Goal: Task Accomplishment & Management: Use online tool/utility

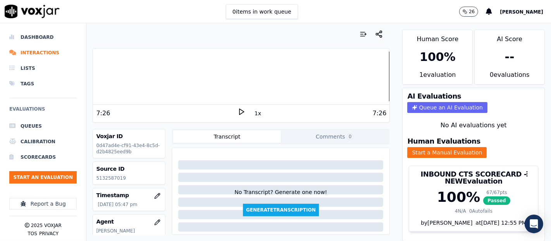
scroll to position [7, 0]
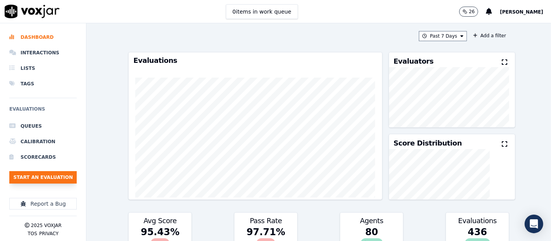
click at [22, 178] on button "Start an Evaluation" at bounding box center [42, 177] width 67 height 12
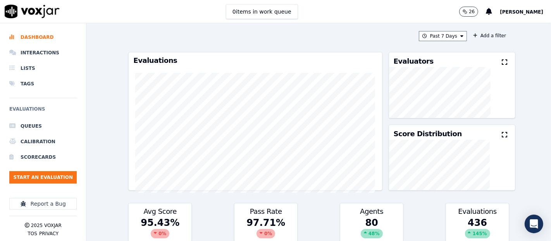
drag, startPoint x: 271, startPoint y: 63, endPoint x: 160, endPoint y: 31, distance: 115.3
click at [160, 31] on div "Past 7 Days Add a filter" at bounding box center [318, 36] width 381 height 10
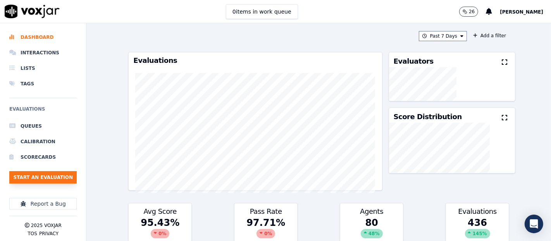
click at [33, 176] on button "Start an Evaluation" at bounding box center [42, 177] width 67 height 12
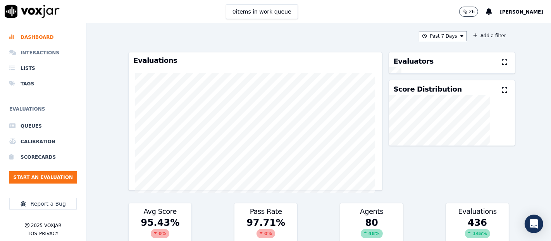
click at [31, 49] on li "Interactions" at bounding box center [42, 53] width 67 height 16
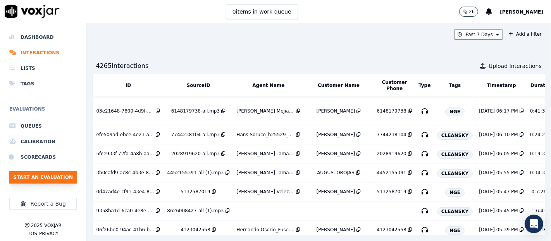
click at [57, 178] on button "Start an Evaluation" at bounding box center [42, 177] width 67 height 12
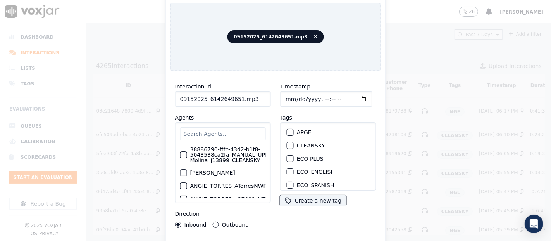
click at [252, 96] on input "09152025_6142649651.mp3" at bounding box center [223, 99] width 96 height 16
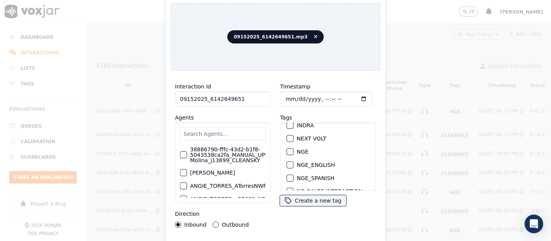
type input "09152025_6142649651"
click at [287, 149] on div "button" at bounding box center [289, 151] width 5 height 5
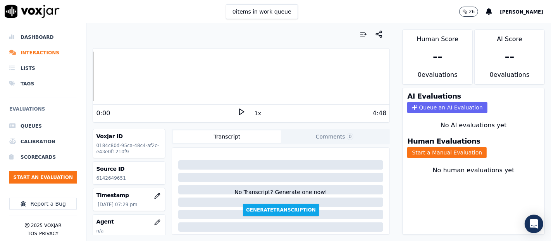
click at [115, 177] on p "6142649651" at bounding box center [129, 178] width 66 height 6
copy p "6142649651"
click at [240, 109] on polygon at bounding box center [242, 112] width 5 height 6
click at [409, 147] on button "Start a Manual Evaluation" at bounding box center [446, 152] width 79 height 11
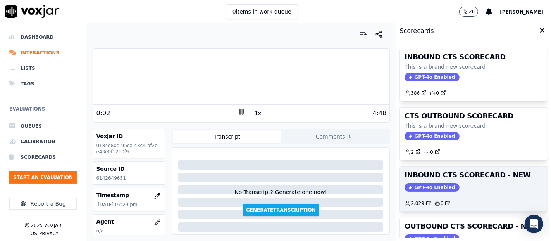
click at [448, 171] on h3 "INBOUND CTS SCORECARD - NEW" at bounding box center [474, 174] width 138 height 7
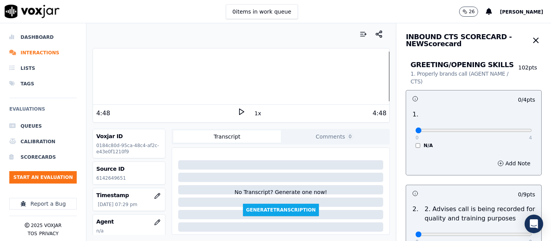
click at [318, 81] on div at bounding box center [241, 77] width 297 height 50
click at [229, 111] on div "3:45" at bounding box center [166, 113] width 141 height 9
click at [238, 111] on icon at bounding box center [242, 112] width 8 height 8
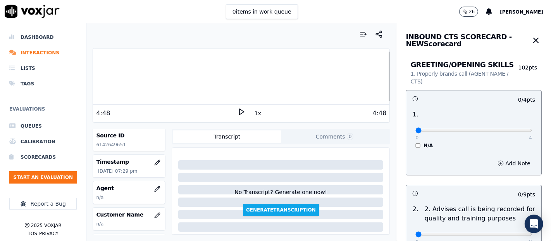
scroll to position [86, 0]
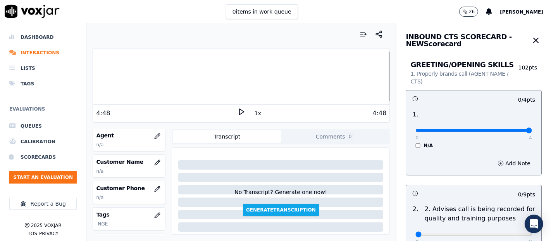
type input "4"
click at [507, 130] on input "range" at bounding box center [474, 130] width 117 height 3
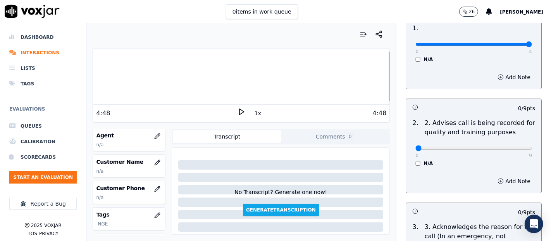
click at [511, 151] on div "0 9" at bounding box center [474, 147] width 117 height 9
type input "9"
click at [509, 147] on input "range" at bounding box center [474, 148] width 117 height 3
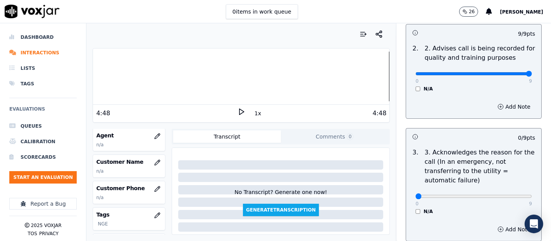
scroll to position [215, 0]
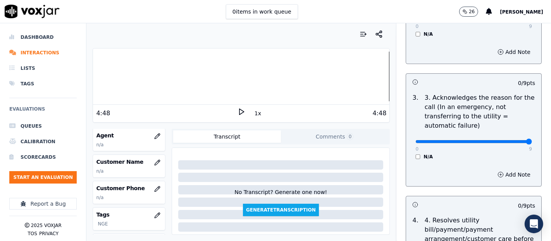
type input "9"
click at [509, 141] on input "range" at bounding box center [474, 141] width 117 height 3
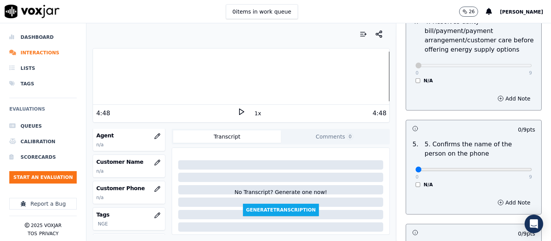
scroll to position [474, 0]
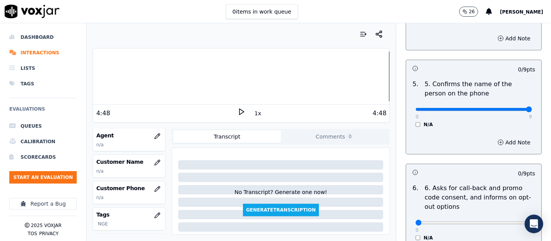
type input "9"
click at [509, 110] on input "range" at bounding box center [474, 109] width 117 height 3
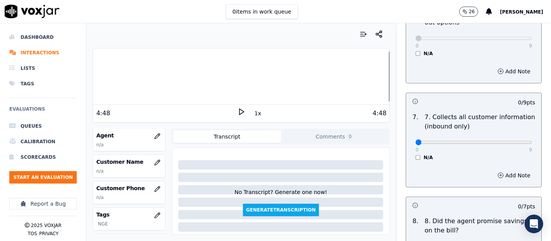
scroll to position [689, 0]
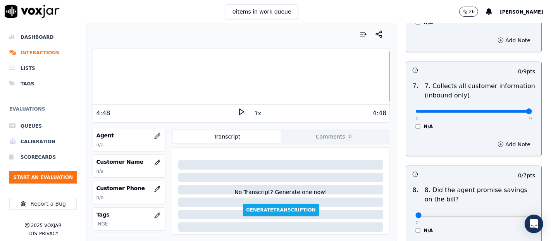
type input "9"
click at [510, 110] on input "range" at bounding box center [474, 111] width 117 height 3
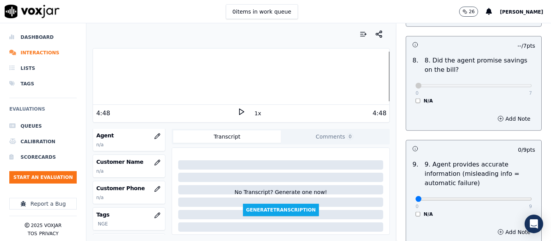
scroll to position [904, 0]
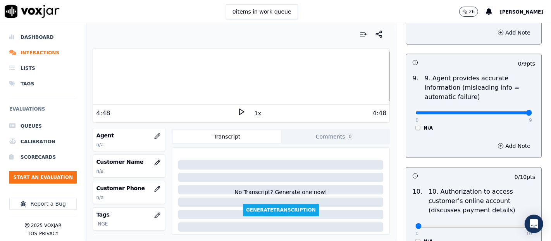
type input "9"
click at [508, 111] on input "range" at bounding box center [474, 112] width 117 height 3
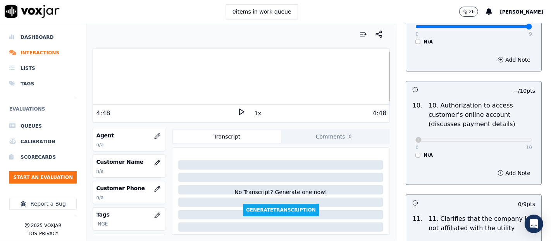
scroll to position [1076, 0]
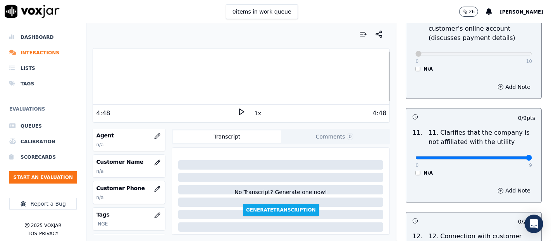
type input "9"
click at [511, 156] on input "range" at bounding box center [474, 157] width 117 height 3
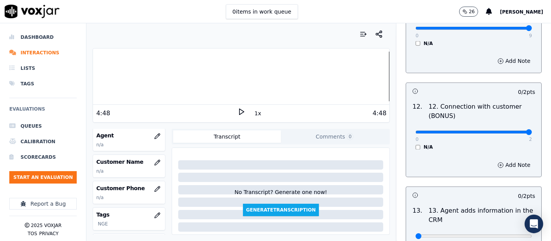
type input "2"
click at [509, 131] on input "range" at bounding box center [474, 132] width 117 height 3
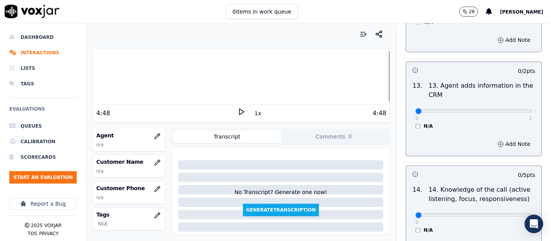
scroll to position [1335, 0]
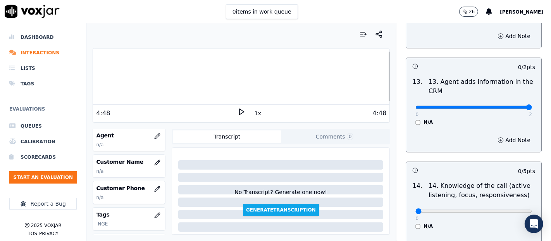
type input "2"
click at [511, 105] on input "range" at bounding box center [474, 106] width 117 height 3
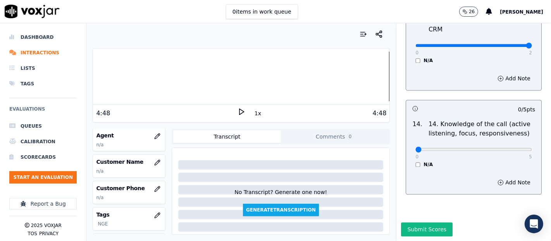
scroll to position [1413, 0]
drag, startPoint x: 510, startPoint y: 136, endPoint x: 509, endPoint y: 130, distance: 6.8
click at [529, 154] on p "5" at bounding box center [530, 157] width 3 height 6
type input "5"
click at [509, 148] on input "range" at bounding box center [474, 149] width 117 height 3
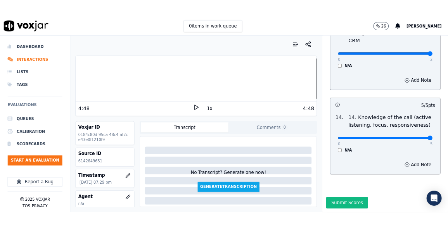
scroll to position [86, 0]
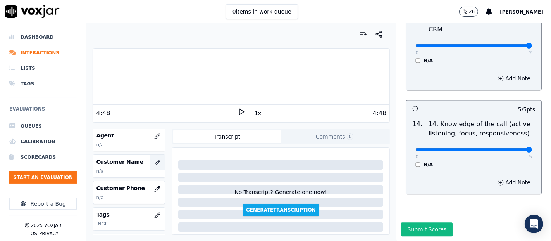
click at [155, 162] on icon "button" at bounding box center [157, 162] width 5 height 5
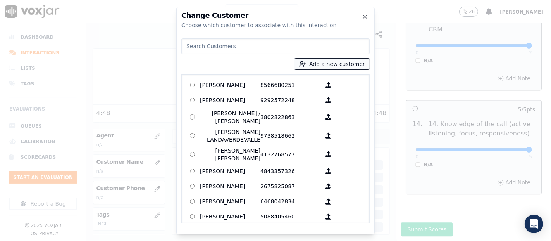
click at [335, 64] on button "Add a new customer" at bounding box center [332, 64] width 75 height 11
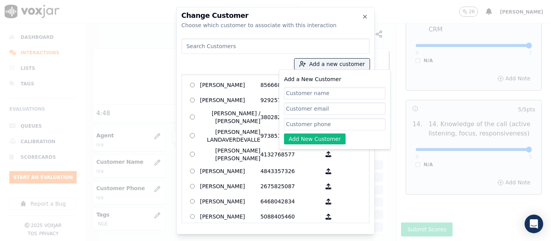
click at [303, 90] on input "Add a New Customer" at bounding box center [335, 93] width 102 height 12
type input "PEDRO PINTO"
click at [311, 127] on input "Add a New Customer" at bounding box center [335, 124] width 102 height 12
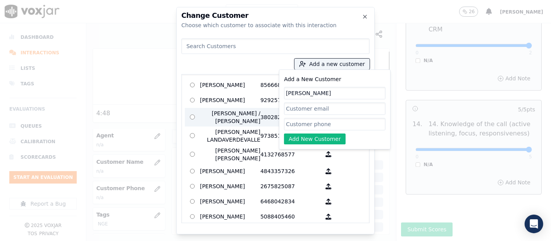
paste input "6142649651"
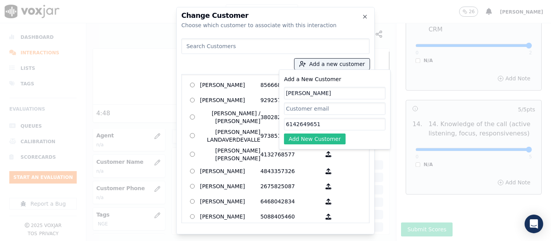
type input "6142649651"
click at [291, 135] on button "Add New Customer" at bounding box center [315, 138] width 62 height 11
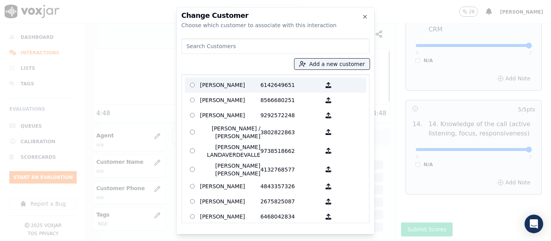
click at [217, 87] on p "[PERSON_NAME]" at bounding box center [230, 85] width 60 height 12
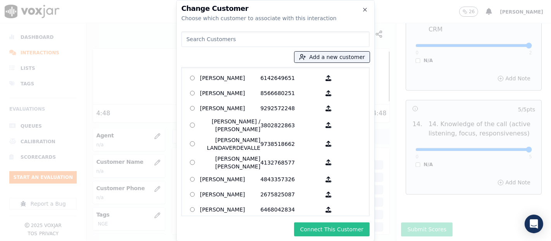
click at [317, 235] on button "Connect This Customer" at bounding box center [332, 229] width 76 height 14
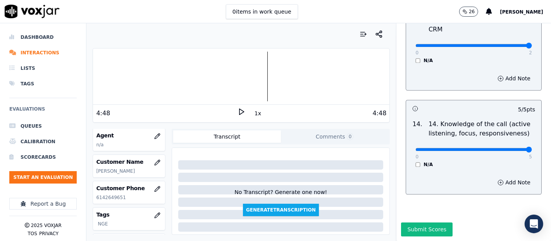
click at [51, 78] on div "Dashboard Interactions Lists Tags Evaluations Queues Calibration Scorecards Sta…" at bounding box center [275, 131] width 551 height 217
click at [240, 112] on div "0:00 1x 4:48" at bounding box center [241, 113] width 297 height 17
click at [238, 113] on icon at bounding box center [242, 112] width 8 height 8
click at [154, 138] on icon "button" at bounding box center [157, 136] width 6 height 6
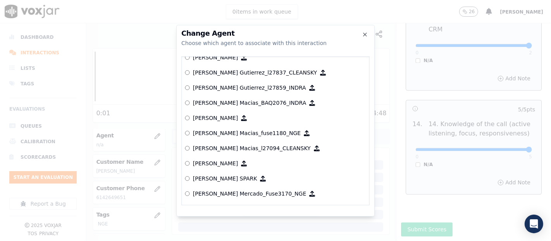
scroll to position [2872, 0]
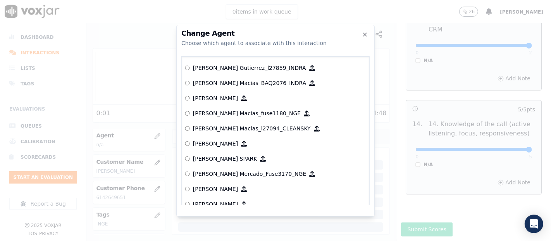
click at [216, 170] on p "[PERSON_NAME] Mercado_Fuse3170_NGE" at bounding box center [249, 174] width 113 height 8
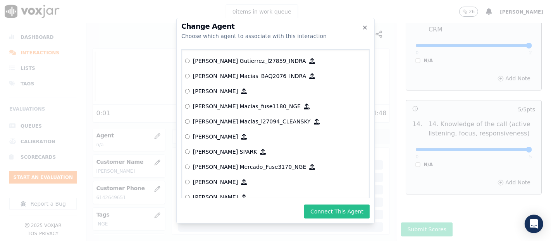
click at [322, 205] on button "Connect This Agent" at bounding box center [337, 211] width 66 height 14
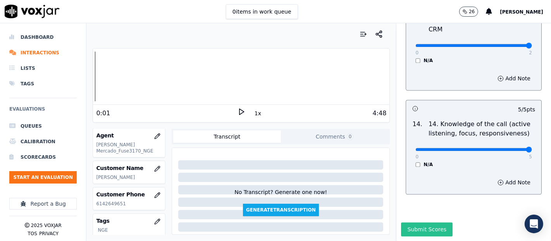
click at [416, 222] on button "Submit Scores" at bounding box center [427, 229] width 52 height 14
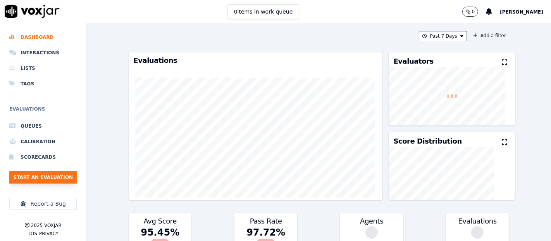
click at [59, 175] on button "Start an Evaluation" at bounding box center [42, 177] width 67 height 12
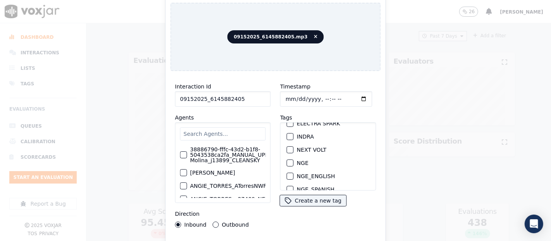
scroll to position [86, 0]
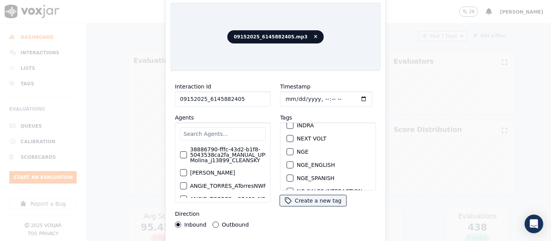
type input "09152025_6145882405"
click at [287, 149] on div "button" at bounding box center [289, 151] width 5 height 5
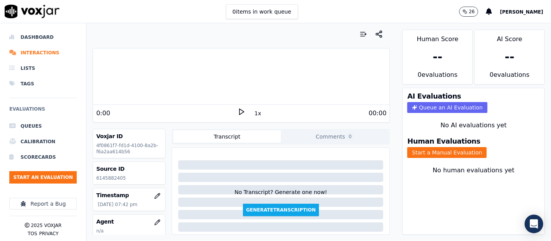
click at [112, 178] on p "6145882405" at bounding box center [129, 178] width 66 height 6
copy p "6145882405"
click at [407, 148] on button "Start a Manual Evaluation" at bounding box center [446, 152] width 79 height 11
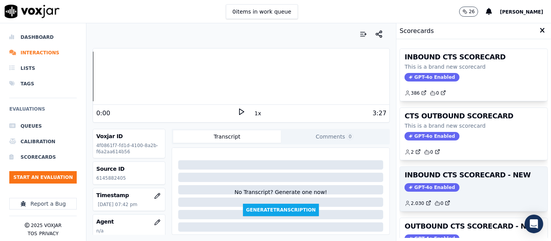
click at [467, 176] on h3 "INBOUND CTS SCORECARD - NEW" at bounding box center [474, 174] width 138 height 7
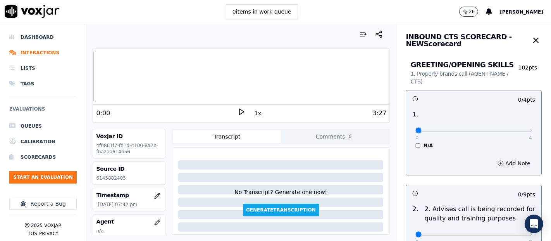
click at [238, 112] on icon at bounding box center [242, 112] width 8 height 8
click at [74, 109] on div "Dashboard Interactions Lists Tags Evaluations Queues Calibration Scorecards Sta…" at bounding box center [275, 131] width 551 height 217
click at [238, 108] on icon at bounding box center [242, 112] width 8 height 8
click at [238, 110] on icon at bounding box center [242, 112] width 8 height 8
click at [60, 99] on div "Dashboard Interactions Lists Tags Evaluations Queues Calibration Scorecards Sta…" at bounding box center [275, 131] width 551 height 217
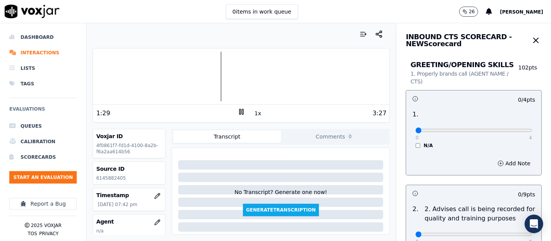
click at [159, 78] on div at bounding box center [241, 77] width 297 height 50
click at [151, 78] on div at bounding box center [241, 77] width 297 height 50
click at [509, 127] on div "0 4" at bounding box center [474, 129] width 117 height 9
click at [510, 128] on div "0 4" at bounding box center [474, 129] width 117 height 9
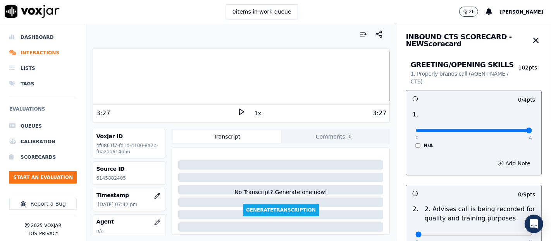
type input "4"
click at [510, 129] on input "range" at bounding box center [474, 130] width 117 height 3
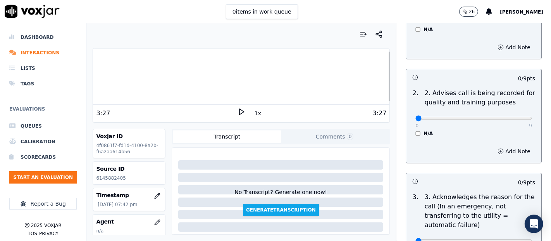
scroll to position [129, 0]
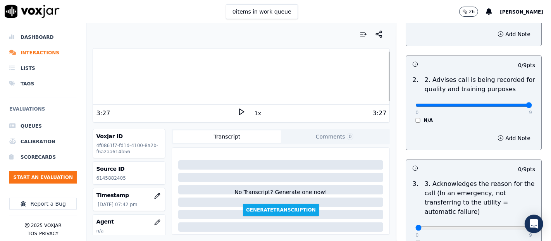
type input "9"
click at [507, 103] on input "range" at bounding box center [474, 104] width 117 height 3
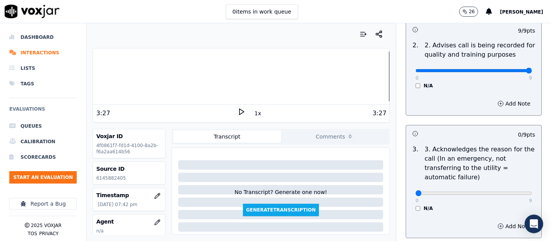
scroll to position [215, 0]
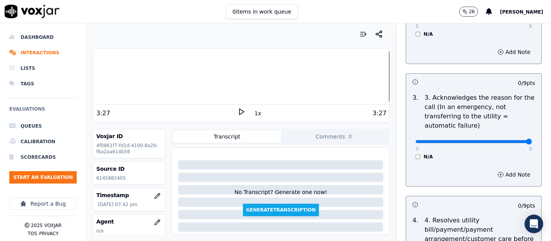
type input "9"
click at [507, 140] on input "range" at bounding box center [474, 141] width 117 height 3
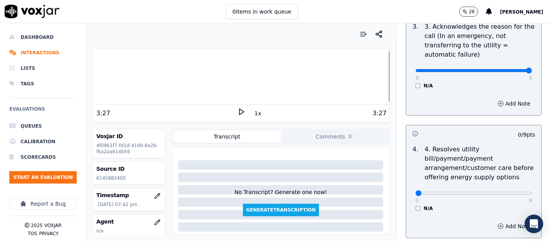
scroll to position [344, 0]
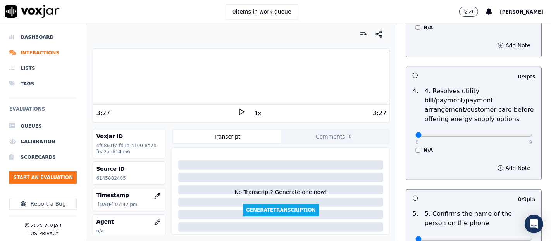
click at [409, 150] on div "0 9 N/A" at bounding box center [473, 138] width 129 height 29
click at [409, 147] on div "0 9 N/A" at bounding box center [473, 138] width 129 height 29
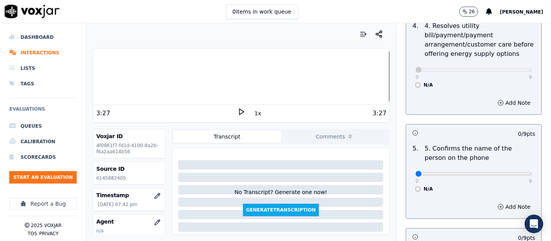
scroll to position [431, 0]
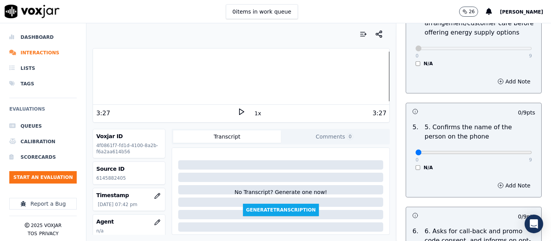
click at [514, 153] on div "0 9 N/A" at bounding box center [473, 155] width 129 height 29
drag, startPoint x: 514, startPoint y: 153, endPoint x: 509, endPoint y: 152, distance: 4.5
click at [512, 153] on div "0 9 N/A" at bounding box center [473, 155] width 129 height 29
type input "9"
click at [509, 152] on input "range" at bounding box center [474, 152] width 117 height 3
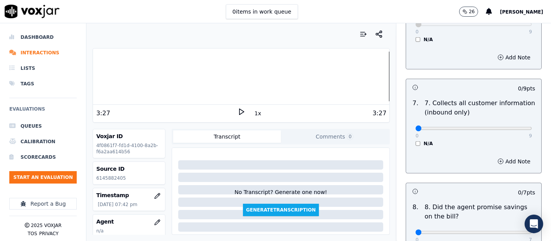
scroll to position [689, 0]
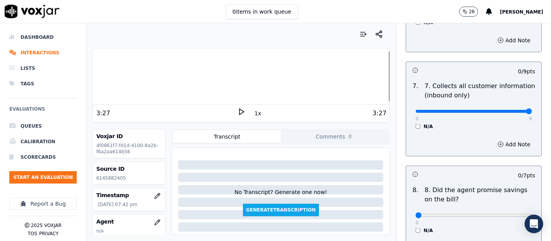
type input "9"
click at [509, 110] on input "range" at bounding box center [474, 111] width 117 height 3
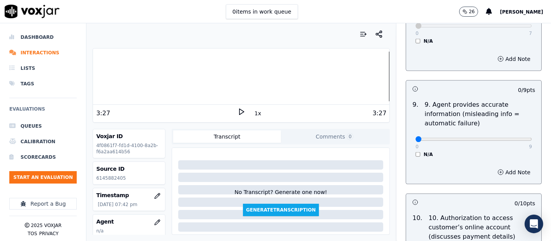
scroll to position [904, 0]
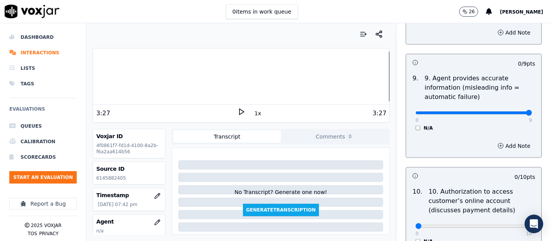
type input "9"
click at [509, 111] on input "range" at bounding box center [474, 112] width 117 height 3
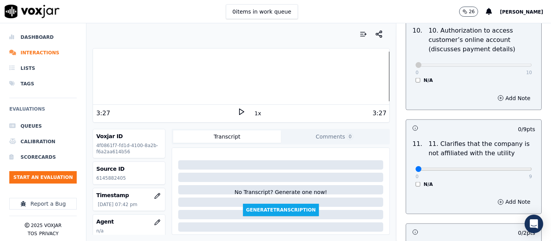
scroll to position [1163, 0]
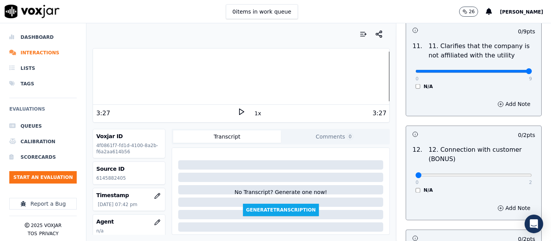
type input "9"
click at [509, 70] on input "range" at bounding box center [474, 71] width 117 height 3
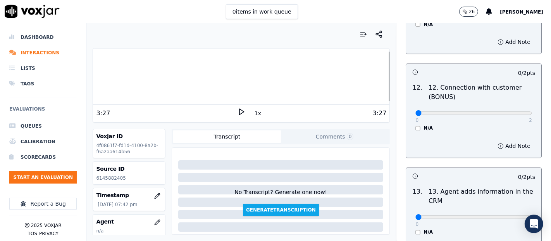
scroll to position [1292, 0]
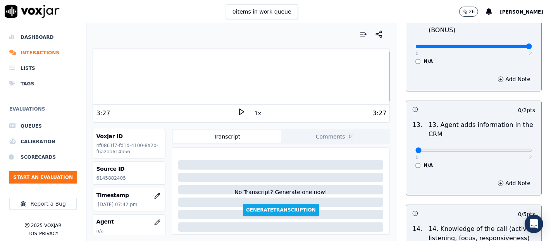
type input "2"
click at [506, 45] on input "range" at bounding box center [474, 46] width 117 height 3
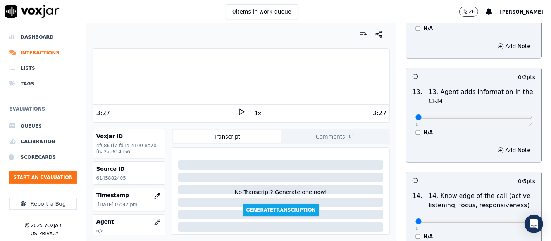
scroll to position [1378, 0]
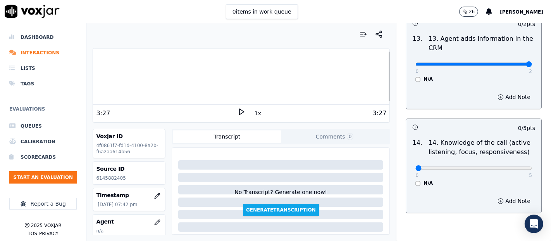
type input "2"
click at [511, 63] on input "range" at bounding box center [474, 63] width 117 height 3
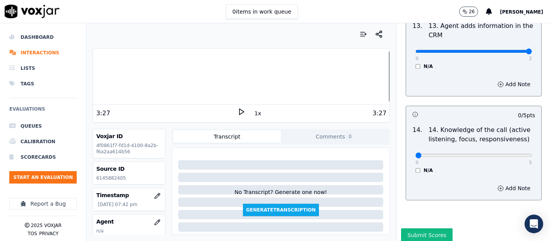
scroll to position [1413, 0]
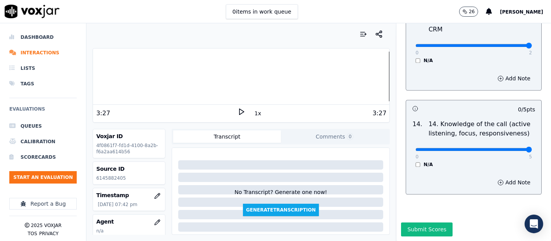
type input "5"
click at [510, 148] on input "range" at bounding box center [474, 149] width 117 height 3
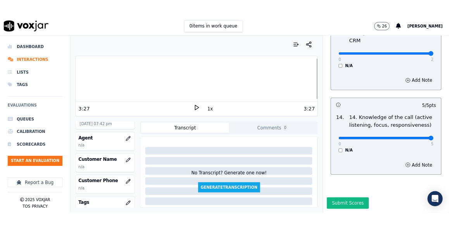
scroll to position [86, 0]
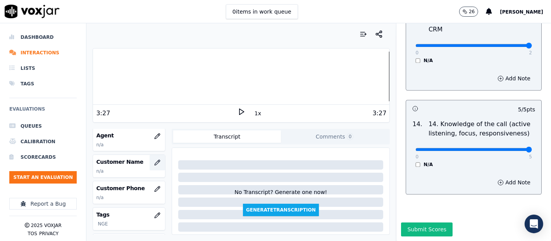
click at [155, 160] on icon "button" at bounding box center [157, 162] width 5 height 5
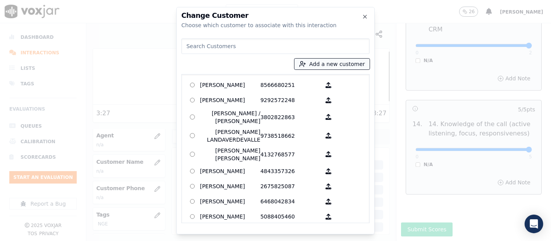
click at [313, 61] on button "Add a new customer" at bounding box center [332, 64] width 75 height 11
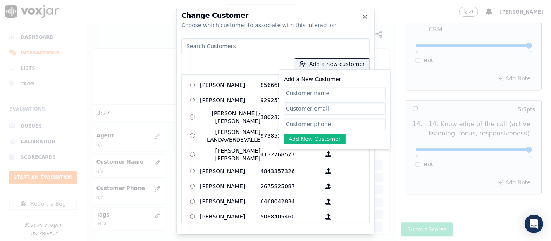
paste input "KAREN DANIELA MORENO GARCIA"
type input "KAREN DANIELA MORENO GARCIA"
click at [328, 126] on input "Add a New Customer" at bounding box center [335, 124] width 102 height 12
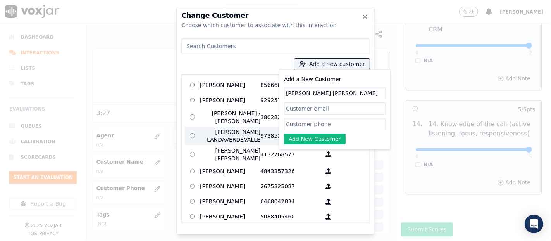
paste input "6145563332"
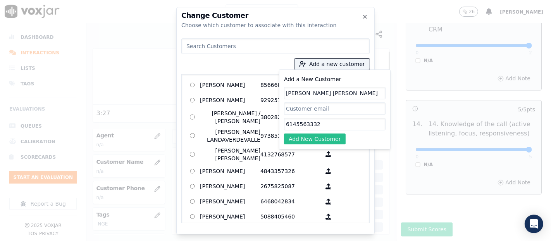
type input "6145563332"
click at [295, 142] on button "Add New Customer" at bounding box center [315, 138] width 62 height 11
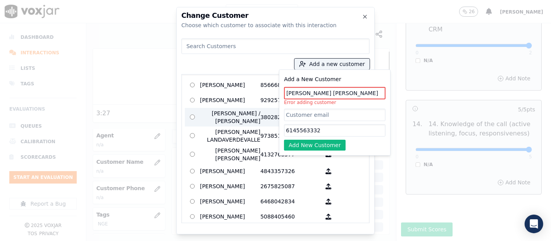
drag, startPoint x: 371, startPoint y: 92, endPoint x: 207, endPoint y: 112, distance: 165.6
click at [200, 109] on div "Add a new customer Add a New Customer KAREN DANIELA MORENO GARCIA Error adding …" at bounding box center [275, 129] width 188 height 188
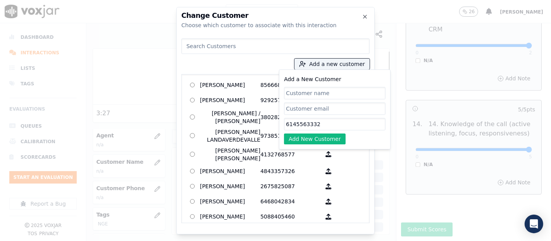
drag, startPoint x: 329, startPoint y: 122, endPoint x: 93, endPoint y: 117, distance: 236.1
click at [93, 240] on div "Change Customer Choose which customer to associate with this interaction Add a …" at bounding box center [275, 241] width 551 height 0
click at [226, 47] on input at bounding box center [275, 46] width 188 height 16
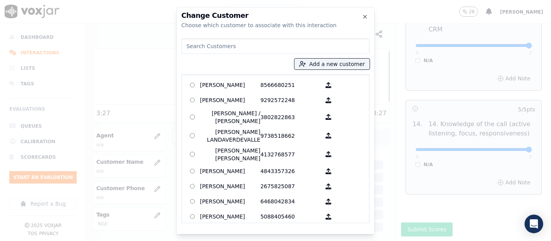
click at [223, 44] on input at bounding box center [275, 46] width 188 height 16
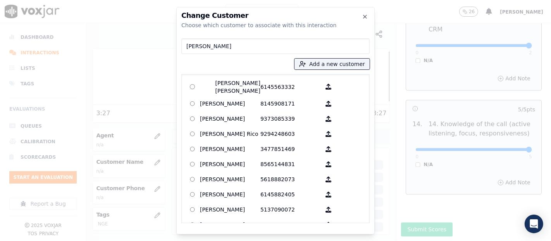
type input "karen"
click at [247, 76] on div "KAREN DANIELA MORENO GARCIA 6145563332 KAREN L HATTEN 8145908171 KAREN SMITH 93…" at bounding box center [275, 148] width 188 height 149
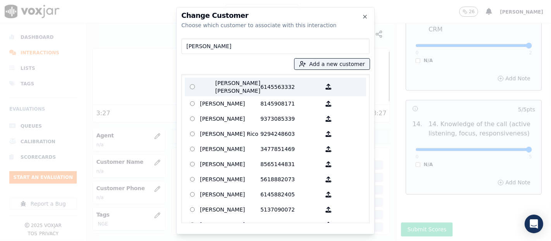
click at [246, 81] on p "[PERSON_NAME] [PERSON_NAME]" at bounding box center [230, 87] width 60 height 16
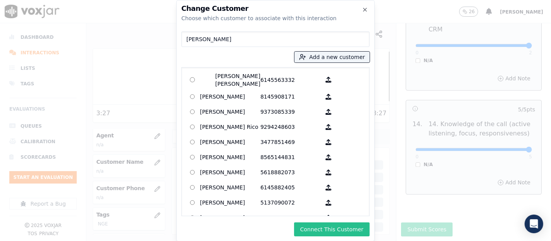
click at [309, 223] on button "Connect This Customer" at bounding box center [332, 229] width 76 height 14
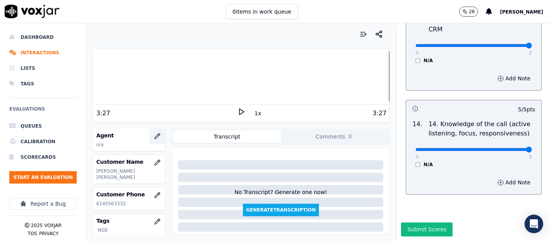
click at [150, 136] on button "button" at bounding box center [158, 136] width 16 height 16
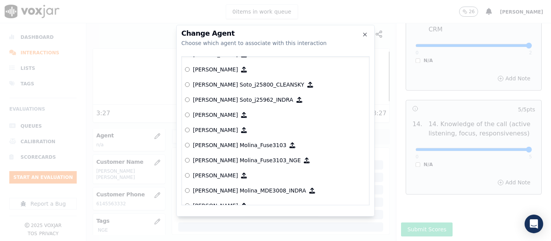
scroll to position [2475, 0]
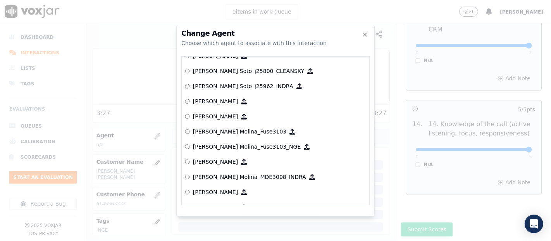
click at [242, 143] on p "[PERSON_NAME] Molina_Fuse3103_NGE" at bounding box center [247, 147] width 108 height 8
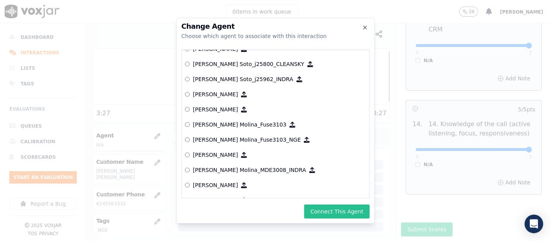
click at [338, 215] on button "Connect This Agent" at bounding box center [337, 211] width 66 height 14
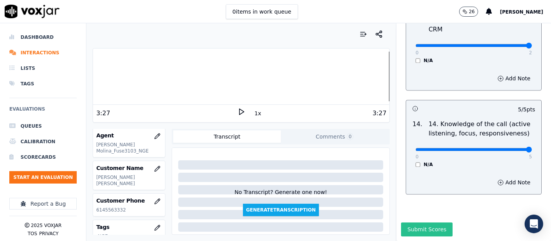
click at [416, 222] on button "Submit Scores" at bounding box center [427, 229] width 52 height 14
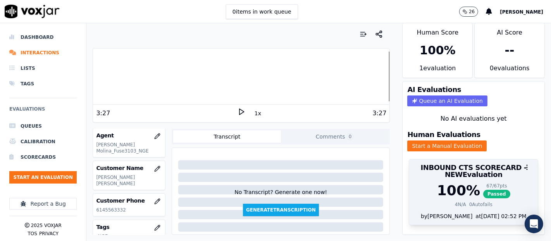
scroll to position [26, 0]
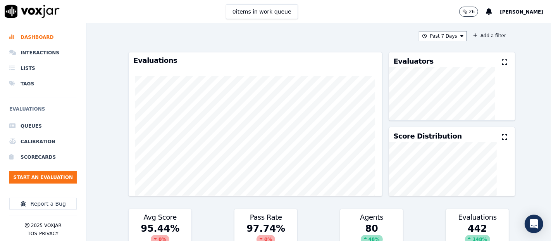
scroll to position [9, 0]
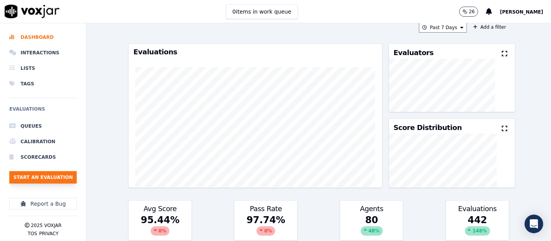
click at [51, 173] on button "Start an Evaluation" at bounding box center [42, 177] width 67 height 12
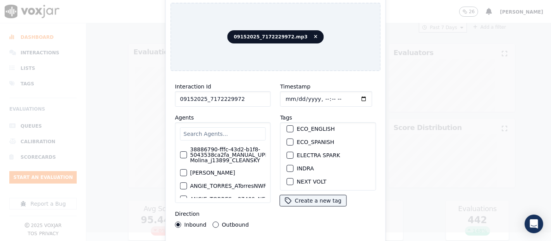
scroll to position [86, 0]
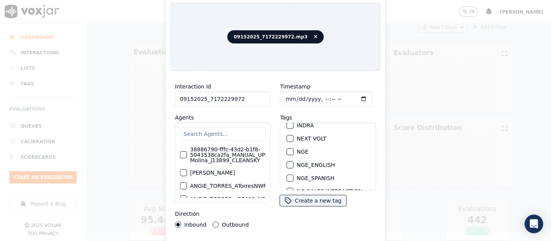
type input "09152025_7172229972"
click at [287, 148] on button "NGE" at bounding box center [290, 151] width 7 height 7
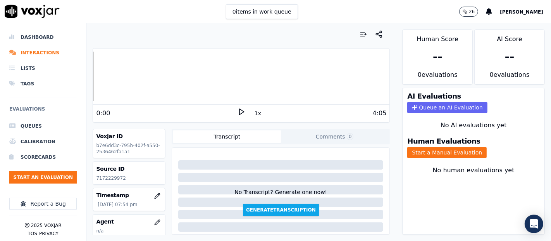
click at [108, 179] on p "7172229972" at bounding box center [129, 178] width 66 height 6
copy p "7172229972"
click at [239, 108] on icon at bounding box center [242, 112] width 8 height 8
click at [421, 147] on button "Start a Manual Evaluation" at bounding box center [446, 152] width 79 height 11
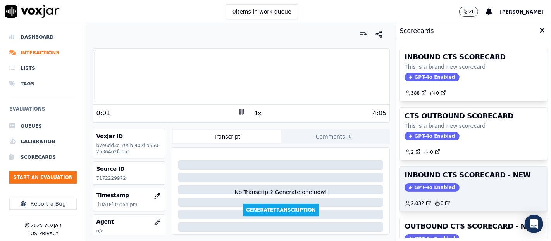
click at [473, 179] on div "INBOUND CTS SCORECARD - NEW GPT-4o Enabled 2.032 0" at bounding box center [474, 189] width 148 height 44
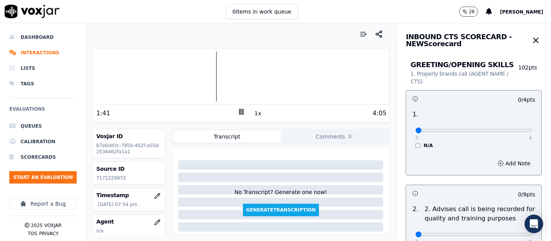
click at [108, 75] on div at bounding box center [241, 77] width 297 height 50
click at [131, 81] on div at bounding box center [241, 77] width 297 height 50
type input "4"
click at [510, 129] on input "range" at bounding box center [474, 130] width 117 height 3
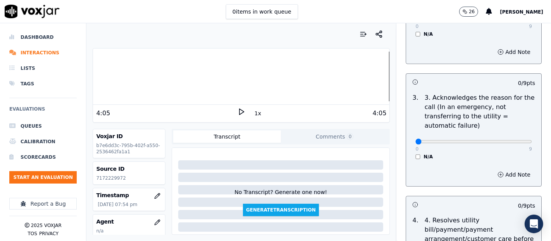
scroll to position [129, 0]
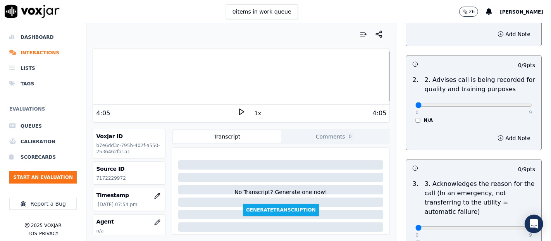
click at [514, 101] on div "0 9 N/A" at bounding box center [473, 108] width 129 height 29
type input "9"
click at [510, 103] on input "range" at bounding box center [474, 104] width 117 height 3
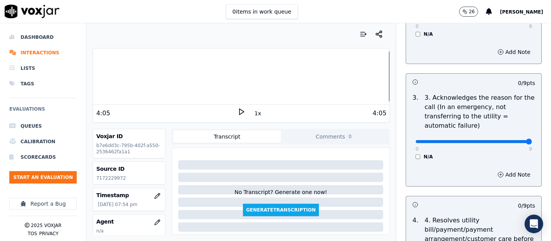
type input "9"
click at [510, 140] on input "range" at bounding box center [474, 141] width 117 height 3
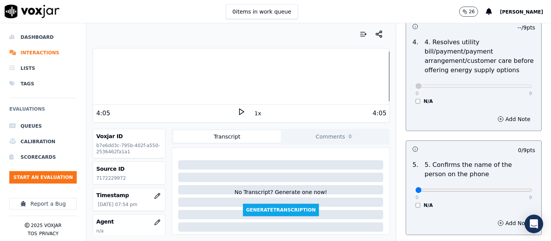
scroll to position [474, 0]
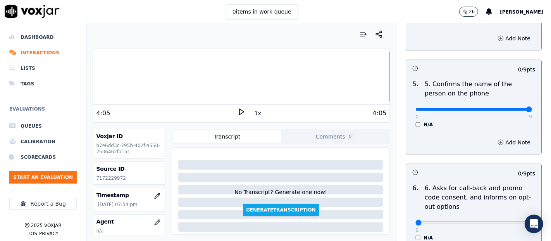
type input "9"
click at [505, 111] on input "range" at bounding box center [474, 109] width 117 height 3
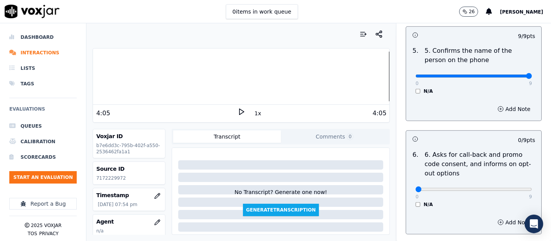
scroll to position [603, 0]
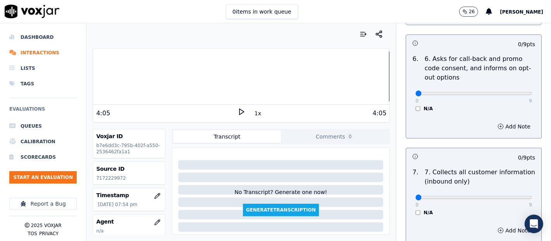
click at [410, 110] on div "6 . 6. Asks for call-back and promo code consent, and informs on opt-out option…" at bounding box center [473, 83] width 135 height 64
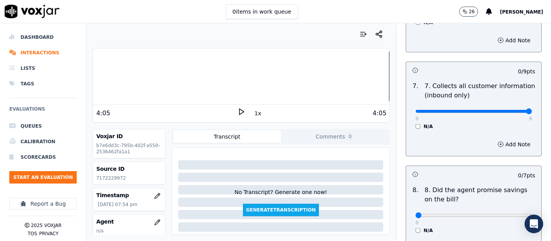
type input "9"
click at [507, 110] on input "range" at bounding box center [474, 111] width 117 height 3
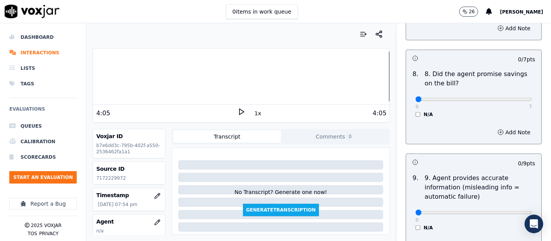
scroll to position [818, 0]
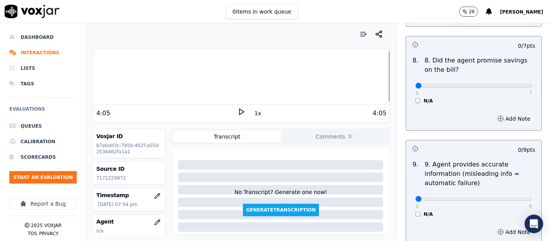
click at [416, 100] on div "N/A" at bounding box center [474, 101] width 117 height 6
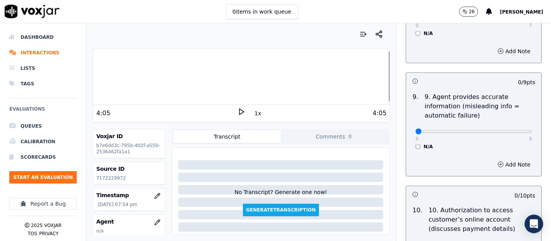
scroll to position [947, 0]
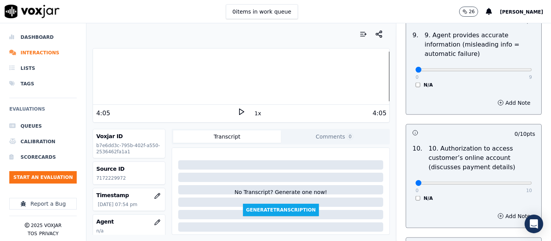
click at [504, 65] on div "0 9" at bounding box center [474, 69] width 117 height 9
click at [516, 69] on div "0 9 N/A" at bounding box center [473, 73] width 129 height 29
type input "9"
click at [512, 70] on input "range" at bounding box center [474, 69] width 117 height 3
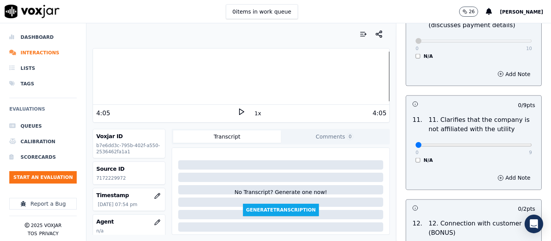
scroll to position [1119, 0]
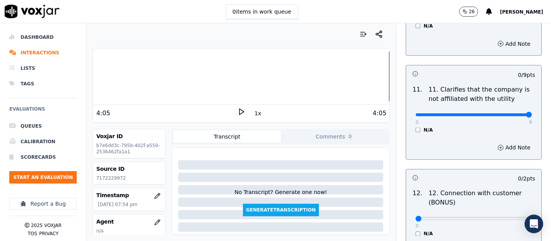
type input "9"
click at [504, 113] on input "range" at bounding box center [474, 114] width 117 height 3
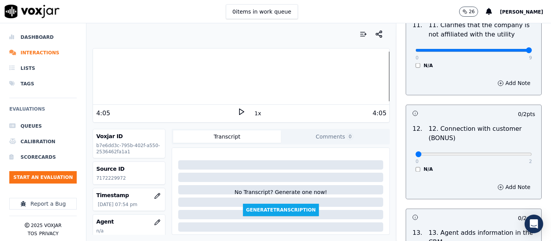
scroll to position [1249, 0]
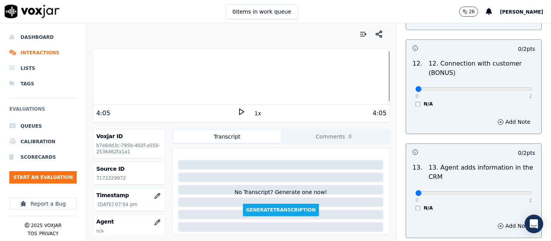
click at [508, 90] on div "0 2" at bounding box center [474, 88] width 117 height 9
type input "2"
click at [508, 88] on input "range" at bounding box center [474, 89] width 117 height 3
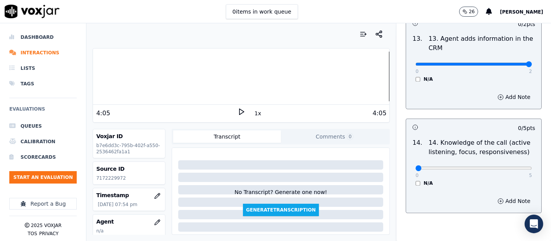
type input "2"
click at [509, 62] on input "range" at bounding box center [474, 63] width 117 height 3
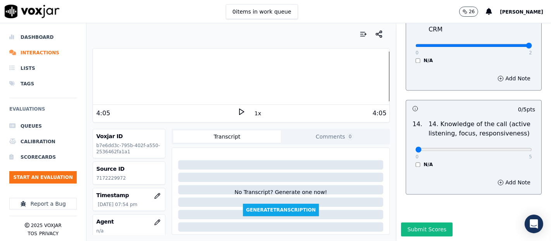
scroll to position [1413, 0]
type input "5"
click at [509, 148] on input "range" at bounding box center [474, 149] width 117 height 3
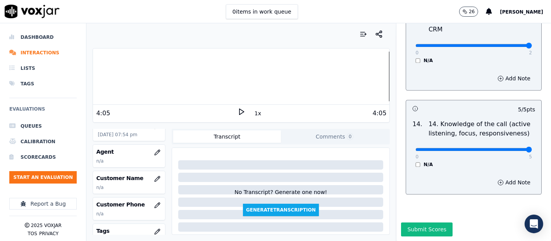
scroll to position [86, 0]
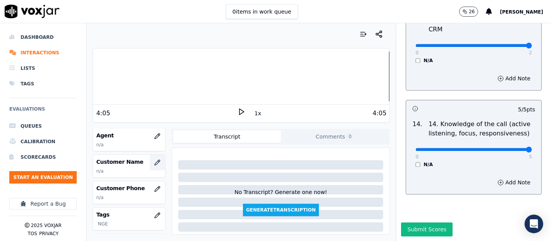
click at [155, 162] on icon "button" at bounding box center [157, 162] width 5 height 5
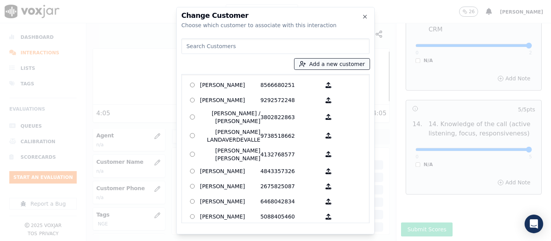
click at [320, 64] on button "Add a new customer" at bounding box center [332, 64] width 75 height 11
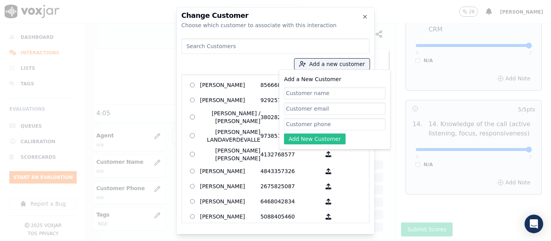
paste input "[PERSON_NAME] [PERSON_NAME]"
type input "[PERSON_NAME] [PERSON_NAME]"
click at [328, 124] on input "Add a New Customer" at bounding box center [335, 124] width 102 height 12
click at [339, 127] on input "Add a New Customer" at bounding box center [335, 124] width 102 height 12
paste input "7172229972"
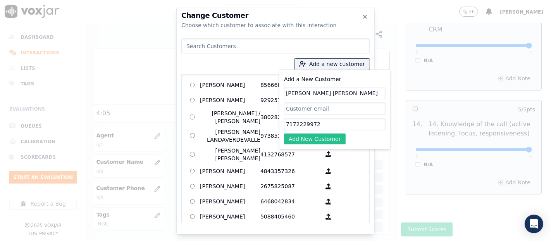
type input "7172229972"
click at [322, 140] on button "Add New Customer" at bounding box center [315, 138] width 62 height 11
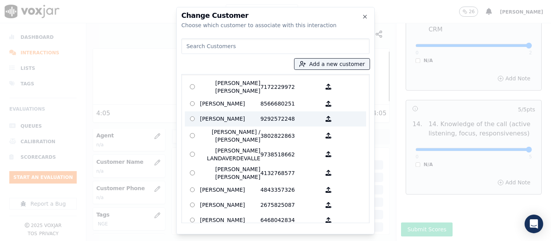
drag, startPoint x: 241, startPoint y: 85, endPoint x: 261, endPoint y: 113, distance: 34.2
click at [243, 88] on p "[PERSON_NAME] [PERSON_NAME]" at bounding box center [230, 87] width 60 height 16
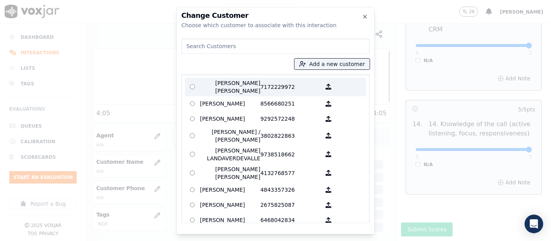
click at [186, 85] on p at bounding box center [192, 87] width 15 height 16
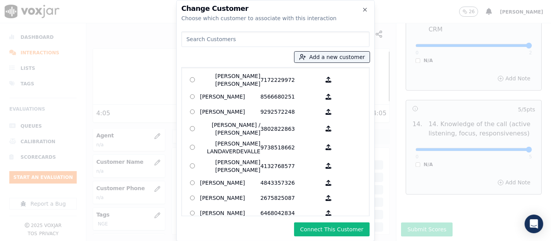
click at [305, 227] on button "Connect This Customer" at bounding box center [332, 229] width 76 height 14
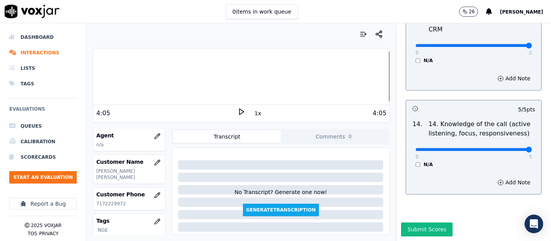
click at [238, 108] on icon at bounding box center [242, 112] width 8 height 8
click at [240, 111] on rect at bounding box center [240, 111] width 1 height 5
click at [150, 135] on button "button" at bounding box center [158, 136] width 16 height 16
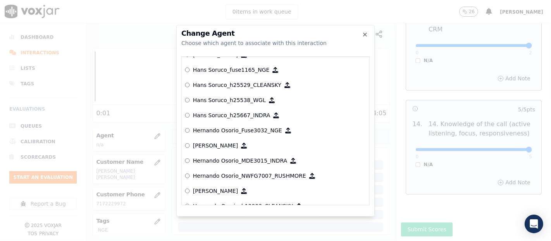
scroll to position [1739, 0]
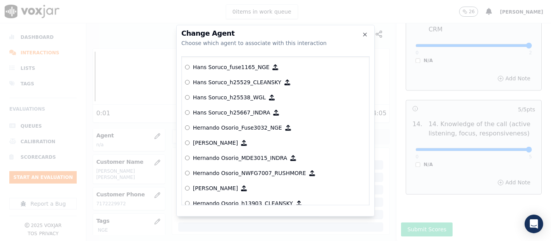
click at [204, 132] on label "Hernando Osorio_Fuse3032_NGE" at bounding box center [275, 127] width 181 height 15
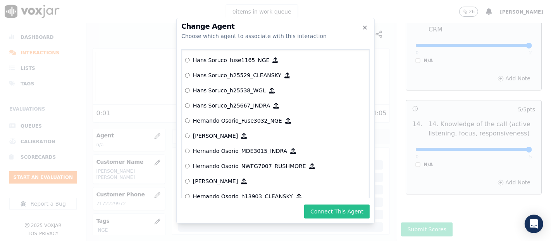
click at [346, 208] on button "Connect This Agent" at bounding box center [337, 211] width 66 height 14
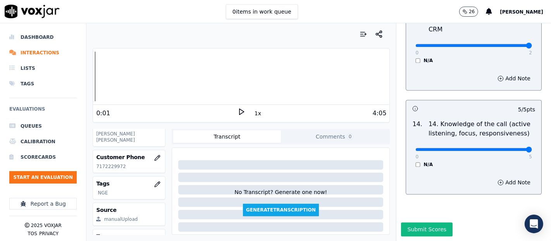
scroll to position [158, 0]
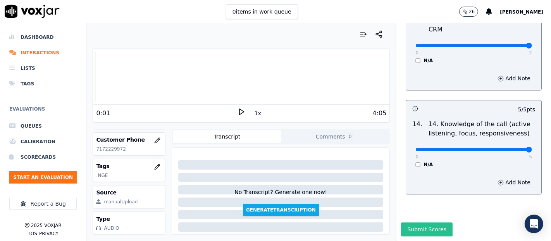
click at [416, 222] on button "Submit Scores" at bounding box center [427, 229] width 52 height 14
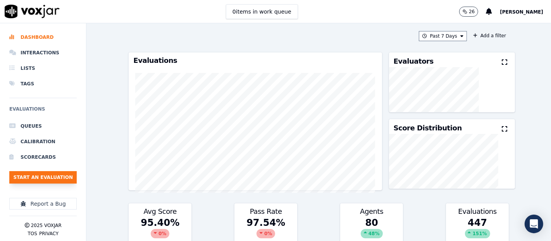
click at [32, 181] on button "Start an Evaluation" at bounding box center [42, 177] width 67 height 12
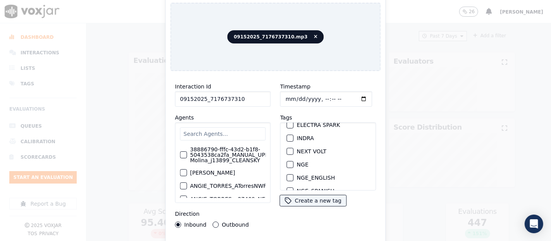
scroll to position [86, 0]
type input "09152025_7176737310"
click at [287, 149] on div "button" at bounding box center [289, 151] width 5 height 5
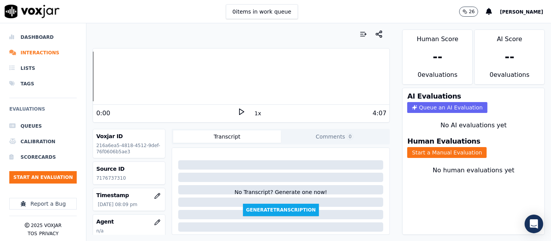
click at [106, 179] on p "7176737310" at bounding box center [129, 178] width 66 height 6
copy p "7176737310"
click at [240, 109] on polygon at bounding box center [242, 112] width 5 height 6
click at [414, 147] on button "Start a Manual Evaluation" at bounding box center [446, 152] width 79 height 11
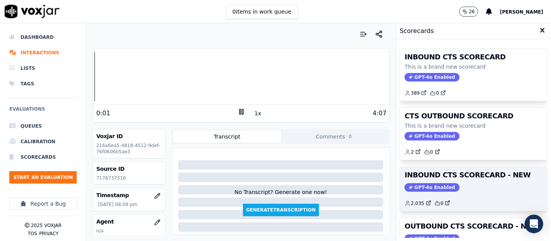
click at [429, 180] on div "INBOUND CTS SCORECARD - NEW GPT-4o Enabled 2.035 0" at bounding box center [474, 189] width 148 height 44
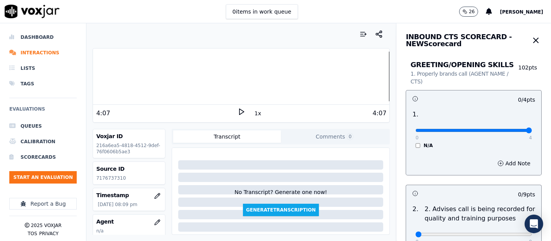
type input "4"
click at [509, 129] on input "range" at bounding box center [474, 130] width 117 height 3
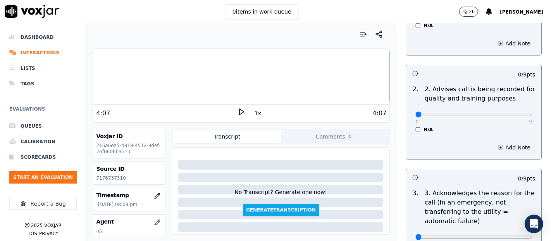
scroll to position [129, 0]
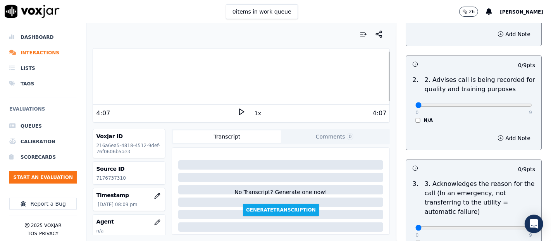
click at [508, 101] on div "0 9" at bounding box center [474, 104] width 117 height 9
type input "9"
click at [509, 104] on input "range" at bounding box center [474, 104] width 117 height 3
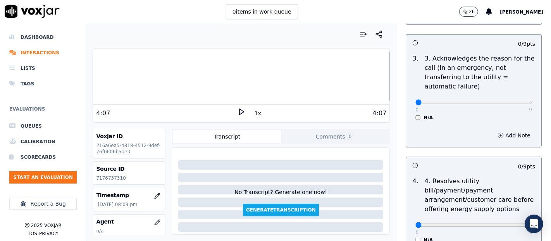
scroll to position [258, 0]
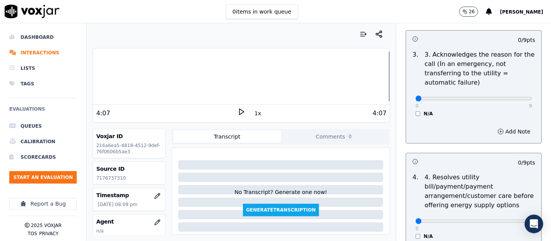
click at [512, 101] on div "0 9" at bounding box center [474, 97] width 117 height 9
type input "9"
click at [511, 98] on input "range" at bounding box center [474, 98] width 117 height 3
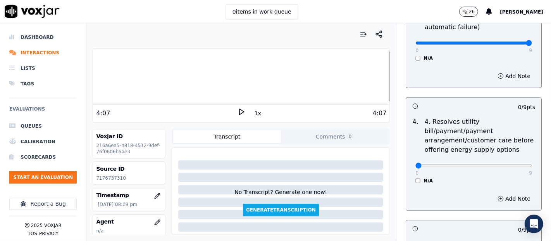
scroll to position [388, 0]
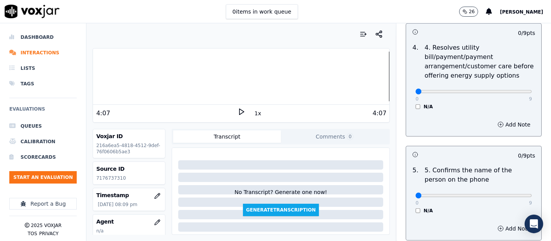
click at [416, 105] on div "N/A" at bounding box center [474, 106] width 117 height 6
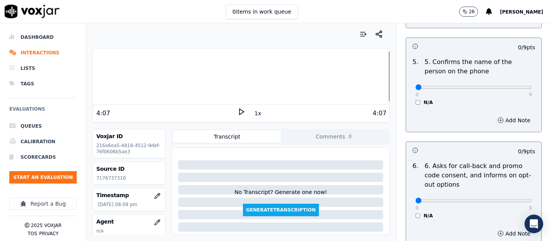
scroll to position [517, 0]
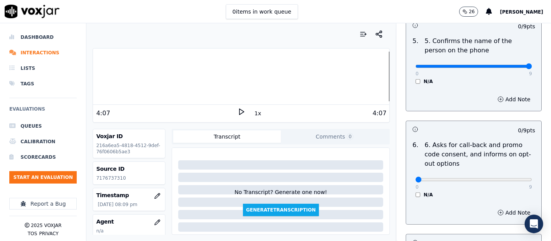
type input "9"
click at [505, 65] on input "range" at bounding box center [474, 66] width 117 height 3
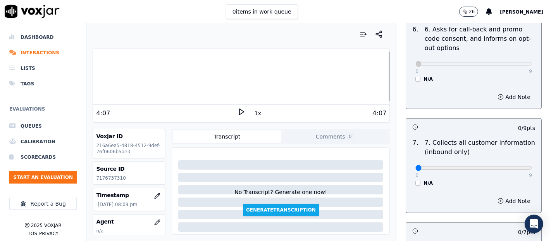
scroll to position [646, 0]
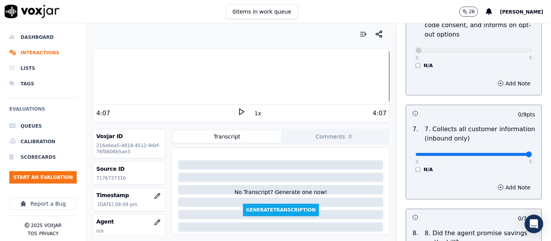
type input "9"
click at [507, 153] on input "range" at bounding box center [474, 154] width 117 height 3
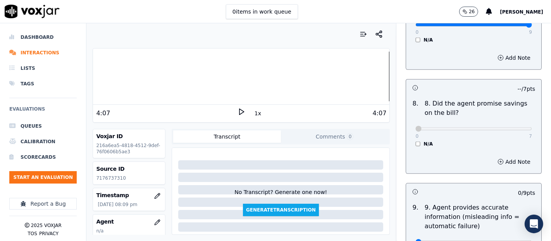
scroll to position [861, 0]
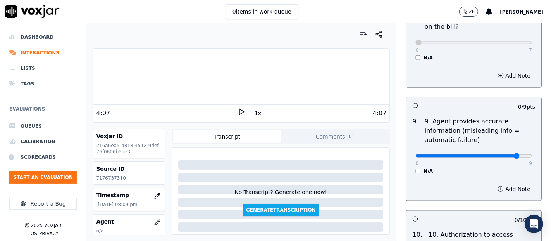
click at [502, 154] on input "range" at bounding box center [474, 155] width 117 height 3
type input "9"
click at [512, 154] on input "range" at bounding box center [474, 155] width 117 height 3
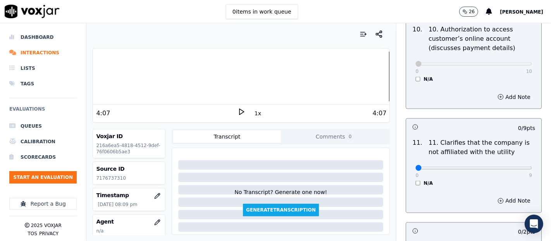
scroll to position [1119, 0]
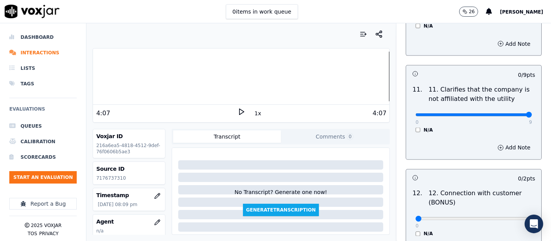
type input "9"
click at [511, 113] on input "range" at bounding box center [474, 114] width 117 height 3
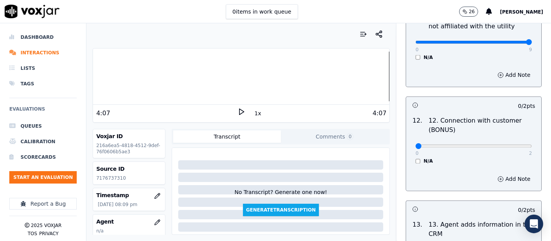
scroll to position [1206, 0]
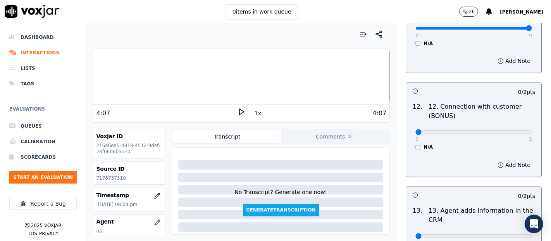
click at [511, 127] on div "0 2" at bounding box center [474, 131] width 117 height 9
type input "2"
click at [510, 131] on input "range" at bounding box center [474, 132] width 117 height 3
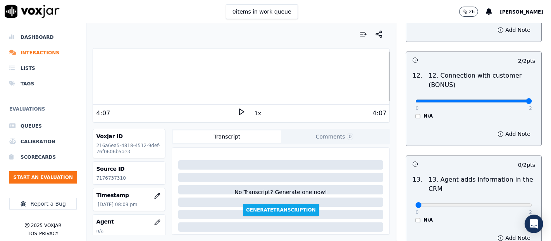
scroll to position [1292, 0]
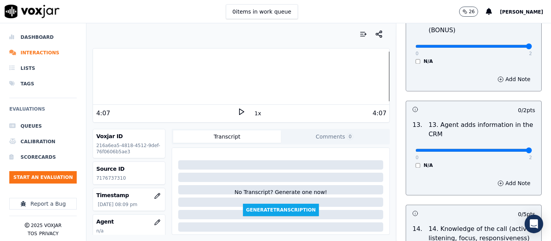
type input "2"
click at [510, 148] on input "range" at bounding box center [474, 149] width 117 height 3
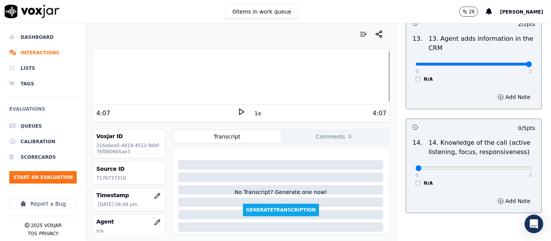
scroll to position [1413, 0]
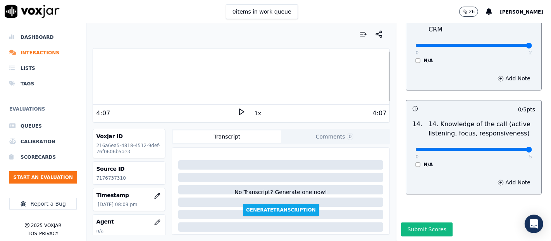
type input "5"
click at [512, 148] on input "range" at bounding box center [474, 149] width 117 height 3
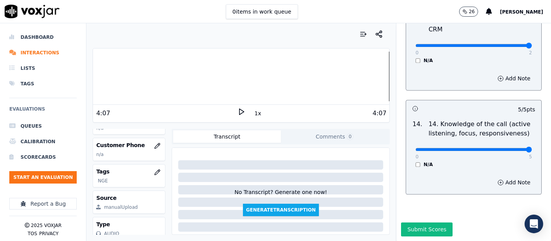
scroll to position [86, 0]
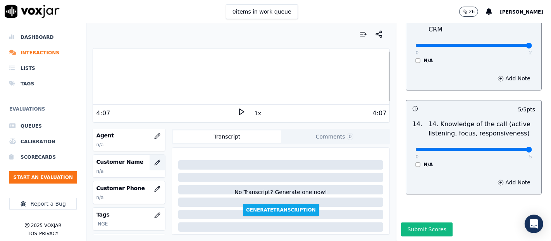
click at [150, 166] on button "button" at bounding box center [158, 163] width 16 height 16
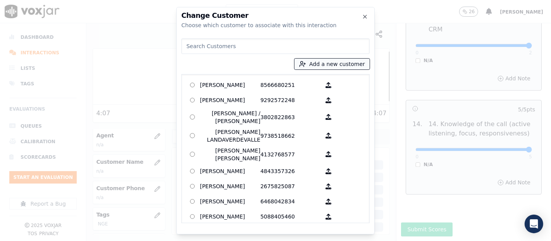
click at [319, 60] on button "Add a new customer" at bounding box center [332, 64] width 75 height 11
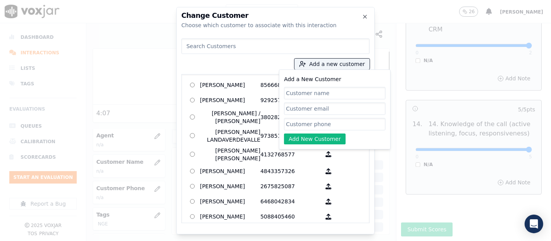
paste input "EDUARDO ARROYO"
type input "EDUARDO ARROYO"
click at [317, 122] on input "Add a New Customer" at bounding box center [335, 124] width 102 height 12
paste input "7173333481"
type input "7173333481"
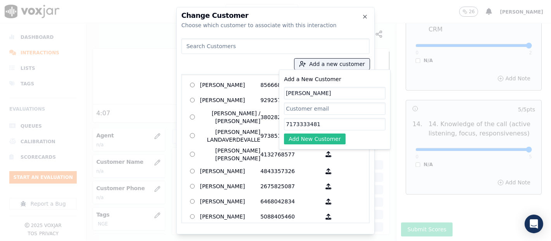
click at [320, 139] on button "Add New Customer" at bounding box center [315, 138] width 62 height 11
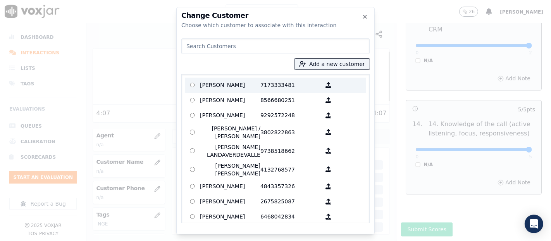
click at [275, 87] on p "7173333481" at bounding box center [290, 85] width 60 height 12
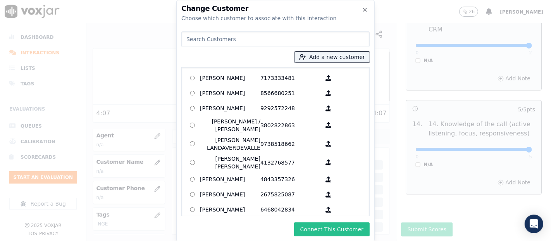
click at [316, 229] on button "Connect This Customer" at bounding box center [332, 229] width 76 height 14
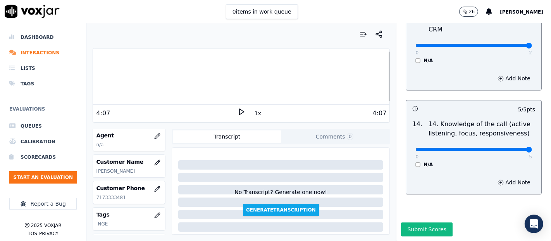
click at [238, 110] on icon at bounding box center [242, 112] width 8 height 8
click at [238, 112] on icon at bounding box center [242, 112] width 8 height 8
click at [150, 131] on button "button" at bounding box center [158, 136] width 16 height 16
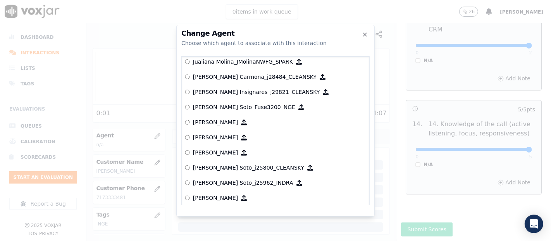
scroll to position [2365, 0]
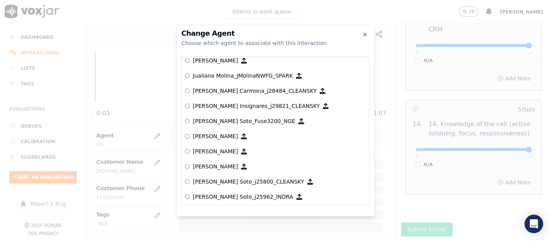
click at [227, 117] on p "[PERSON_NAME] Soto_Fuse3200_NGE" at bounding box center [244, 121] width 102 height 8
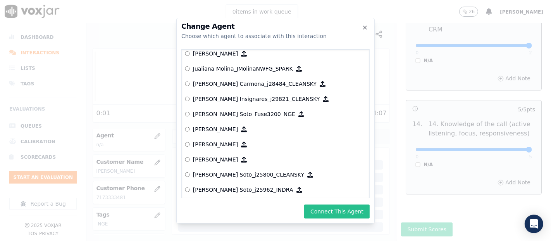
click at [311, 213] on button "Connect This Agent" at bounding box center [337, 211] width 66 height 14
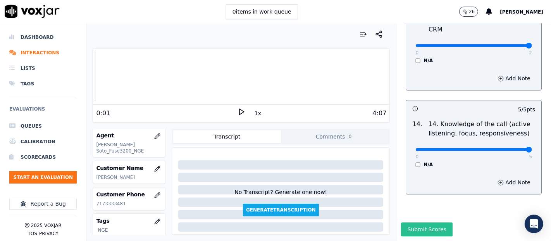
click at [406, 222] on button "Submit Scores" at bounding box center [427, 229] width 52 height 14
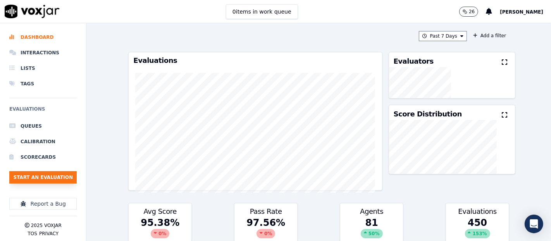
click at [69, 179] on button "Start an Evaluation" at bounding box center [42, 177] width 67 height 12
click at [42, 55] on li "Interactions" at bounding box center [42, 53] width 67 height 16
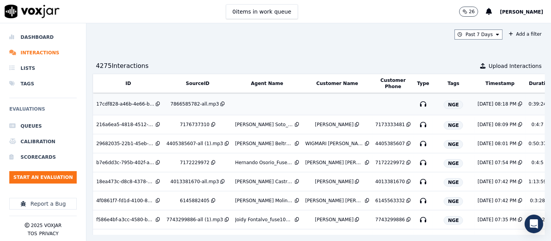
click at [184, 109] on td "7866585782-all.mp3" at bounding box center [197, 104] width 69 height 22
click at [189, 96] on td "7866585782-all.mp3" at bounding box center [197, 104] width 69 height 22
click at [58, 178] on button "Start an Evaluation" at bounding box center [42, 177] width 67 height 12
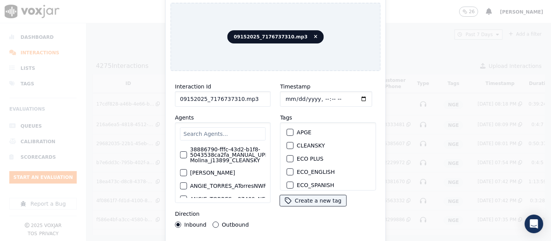
click at [246, 97] on input "09152025_7176737310.mp3" at bounding box center [223, 99] width 96 height 16
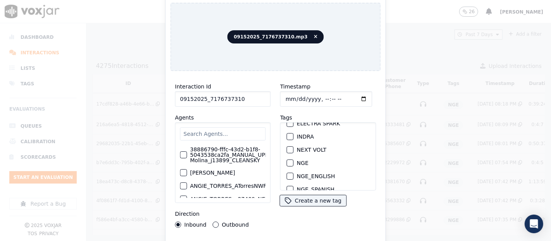
scroll to position [86, 0]
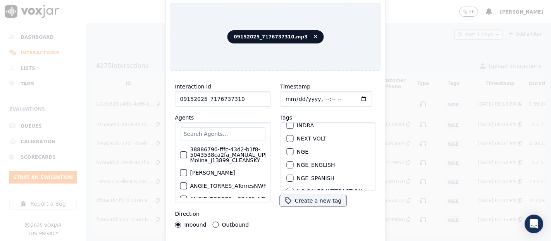
type input "09152025_7176737310"
click at [287, 149] on div "button" at bounding box center [289, 151] width 5 height 5
click at [474, 240] on div "Start an Evaluation 09152025_7176737310.mp3 Interaction Id 09152025_7176737310 …" at bounding box center [275, 241] width 551 height 0
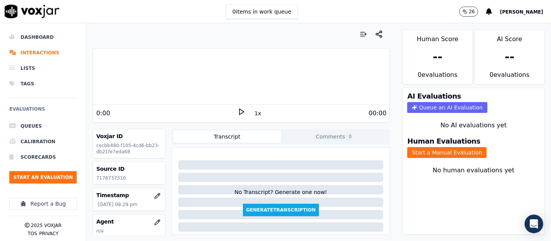
click at [117, 178] on p "7176737310" at bounding box center [129, 178] width 66 height 6
drag, startPoint x: 117, startPoint y: 178, endPoint x: 123, endPoint y: 178, distance: 5.8
click at [117, 178] on p "7176737310" at bounding box center [129, 178] width 66 height 6
copy p "7176737310"
click at [407, 147] on button "Start a Manual Evaluation" at bounding box center [446, 152] width 79 height 11
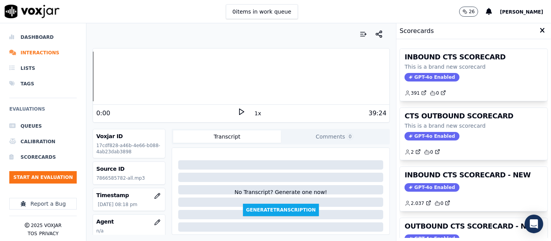
click at [479, 181] on div "INBOUND CTS SCORECARD - NEW GPT-4o Enabled 2.037 0" at bounding box center [474, 189] width 148 height 44
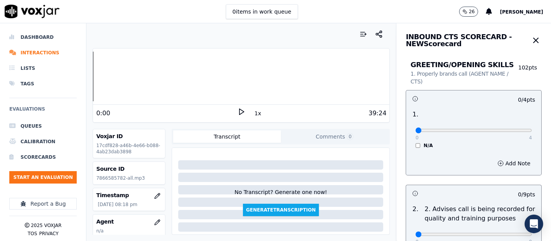
click at [104, 177] on p "7866585782-all.mp3" at bounding box center [129, 178] width 66 height 6
copy p "7866585782"
click at [238, 108] on icon at bounding box center [242, 112] width 8 height 8
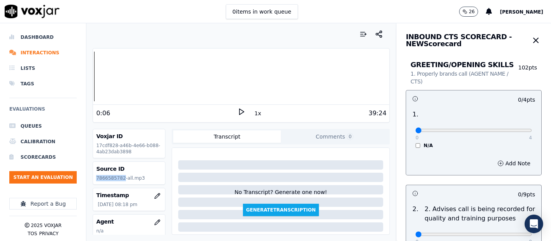
click at [238, 111] on icon at bounding box center [242, 112] width 8 height 8
click at [238, 112] on icon at bounding box center [242, 112] width 8 height 8
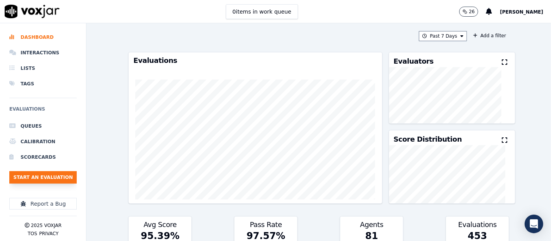
click at [44, 176] on button "Start an Evaluation" at bounding box center [42, 177] width 67 height 12
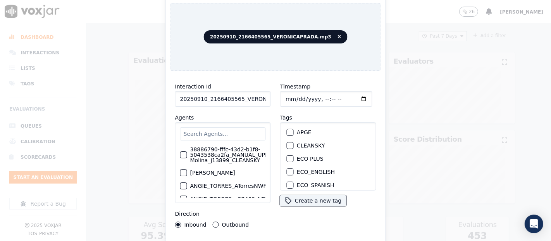
click at [257, 98] on input "20250910_2166405565_VERONICAPRADA.mp3" at bounding box center [223, 99] width 96 height 16
type input "20250910_2166405565_VERONICAPRADA"
click at [289, 143] on div "button" at bounding box center [289, 145] width 5 height 5
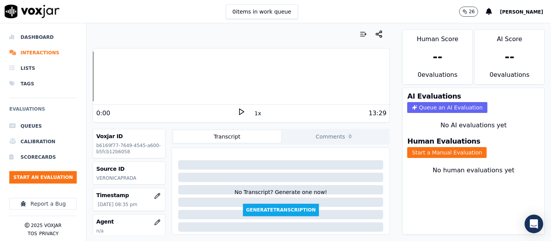
click at [238, 112] on icon at bounding box center [242, 112] width 8 height 8
click at [433, 147] on button "Start a Manual Evaluation" at bounding box center [446, 152] width 79 height 11
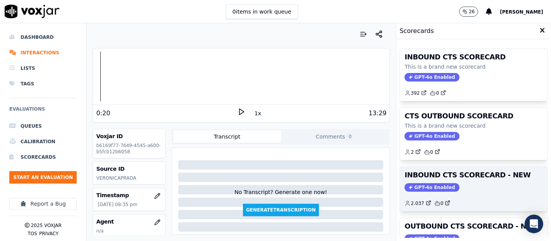
click at [478, 183] on div "GPT-4o Enabled" at bounding box center [474, 187] width 138 height 9
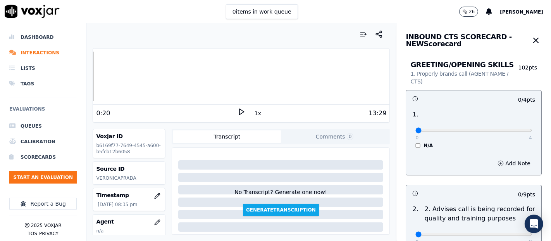
click at [66, 67] on div "Dashboard Interactions Lists Tags Evaluations Queues Calibration Scorecards Sta…" at bounding box center [275, 131] width 551 height 217
click at [238, 108] on icon at bounding box center [242, 112] width 8 height 8
click at [0, 98] on div "Dashboard Interactions Lists Tags Evaluations Queues Calibration Scorecards Sta…" at bounding box center [275, 131] width 551 height 217
type input "4"
click at [511, 132] on input "range" at bounding box center [474, 130] width 117 height 3
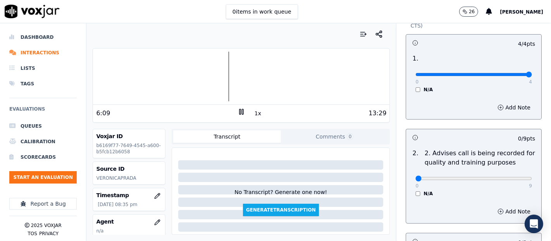
scroll to position [86, 0]
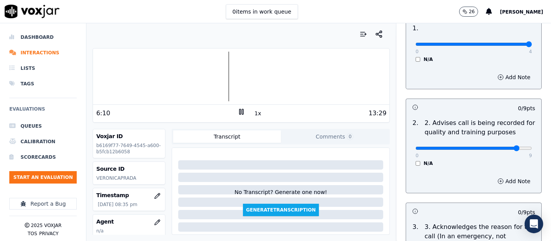
click at [502, 147] on input "range" at bounding box center [474, 148] width 117 height 3
click at [516, 151] on div "0 9 N/A" at bounding box center [473, 151] width 129 height 29
click at [514, 151] on div "0 9 N/A" at bounding box center [473, 151] width 129 height 29
type input "9"
click at [509, 150] on input "range" at bounding box center [474, 148] width 117 height 3
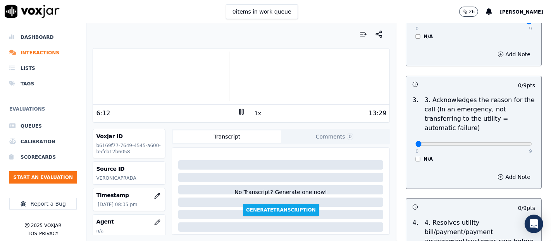
scroll to position [215, 0]
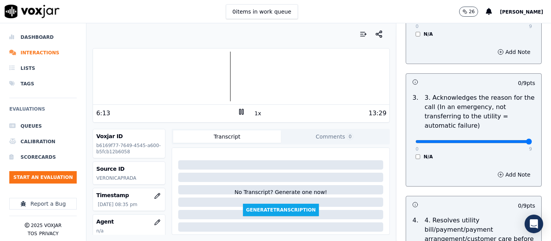
type input "9"
click at [510, 143] on input "range" at bounding box center [474, 141] width 117 height 3
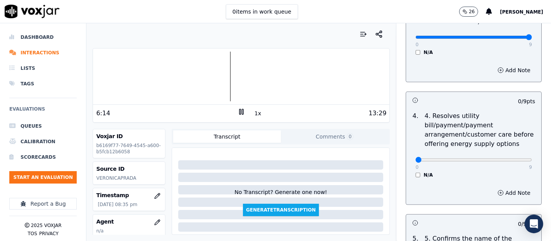
scroll to position [344, 0]
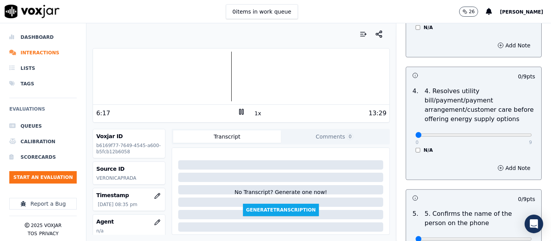
click at [416, 151] on div "N/A" at bounding box center [474, 150] width 117 height 6
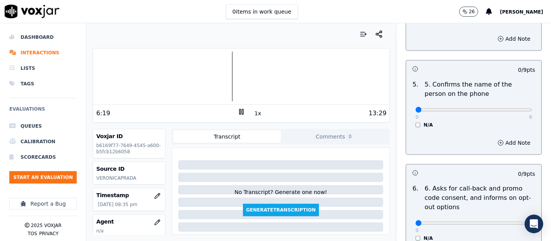
scroll to position [474, 0]
drag, startPoint x: 520, startPoint y: 110, endPoint x: 510, endPoint y: 110, distance: 10.1
click at [516, 110] on div "5 . 5. Confirms the name of the person on the phone 0 9 N/A" at bounding box center [473, 103] width 135 height 54
type input "9"
click at [510, 109] on input "range" at bounding box center [474, 109] width 117 height 3
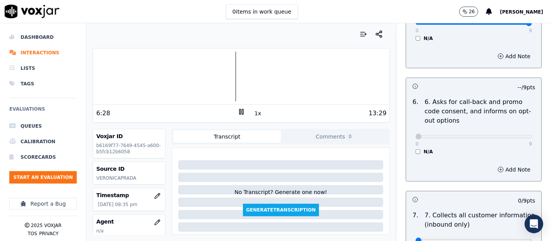
scroll to position [646, 0]
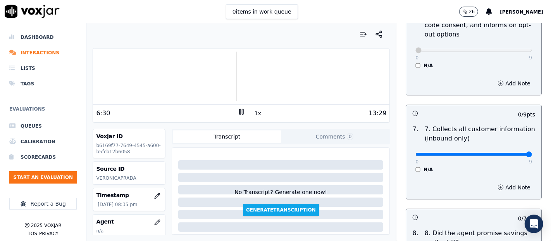
type input "9"
click at [511, 154] on input "range" at bounding box center [474, 154] width 117 height 3
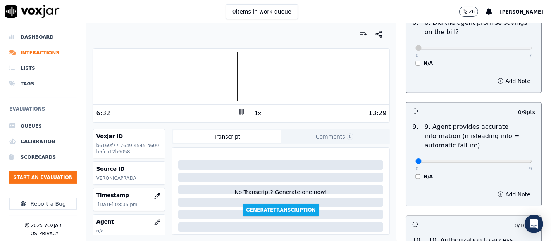
scroll to position [861, 0]
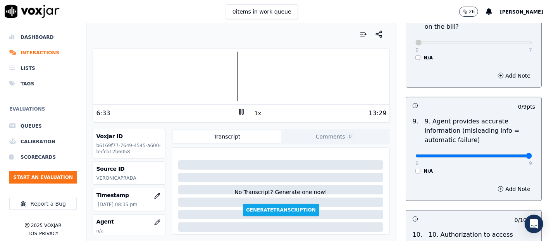
type input "9"
click at [512, 156] on input "range" at bounding box center [474, 155] width 117 height 3
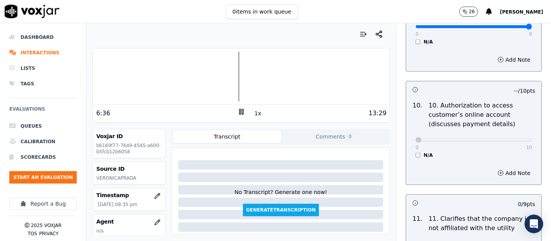
scroll to position [1076, 0]
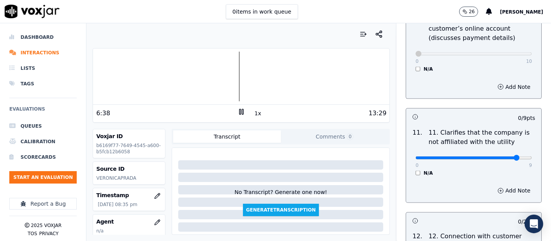
click at [503, 156] on input "range" at bounding box center [474, 157] width 117 height 3
type input "9"
click at [511, 156] on input "range" at bounding box center [474, 157] width 117 height 3
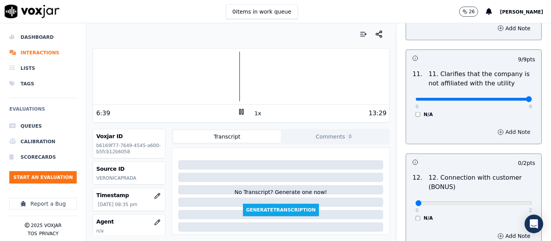
scroll to position [1206, 0]
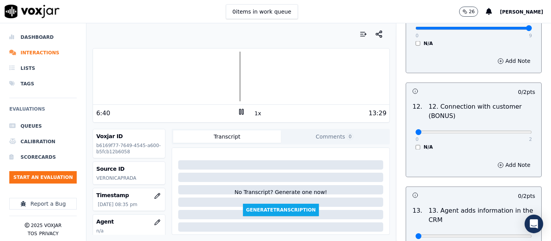
click at [507, 136] on div "0 2 N/A" at bounding box center [473, 135] width 129 height 29
type input "2"
click at [506, 131] on input "range" at bounding box center [474, 132] width 117 height 3
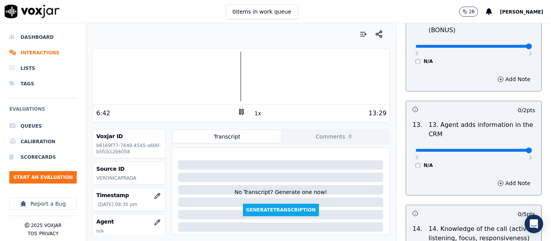
type input "2"
click at [510, 148] on input "range" at bounding box center [474, 149] width 117 height 3
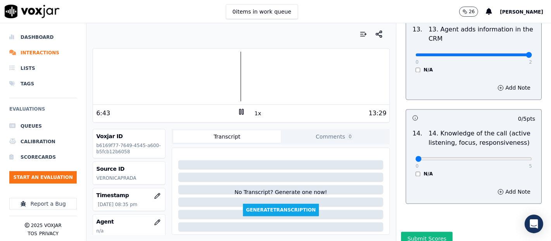
scroll to position [1413, 0]
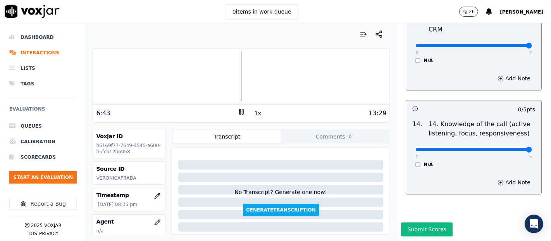
type input "5"
click at [509, 148] on input "range" at bounding box center [474, 149] width 117 height 3
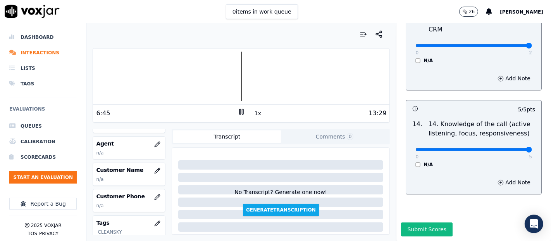
scroll to position [86, 0]
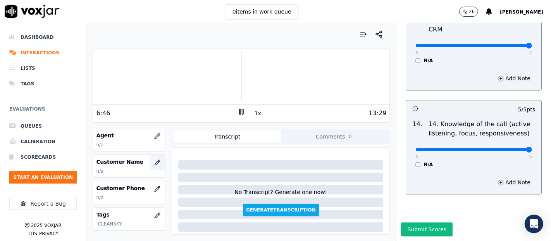
click at [150, 165] on button "button" at bounding box center [158, 163] width 16 height 16
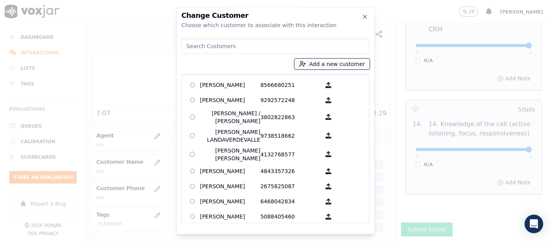
click at [316, 62] on button "Add a new customer" at bounding box center [332, 64] width 75 height 11
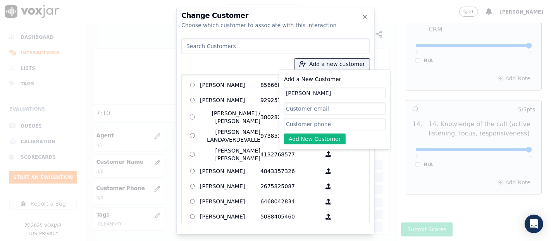
type input "PATRISIO B ORTIZ"
click at [320, 121] on input "Add a New Customer" at bounding box center [335, 124] width 102 height 12
paste input "2166405565"
type input "2166405565"
click at [333, 140] on button "Add New Customer" at bounding box center [315, 138] width 62 height 11
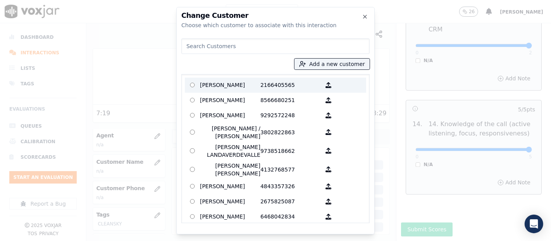
click at [250, 80] on p "PATRISIO B ORTIZ" at bounding box center [230, 85] width 60 height 12
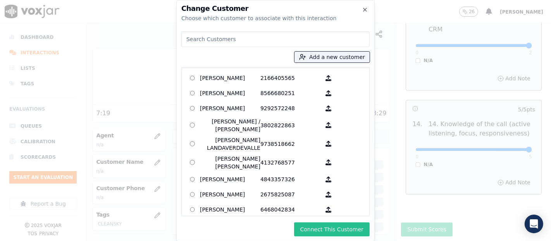
click at [315, 225] on button "Connect This Customer" at bounding box center [332, 229] width 76 height 14
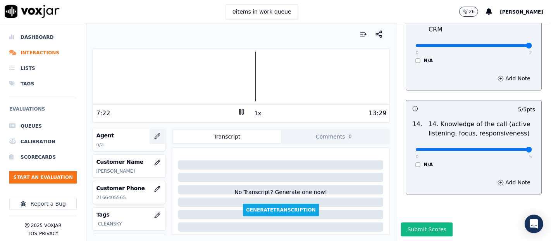
click at [154, 133] on icon "button" at bounding box center [157, 136] width 6 height 6
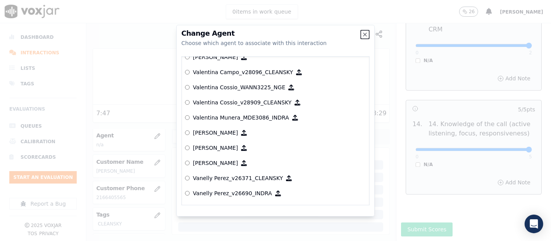
scroll to position [4020, 0]
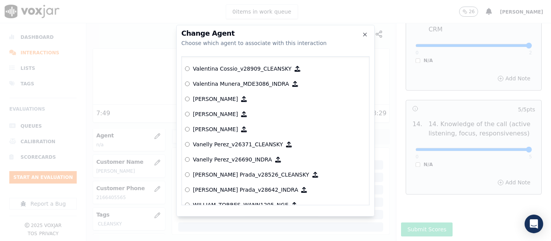
click at [267, 167] on label "[PERSON_NAME] Prada_v28526_CLEANSKY" at bounding box center [275, 174] width 181 height 15
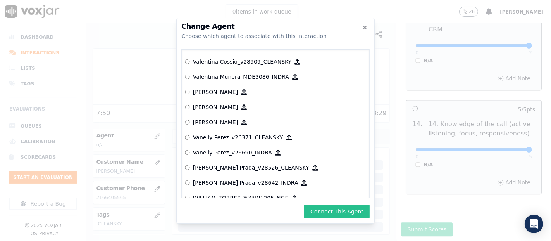
click at [324, 216] on button "Connect This Agent" at bounding box center [337, 211] width 66 height 14
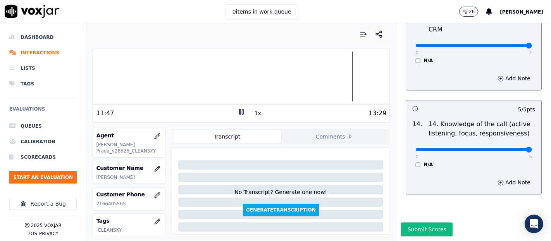
click at [440, 202] on div "INBOUND CTS SCORECARD - NEW Scorecard GREETING/OPENING SKILLS 1. Properly brand…" at bounding box center [474, 131] width 155 height 217
click at [434, 222] on button "Submit Scores" at bounding box center [427, 229] width 52 height 14
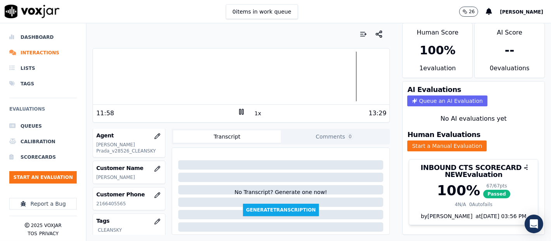
scroll to position [0, 0]
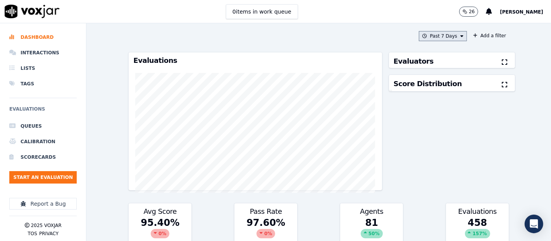
click at [435, 36] on button "Past 7 Days" at bounding box center [443, 36] width 48 height 10
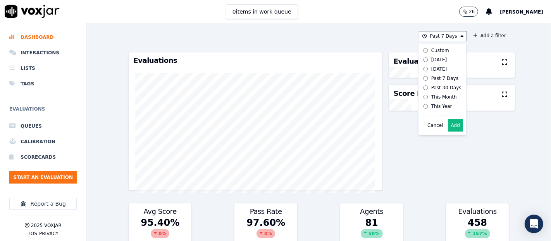
drag, startPoint x: 445, startPoint y: 133, endPoint x: 443, endPoint y: 130, distance: 4.0
click at [448, 131] on button "Add" at bounding box center [455, 125] width 15 height 12
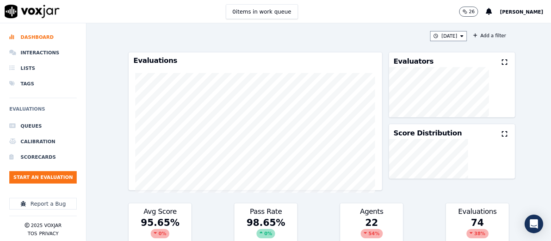
click at [502, 64] on icon at bounding box center [504, 62] width 5 height 6
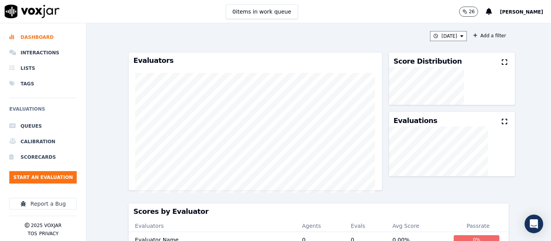
drag, startPoint x: 69, startPoint y: 170, endPoint x: 71, endPoint y: 166, distance: 4.9
click at [70, 167] on ul "Queues Calibration Scorecards Start an Evaluation" at bounding box center [42, 153] width 67 height 71
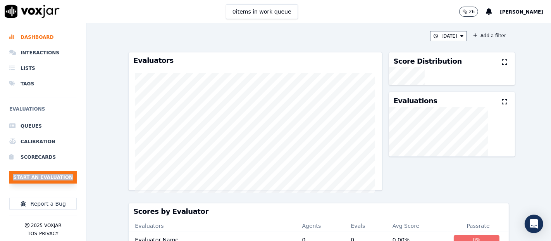
click at [65, 175] on button "Start an Evaluation" at bounding box center [42, 177] width 67 height 12
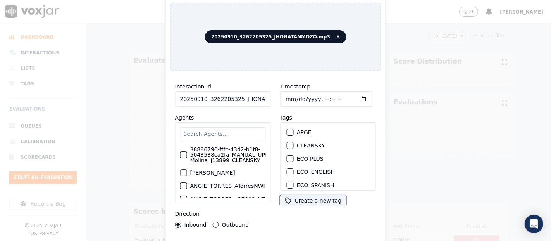
click at [252, 93] on input "20250910_3262205325_JHONATANMOZO.mp3" at bounding box center [223, 99] width 96 height 16
type input "20250910_3262205325_JHONATANMOZO"
drag, startPoint x: 286, startPoint y: 141, endPoint x: 267, endPoint y: 185, distance: 47.4
click at [287, 143] on div "button" at bounding box center [289, 145] width 5 height 5
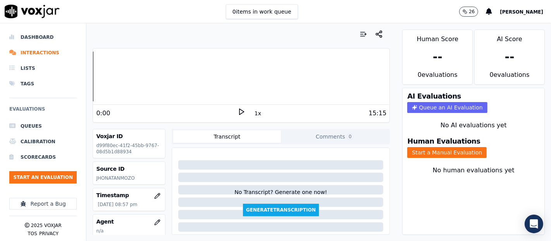
click at [238, 109] on icon at bounding box center [242, 112] width 8 height 8
click at [238, 111] on icon at bounding box center [242, 112] width 8 height 8
click at [239, 113] on icon at bounding box center [242, 112] width 8 height 8
click at [132, 80] on div at bounding box center [241, 77] width 297 height 50
click at [238, 110] on icon at bounding box center [242, 112] width 8 height 8
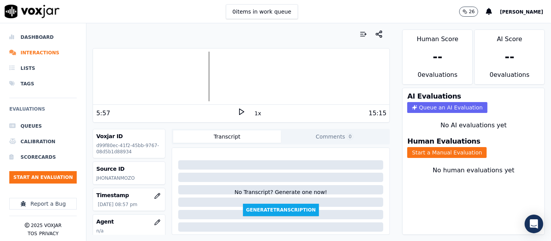
click at [444, 153] on div "Human Evaluations Start a Manual Evaluation" at bounding box center [474, 147] width 142 height 29
click at [444, 147] on button "Start a Manual Evaluation" at bounding box center [446, 152] width 79 height 11
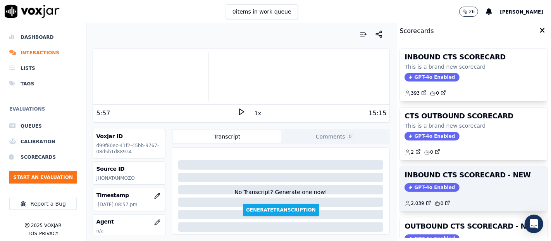
click at [472, 181] on div "INBOUND CTS SCORECARD - NEW GPT-4o Enabled 2.039 0" at bounding box center [474, 189] width 148 height 44
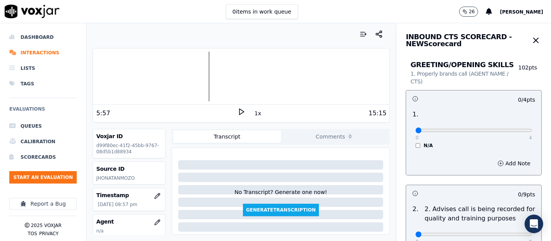
click at [238, 111] on icon at bounding box center [242, 112] width 8 height 8
click at [140, 68] on div at bounding box center [241, 77] width 297 height 50
click at [512, 131] on div "0 4 N/A" at bounding box center [473, 133] width 129 height 29
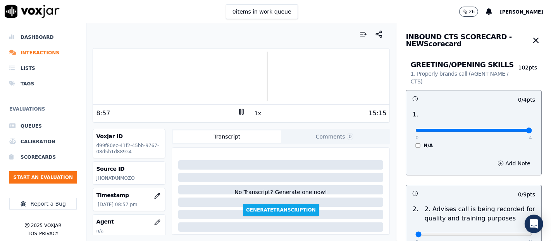
type input "4"
click at [510, 132] on input "range" at bounding box center [474, 130] width 117 height 3
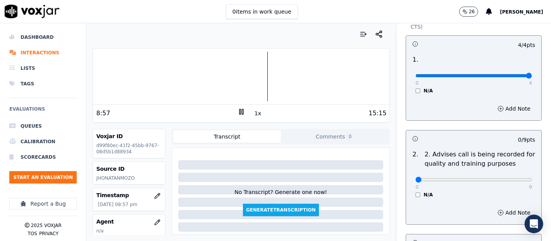
scroll to position [129, 0]
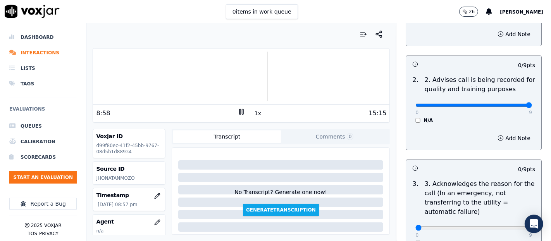
type input "9"
click at [511, 105] on input "range" at bounding box center [474, 104] width 117 height 3
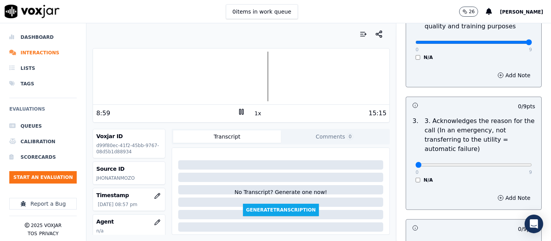
scroll to position [258, 0]
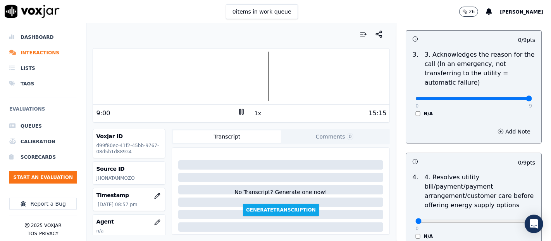
type input "9"
click at [509, 97] on input "range" at bounding box center [474, 98] width 117 height 3
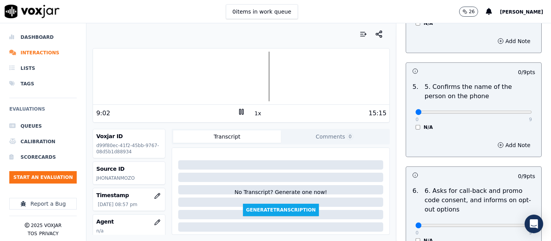
scroll to position [474, 0]
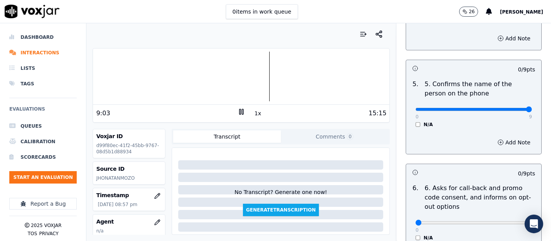
type input "9"
click at [508, 109] on input "range" at bounding box center [474, 109] width 117 height 3
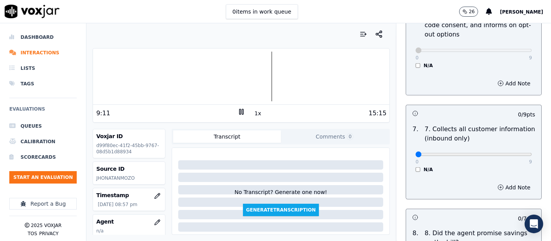
scroll to position [689, 0]
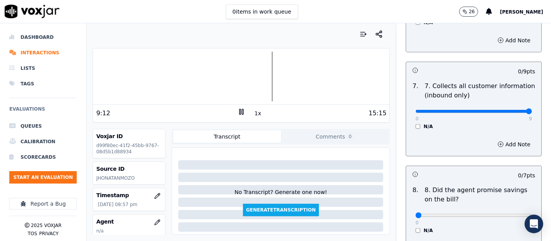
type input "9"
click at [507, 110] on input "range" at bounding box center [474, 111] width 117 height 3
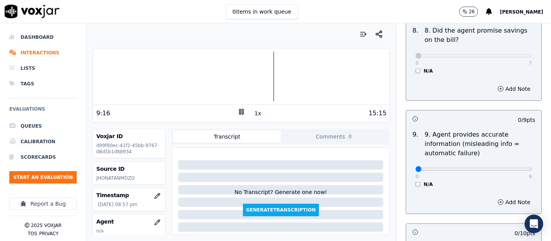
scroll to position [861, 0]
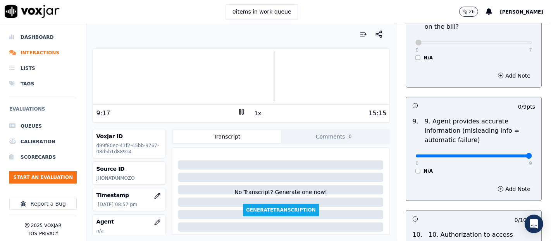
type input "9"
click at [512, 155] on input "range" at bounding box center [474, 155] width 117 height 3
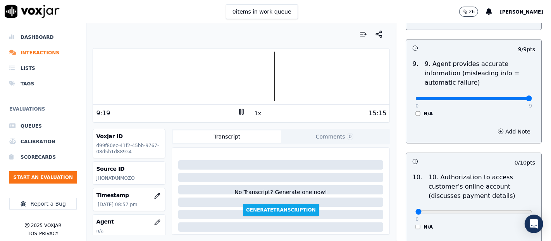
scroll to position [990, 0]
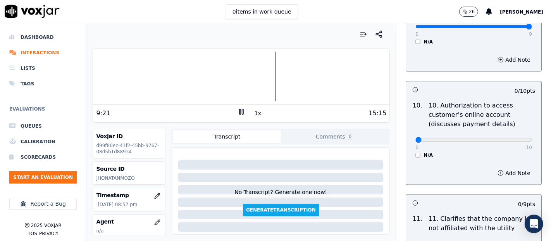
click at [411, 156] on div "10 . 10. Authorization to access customer’s online account (discusses payment d…" at bounding box center [473, 130] width 135 height 64
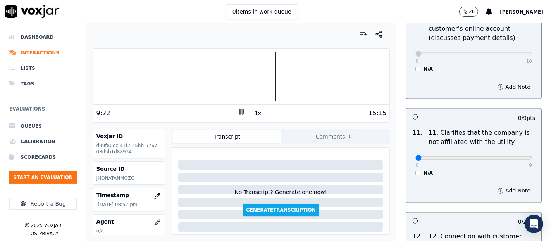
scroll to position [1076, 0]
type input "9"
click at [509, 157] on input "range" at bounding box center [474, 157] width 117 height 3
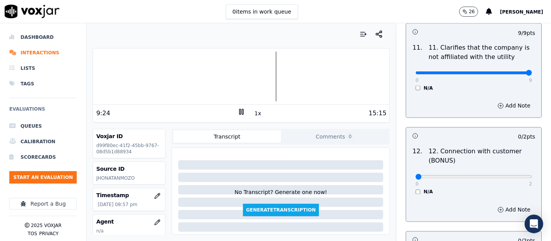
scroll to position [1206, 0]
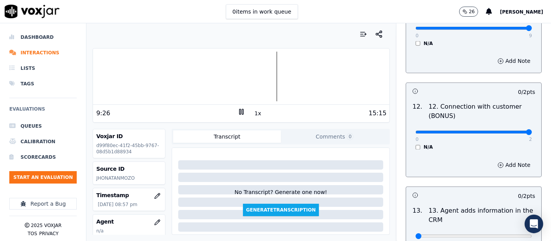
type input "2"
click at [512, 131] on input "range" at bounding box center [474, 132] width 117 height 3
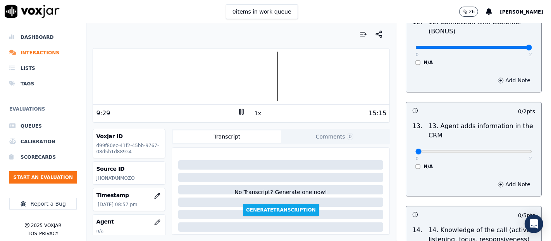
scroll to position [1292, 0]
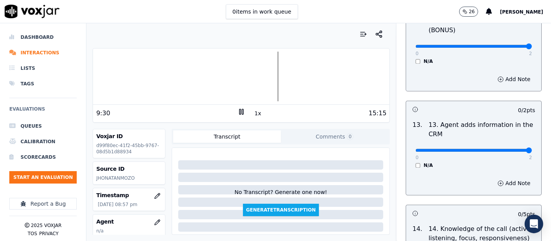
type input "2"
click at [506, 148] on input "range" at bounding box center [474, 149] width 117 height 3
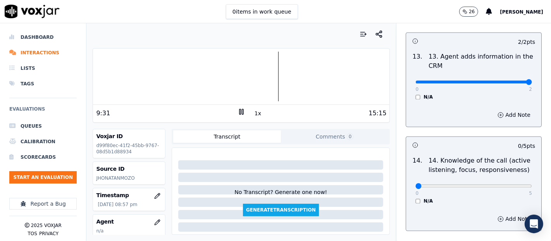
scroll to position [1378, 0]
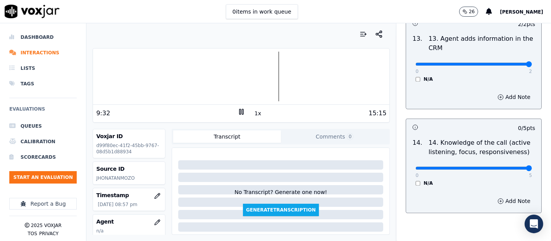
type input "5"
click at [507, 166] on input "range" at bounding box center [474, 167] width 117 height 3
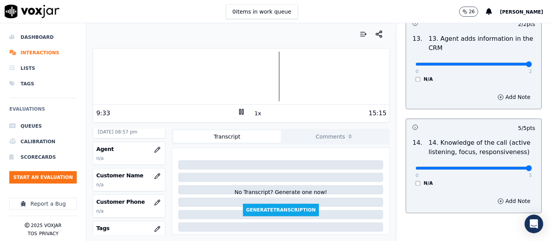
scroll to position [86, 0]
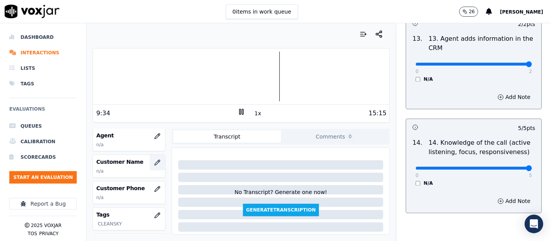
click at [154, 163] on icon "button" at bounding box center [157, 162] width 6 height 6
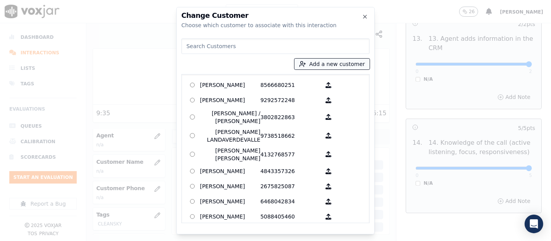
click at [333, 69] on button "Add a new customer" at bounding box center [332, 64] width 75 height 11
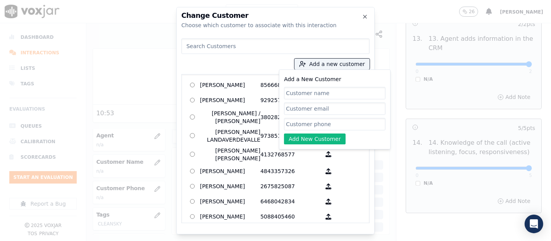
click at [307, 93] on input "Add a New Customer" at bounding box center [335, 93] width 102 height 12
paste input "[PERSON_NAME]"
type input "[PERSON_NAME]"
click at [325, 122] on input "Add a New Customer" at bounding box center [335, 124] width 102 height 12
paste input "3262205325"
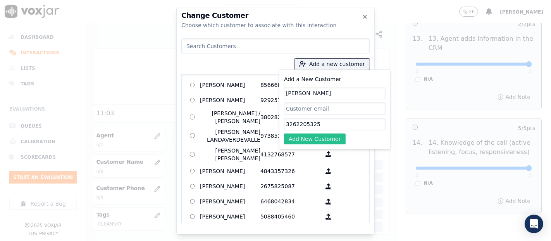
type input "3262205325"
click at [321, 140] on button "Add New Customer" at bounding box center [315, 138] width 62 height 11
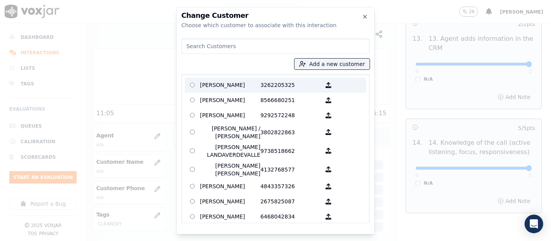
click at [221, 86] on p "[PERSON_NAME]" at bounding box center [230, 85] width 60 height 12
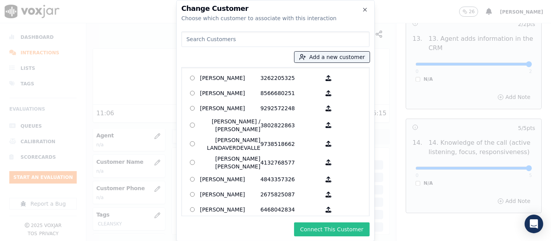
click at [316, 234] on button "Connect This Customer" at bounding box center [332, 229] width 76 height 14
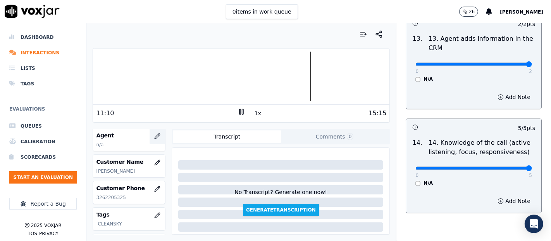
click at [155, 133] on icon "button" at bounding box center [157, 135] width 5 height 5
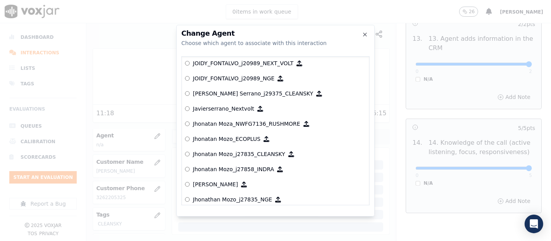
scroll to position [2131, 0]
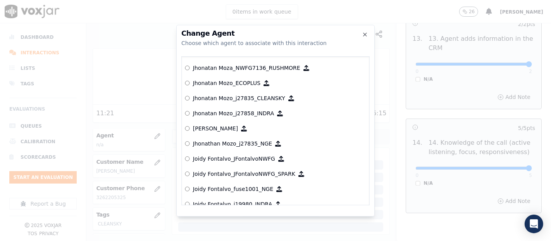
click at [236, 112] on p "Jhonatan Mozo_j27858_INDRA" at bounding box center [233, 113] width 81 height 8
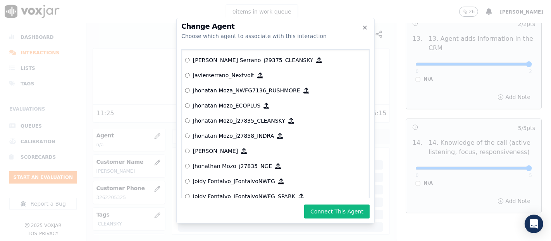
scroll to position [2088, 0]
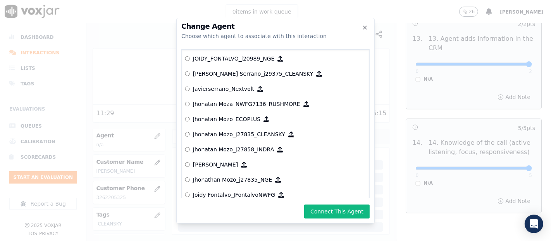
click at [248, 132] on p "Jhonatan Mozo_j27835_CLEANSKY" at bounding box center [239, 134] width 92 height 8
click at [328, 212] on button "Connect This Agent" at bounding box center [337, 211] width 66 height 14
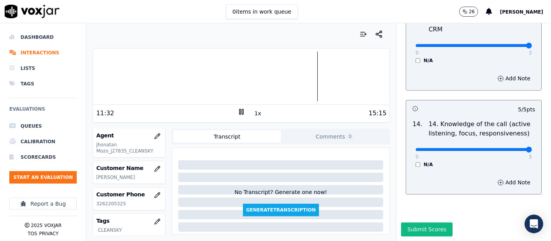
scroll to position [1413, 0]
click at [414, 222] on button "Submit Scores" at bounding box center [427, 229] width 52 height 14
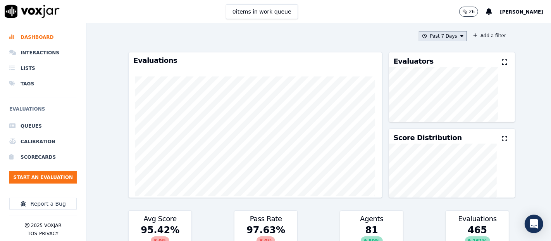
click at [427, 35] on button "Past 7 Days" at bounding box center [443, 36] width 48 height 10
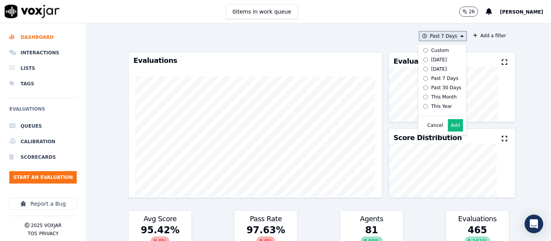
click at [448, 128] on button "Add" at bounding box center [455, 125] width 15 height 12
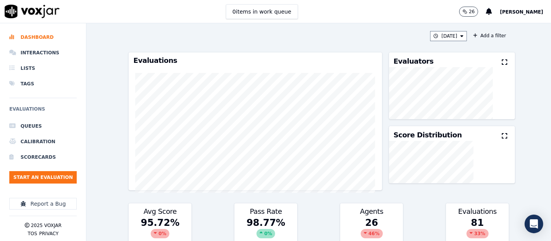
click at [502, 61] on icon at bounding box center [504, 62] width 5 height 6
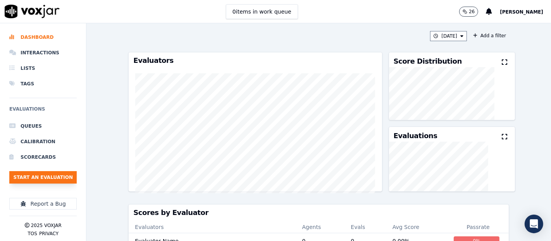
click at [66, 180] on button "Start an Evaluation" at bounding box center [42, 177] width 67 height 12
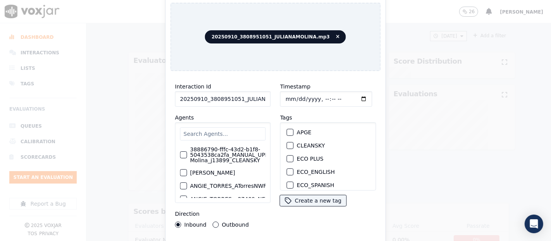
click at [257, 100] on input "20250910_3808951051_JULIANAMOLINA.mp3" at bounding box center [223, 99] width 96 height 16
type input "20250910_3808951051_JULIANAMOLINA"
click at [289, 143] on div "button" at bounding box center [289, 145] width 5 height 5
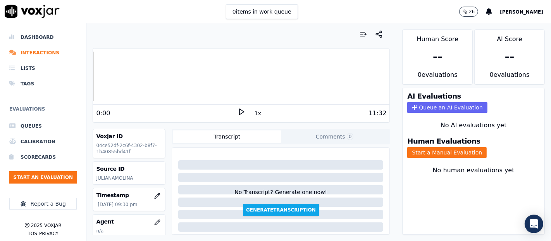
click at [240, 110] on polygon at bounding box center [242, 112] width 5 height 6
click at [238, 110] on icon at bounding box center [242, 112] width 8 height 8
click at [238, 111] on icon at bounding box center [242, 112] width 8 height 8
click at [159, 77] on div at bounding box center [241, 77] width 297 height 50
click at [430, 147] on button "Start a Manual Evaluation" at bounding box center [446, 152] width 79 height 11
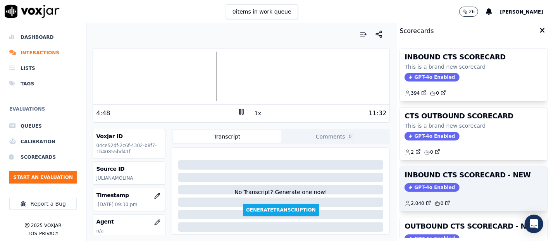
click at [447, 174] on h3 "INBOUND CTS SCORECARD - NEW" at bounding box center [474, 174] width 138 height 7
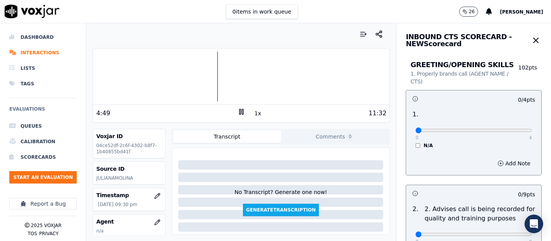
click at [238, 114] on icon at bounding box center [242, 112] width 8 height 8
type input "4"
click at [504, 129] on input "range" at bounding box center [474, 130] width 117 height 3
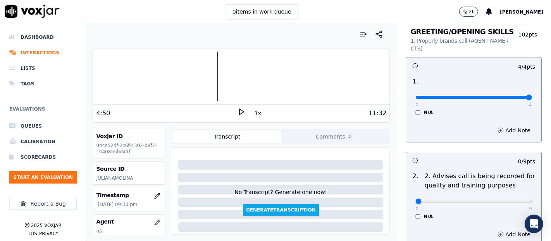
scroll to position [86, 0]
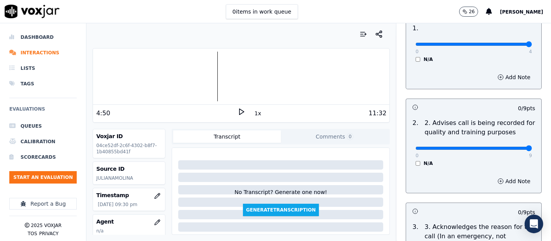
type input "9"
click at [507, 148] on input "range" at bounding box center [474, 148] width 117 height 3
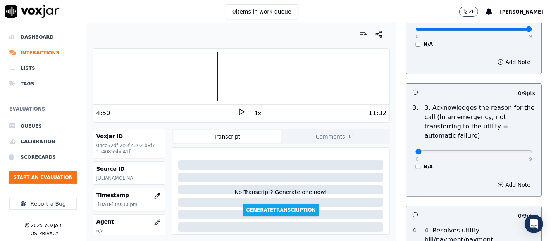
scroll to position [215, 0]
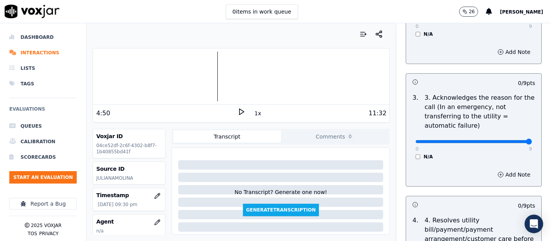
type input "9"
click at [512, 143] on input "range" at bounding box center [474, 141] width 117 height 3
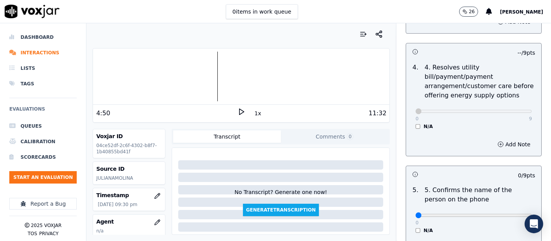
scroll to position [388, 0]
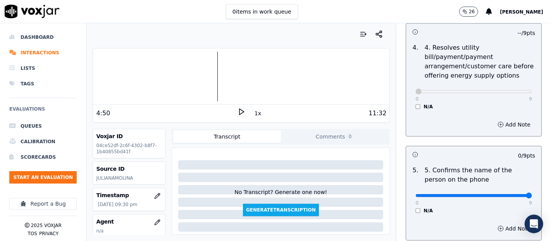
type input "9"
click at [512, 197] on input "range" at bounding box center [474, 195] width 117 height 3
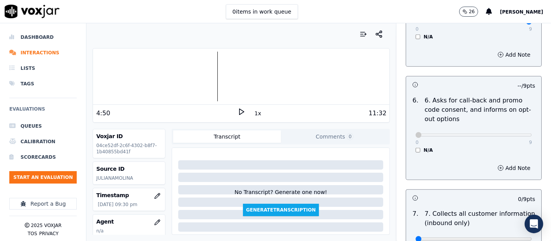
scroll to position [603, 0]
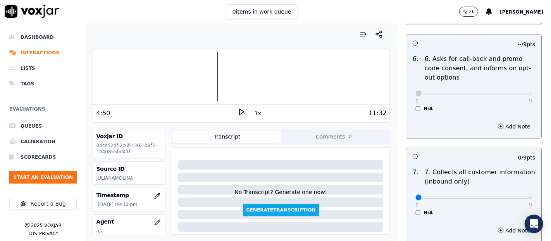
click at [513, 197] on div "0 9 N/A" at bounding box center [473, 200] width 129 height 29
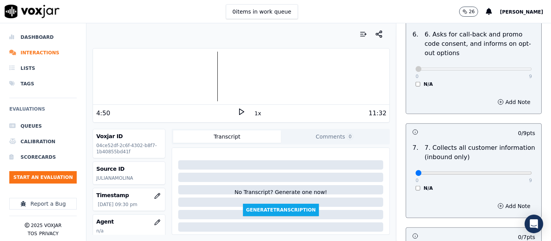
scroll to position [646, 0]
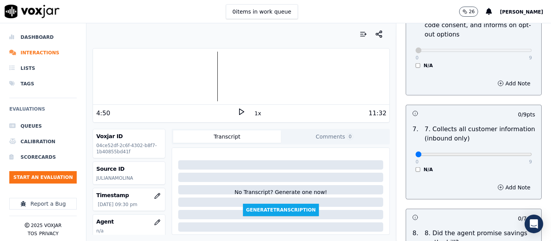
click at [509, 196] on div "Add Note" at bounding box center [473, 187] width 135 height 23
type input "9"
click at [512, 154] on input "range" at bounding box center [474, 154] width 117 height 3
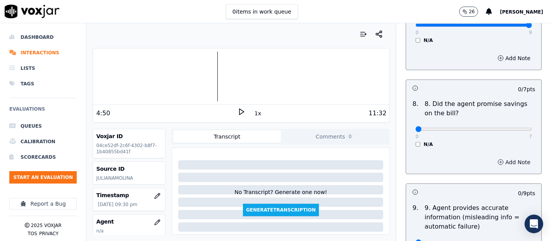
scroll to position [775, 0]
click at [416, 141] on div "N/A" at bounding box center [474, 144] width 117 height 6
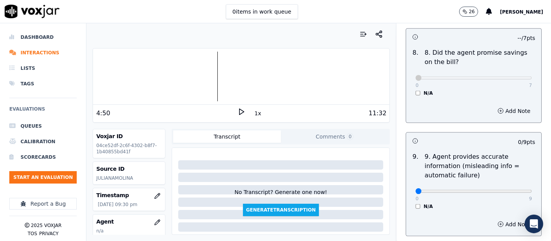
scroll to position [904, 0]
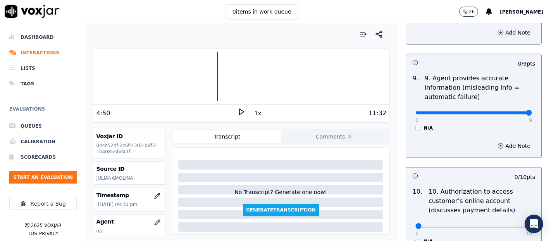
type input "9"
click at [509, 111] on input "range" at bounding box center [474, 112] width 117 height 3
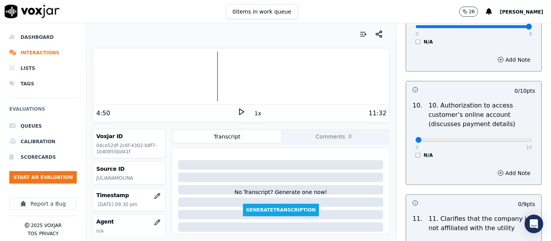
click at [409, 152] on div "0 10 N/A" at bounding box center [473, 143] width 129 height 29
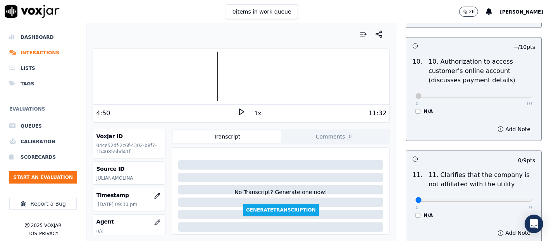
scroll to position [1076, 0]
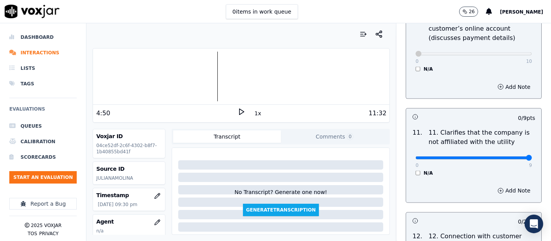
type input "9"
click at [510, 156] on input "range" at bounding box center [474, 157] width 117 height 3
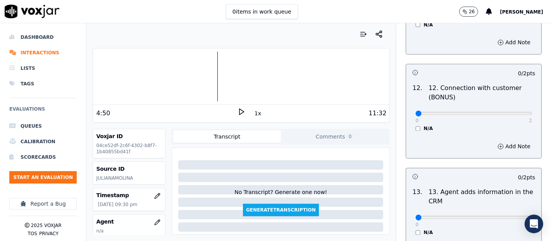
scroll to position [1206, 0]
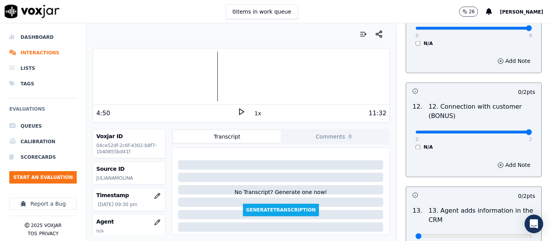
type input "2"
click at [511, 132] on input "range" at bounding box center [474, 132] width 117 height 3
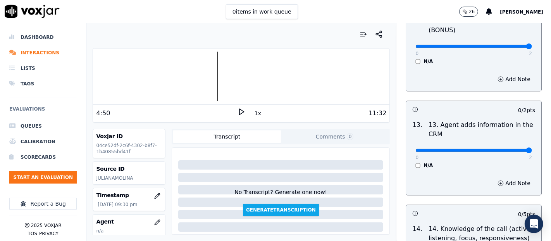
type input "2"
click at [509, 148] on input "range" at bounding box center [474, 149] width 117 height 3
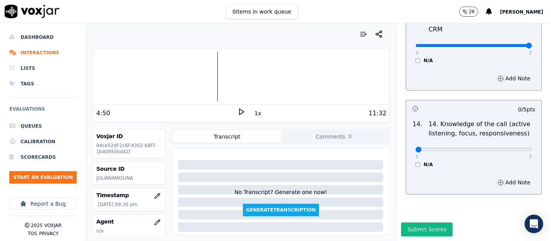
scroll to position [1413, 0]
type input "5"
click at [512, 148] on input "range" at bounding box center [474, 149] width 117 height 3
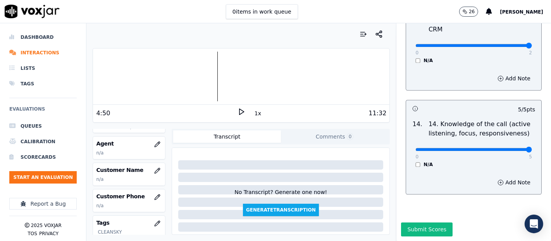
scroll to position [86, 0]
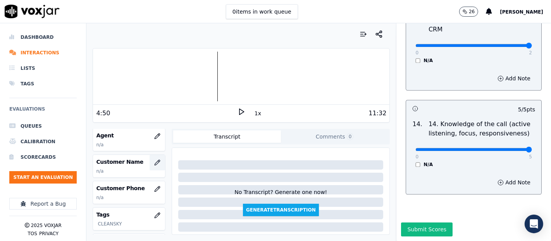
click at [152, 162] on button "button" at bounding box center [158, 163] width 16 height 16
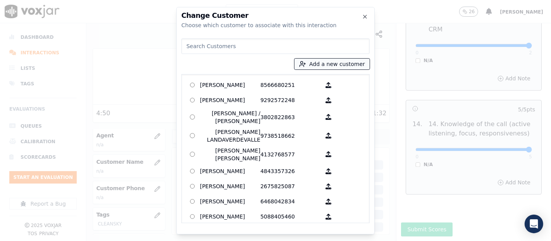
click at [312, 65] on button "Add a new customer" at bounding box center [332, 64] width 75 height 11
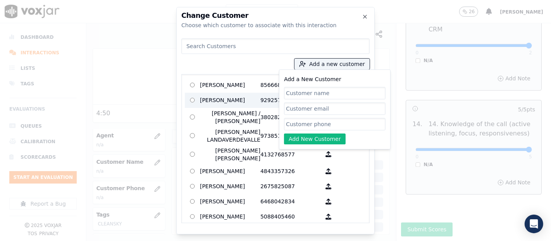
paste input "ALBA LUZ AYALA REYES"
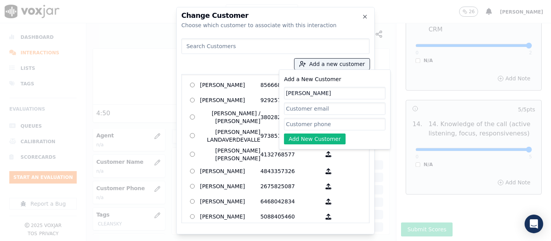
type input "ALBA LUZ AYALA REYES"
click at [310, 129] on input "Add a New Customer" at bounding box center [335, 124] width 102 height 12
paste input "3808951051"
type input "3808951051"
click at [320, 133] on button "Add New Customer" at bounding box center [315, 138] width 62 height 11
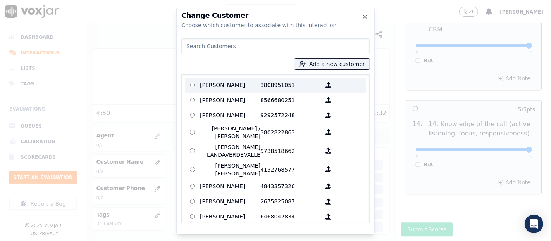
click at [252, 82] on p "ALBA LUZ AYALA REYES" at bounding box center [230, 85] width 60 height 12
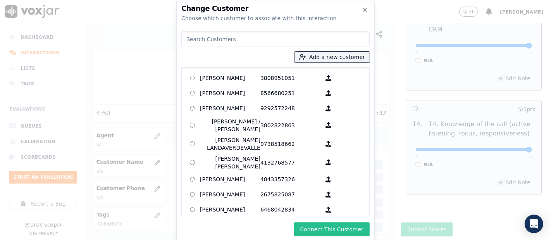
click at [312, 227] on button "Connect This Customer" at bounding box center [332, 229] width 76 height 14
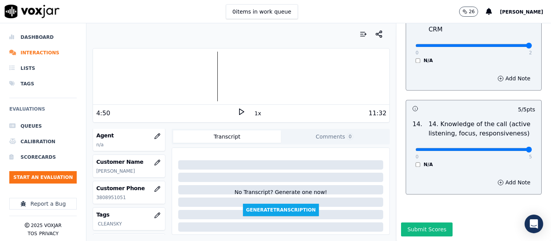
click at [238, 112] on icon at bounding box center [242, 112] width 8 height 8
click at [238, 113] on icon at bounding box center [242, 112] width 8 height 8
click at [240, 112] on rect at bounding box center [240, 111] width 1 height 5
click at [74, 90] on div "Dashboard Interactions Lists Tags Evaluations Queues Calibration Scorecards Sta…" at bounding box center [275, 131] width 551 height 217
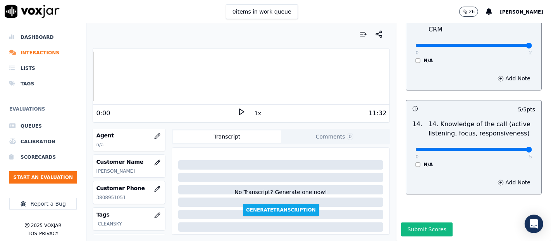
click at [240, 109] on polygon at bounding box center [242, 112] width 5 height 6
click at [238, 108] on icon at bounding box center [242, 112] width 8 height 8
click at [150, 140] on button "button" at bounding box center [158, 136] width 16 height 16
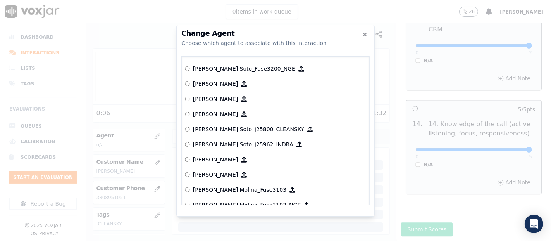
scroll to position [2508, 0]
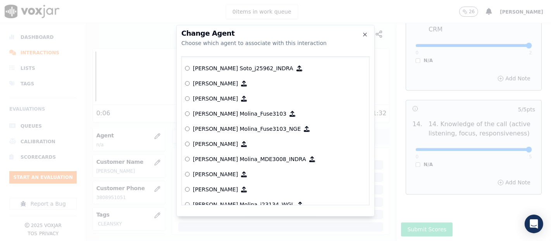
click at [217, 131] on p "[PERSON_NAME] Molina_Fuse3103_NGE" at bounding box center [247, 129] width 108 height 8
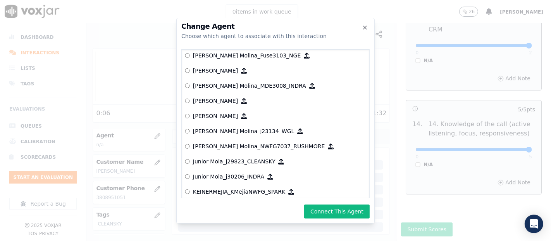
scroll to position [2595, 0]
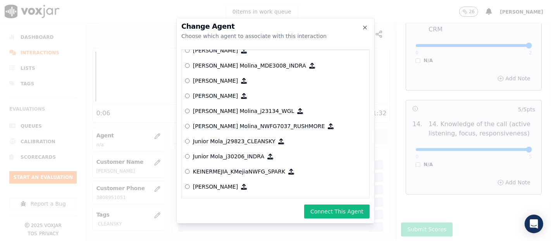
click at [367, 32] on div "Choose which agent to associate with this interaction" at bounding box center [275, 36] width 188 height 8
click at [367, 28] on icon "button" at bounding box center [365, 27] width 6 height 6
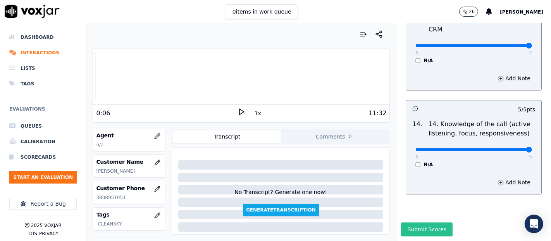
click at [436, 222] on button "Submit Scores" at bounding box center [427, 229] width 52 height 14
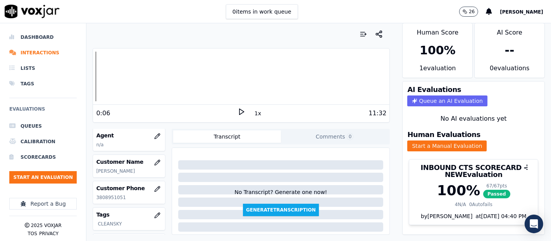
scroll to position [0, 0]
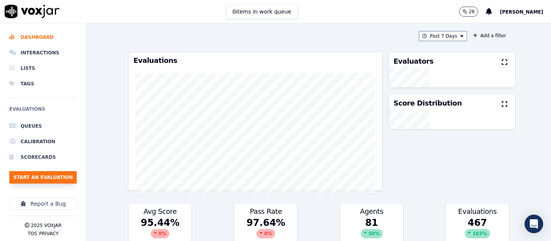
click at [48, 174] on button "Start an Evaluation" at bounding box center [42, 177] width 67 height 12
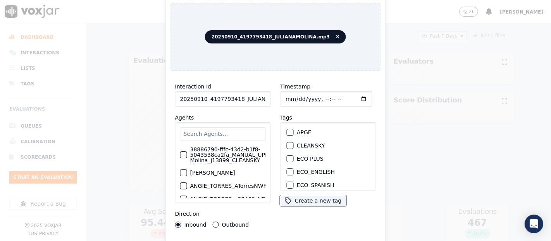
drag, startPoint x: 253, startPoint y: 94, endPoint x: 262, endPoint y: 89, distance: 10.2
click at [253, 95] on input "20250910_4197793418_JULIANAMOLINA.mp3" at bounding box center [223, 99] width 96 height 16
type input "20250910_4197793418_JULIANAMOLINA"
click at [288, 143] on div "button" at bounding box center [289, 145] width 5 height 5
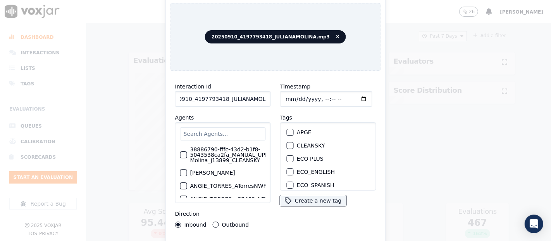
scroll to position [0, 0]
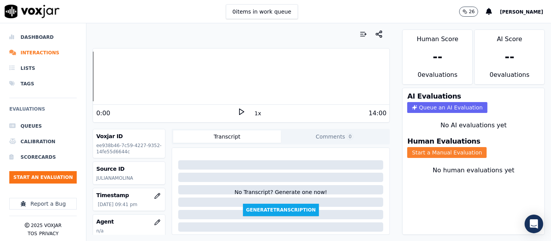
click at [429, 147] on button "Start a Manual Evaluation" at bounding box center [446, 152] width 79 height 11
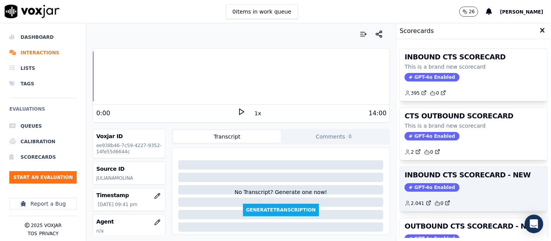
click at [457, 174] on h3 "INBOUND CTS SCORECARD - NEW" at bounding box center [474, 174] width 138 height 7
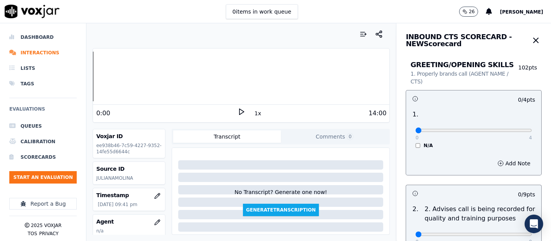
click at [239, 108] on icon at bounding box center [242, 112] width 8 height 8
click at [238, 114] on icon at bounding box center [242, 112] width 8 height 8
type input "4"
click at [507, 129] on input "range" at bounding box center [474, 130] width 117 height 3
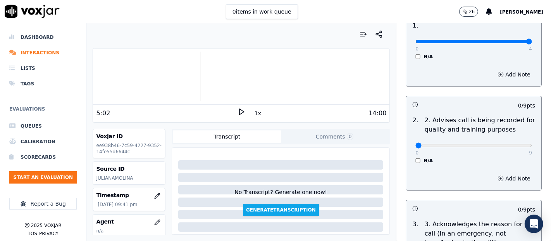
scroll to position [129, 0]
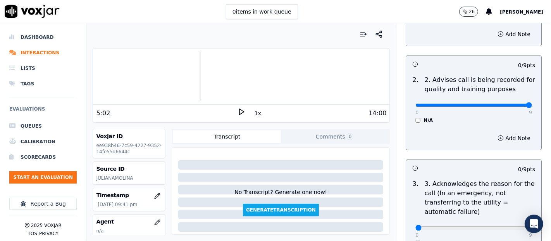
type input "9"
click at [506, 105] on input "range" at bounding box center [474, 104] width 117 height 3
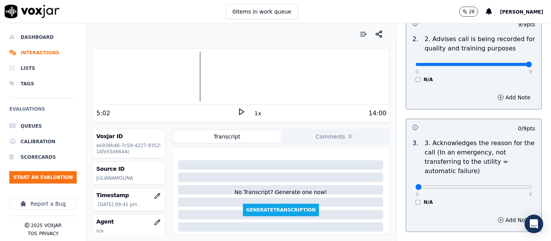
scroll to position [258, 0]
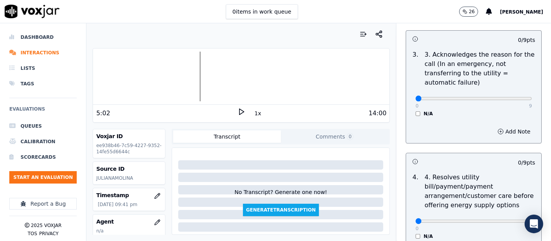
click at [514, 97] on div "0 9 N/A" at bounding box center [473, 101] width 129 height 29
type input "9"
click at [509, 99] on input "range" at bounding box center [474, 98] width 117 height 3
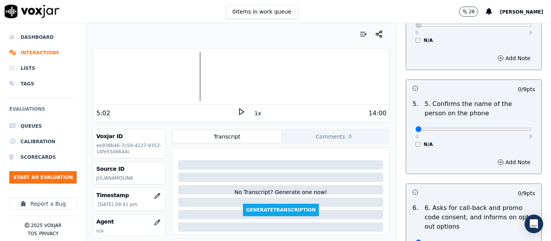
scroll to position [474, 0]
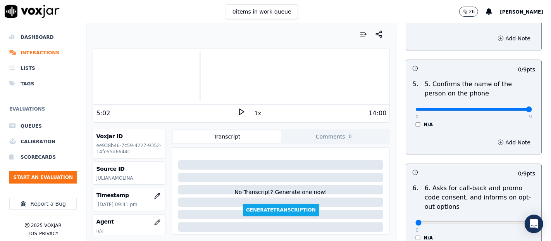
type input "9"
click at [508, 108] on input "range" at bounding box center [474, 109] width 117 height 3
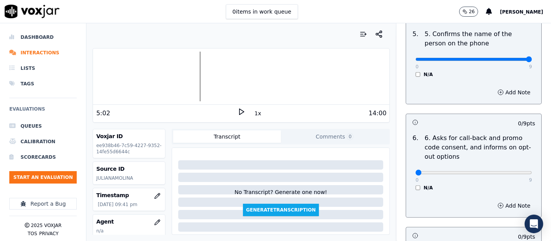
scroll to position [603, 0]
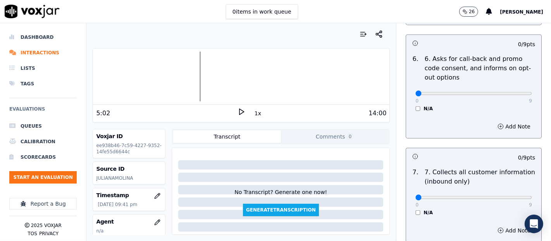
click at [409, 105] on div "0 9 N/A" at bounding box center [473, 96] width 129 height 29
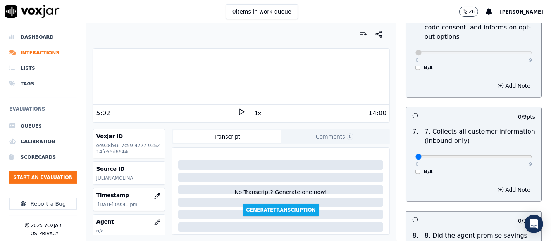
scroll to position [689, 0]
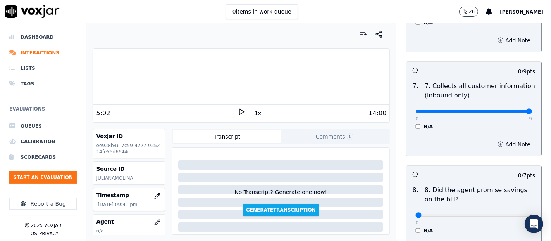
type input "9"
click at [508, 110] on input "range" at bounding box center [474, 111] width 117 height 3
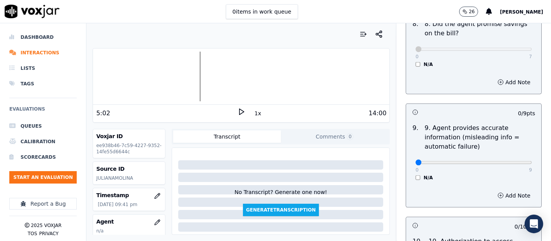
scroll to position [861, 0]
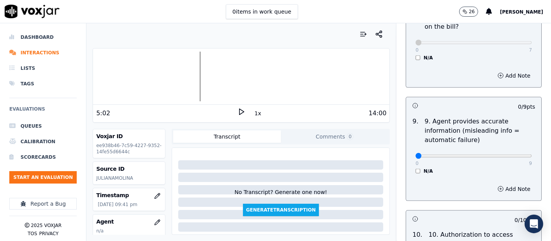
drag, startPoint x: 507, startPoint y: 148, endPoint x: 511, endPoint y: 152, distance: 5.8
click at [508, 149] on div "0 9 N/A" at bounding box center [473, 159] width 129 height 29
type input "9"
click at [511, 154] on input "range" at bounding box center [474, 155] width 117 height 3
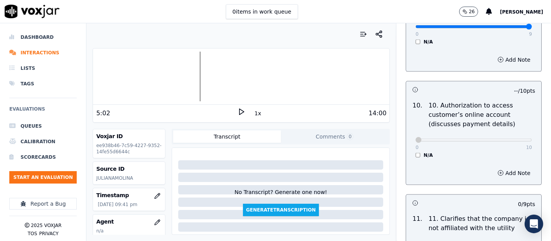
scroll to position [1076, 0]
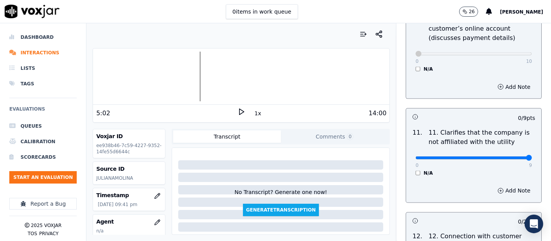
type input "9"
click at [504, 156] on input "range" at bounding box center [474, 157] width 117 height 3
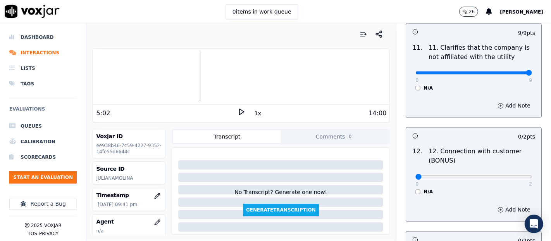
scroll to position [1163, 0]
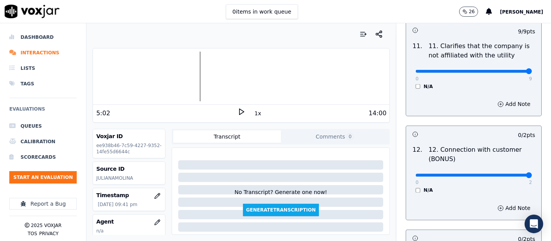
type input "2"
click at [506, 174] on input "range" at bounding box center [474, 175] width 117 height 3
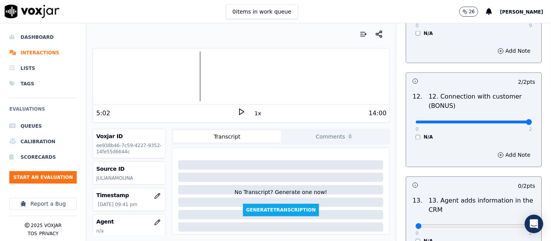
scroll to position [1249, 0]
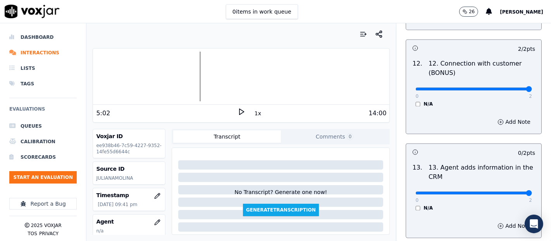
type input "2"
click at [507, 191] on input "range" at bounding box center [474, 192] width 117 height 3
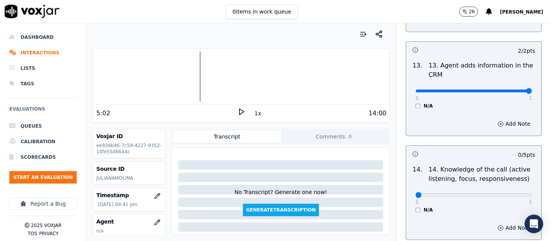
scroll to position [1378, 0]
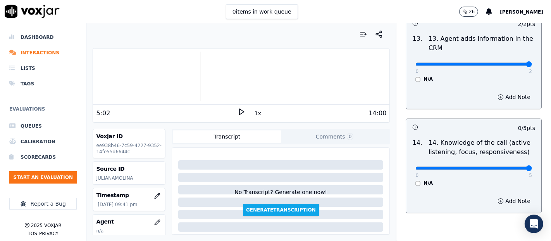
type input "5"
click at [505, 166] on input "range" at bounding box center [474, 167] width 117 height 3
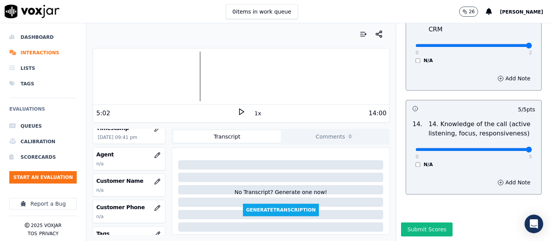
scroll to position [86, 0]
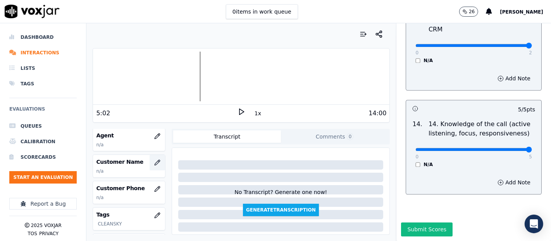
click at [154, 164] on icon "button" at bounding box center [157, 162] width 6 height 6
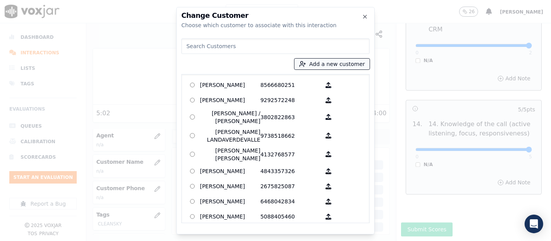
click at [317, 60] on button "Add a new customer" at bounding box center [332, 64] width 75 height 11
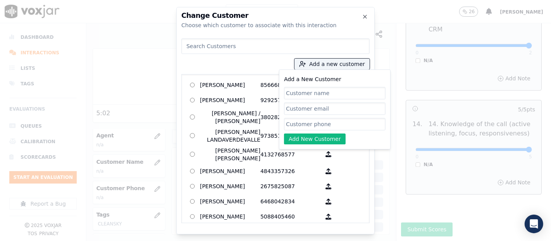
paste input "[PERSON_NAME]"
type input "[PERSON_NAME]"
click at [321, 123] on input "Add a New Customer" at bounding box center [335, 124] width 102 height 12
paste input "4197793418"
type input "4197793418"
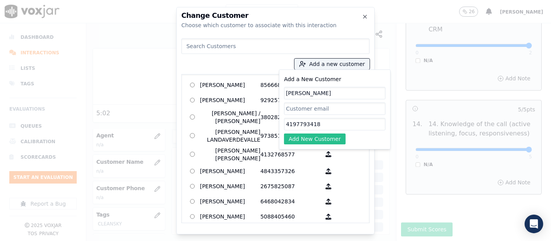
click at [323, 139] on button "Add New Customer" at bounding box center [315, 138] width 62 height 11
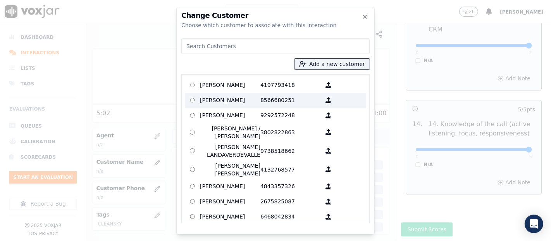
drag, startPoint x: 260, startPoint y: 86, endPoint x: 269, endPoint y: 97, distance: 14.0
click at [260, 86] on p "4197793418" at bounding box center [290, 85] width 60 height 12
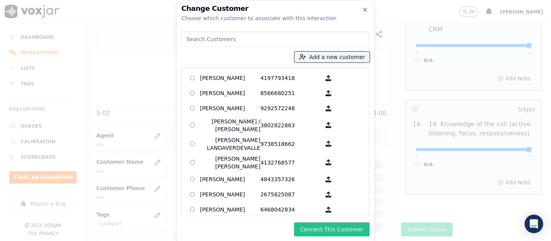
click at [336, 229] on button "Connect This Customer" at bounding box center [332, 229] width 76 height 14
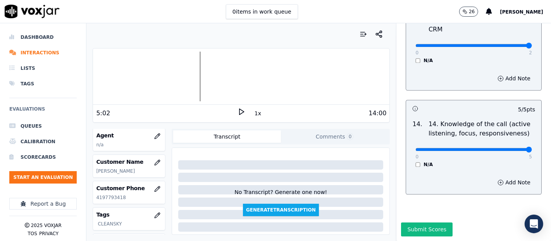
click at [405, 222] on div "Submit Scores" at bounding box center [474, 231] width 155 height 19
click at [405, 222] on button "Submit Scores" at bounding box center [427, 229] width 52 height 14
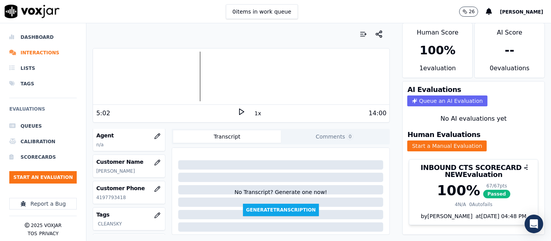
scroll to position [0, 0]
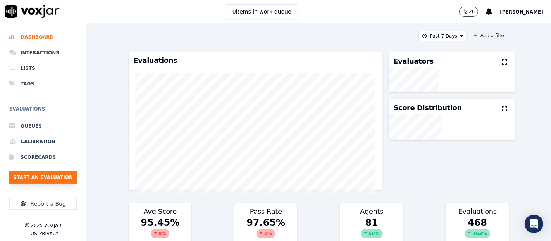
click at [59, 174] on button "Start an Evaluation" at bounding box center [42, 177] width 67 height 12
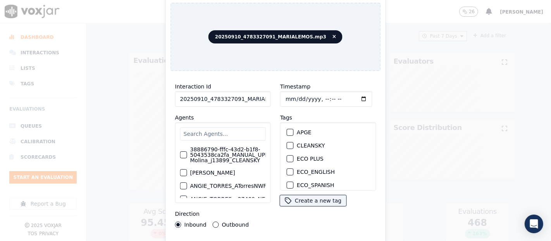
click at [259, 94] on input "20250910_4783327091_MARIALEMOS.mp3" at bounding box center [223, 99] width 96 height 16
type input "20250910_4783327091_MARIALEMOS"
click at [289, 142] on button "CLEANSKY" at bounding box center [290, 145] width 7 height 7
click at [322, 237] on div "Interaction Id 20250910_4783327091_MARIALEMOS Agents 38886790-fffc-43d2-b1f8-50…" at bounding box center [276, 166] width 210 height 178
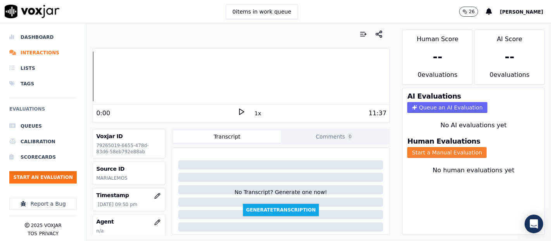
click at [408, 149] on button "Start a Manual Evaluation" at bounding box center [446, 152] width 79 height 11
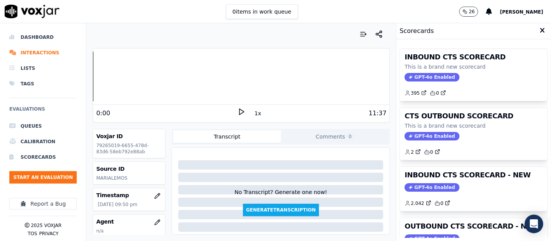
click at [480, 179] on div "INBOUND CTS SCORECARD - NEW GPT-4o Enabled 2.042 0" at bounding box center [474, 189] width 148 height 44
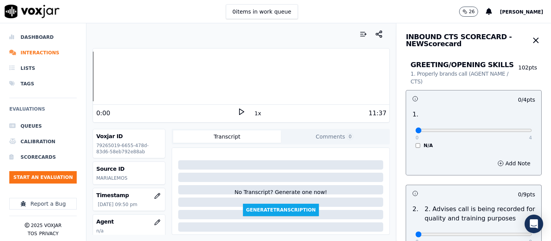
click at [238, 110] on icon at bounding box center [242, 112] width 8 height 8
type input "4"
click at [509, 129] on input "range" at bounding box center [474, 130] width 117 height 3
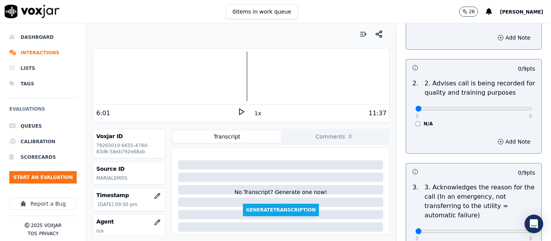
scroll to position [129, 0]
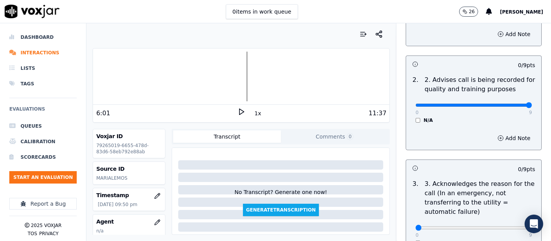
type input "9"
click at [510, 105] on input "range" at bounding box center [474, 104] width 117 height 3
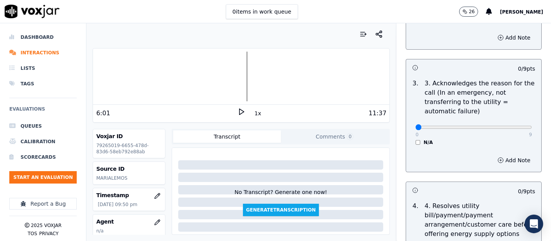
scroll to position [258, 0]
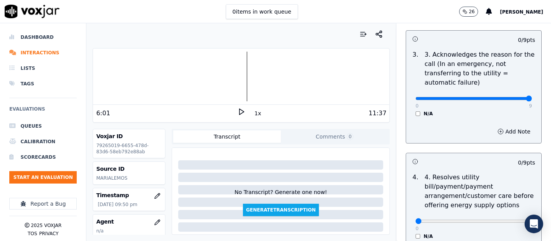
type input "9"
click at [509, 100] on input "range" at bounding box center [474, 98] width 117 height 3
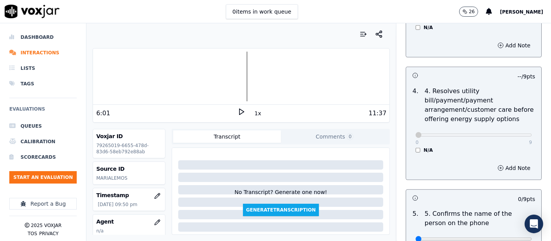
scroll to position [388, 0]
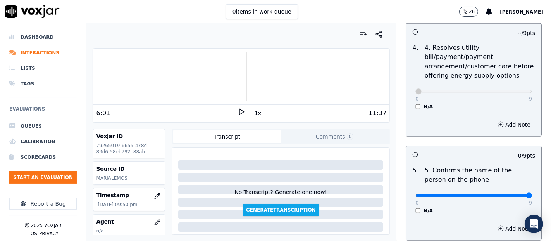
type input "9"
click at [507, 194] on input "range" at bounding box center [474, 195] width 117 height 3
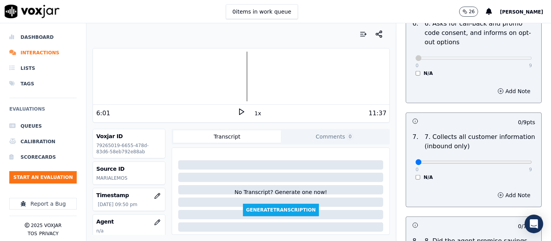
scroll to position [646, 0]
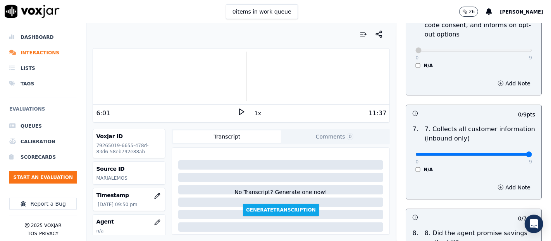
type input "9"
click at [508, 153] on input "range" at bounding box center [474, 154] width 117 height 3
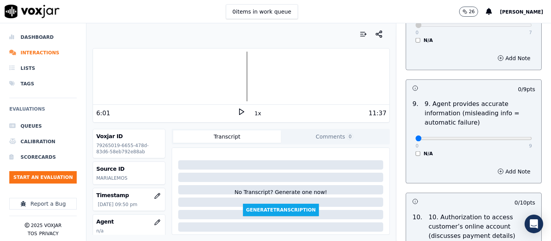
scroll to position [904, 0]
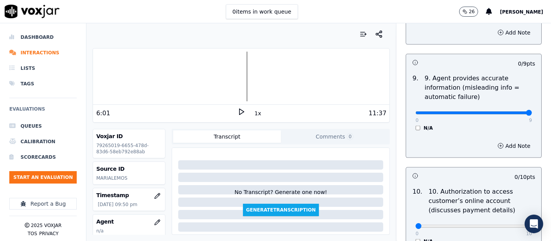
type input "9"
click at [511, 111] on input "range" at bounding box center [474, 112] width 117 height 3
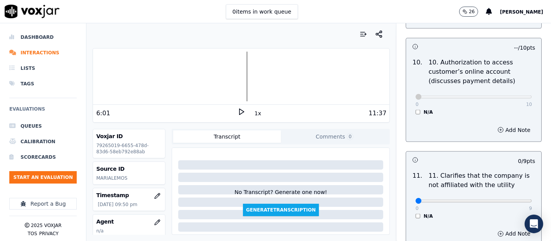
scroll to position [1076, 0]
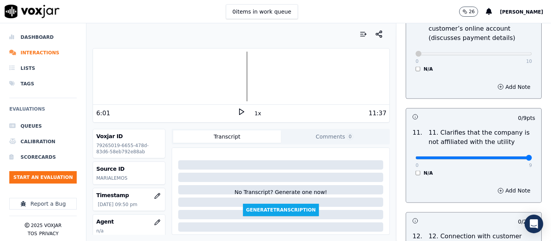
type input "9"
click at [507, 156] on input "range" at bounding box center [474, 157] width 117 height 3
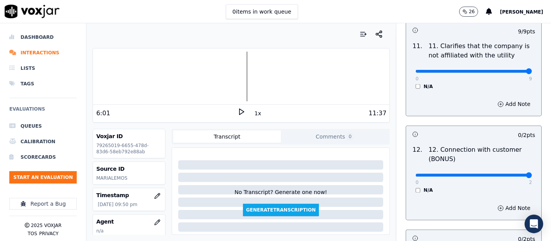
type input "2"
click at [505, 174] on input "range" at bounding box center [474, 175] width 117 height 3
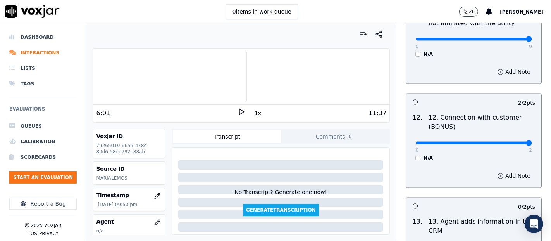
scroll to position [1249, 0]
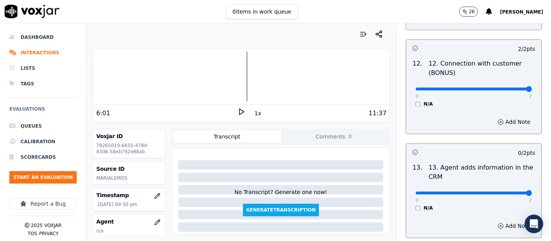
type input "2"
click at [512, 191] on input "range" at bounding box center [474, 192] width 117 height 3
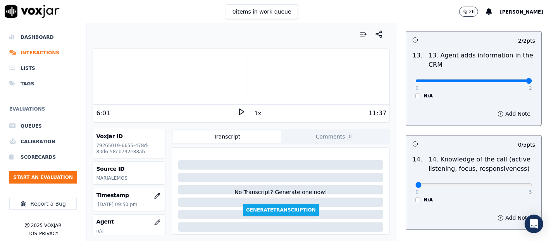
scroll to position [1378, 0]
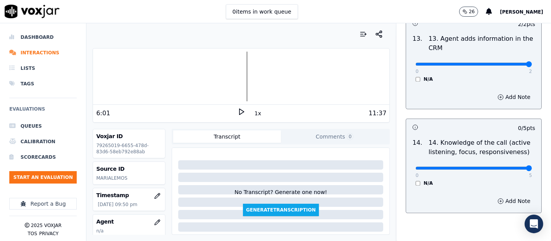
drag, startPoint x: 506, startPoint y: 163, endPoint x: 489, endPoint y: 171, distance: 18.2
type input "5"
click at [506, 166] on input "range" at bounding box center [474, 167] width 117 height 3
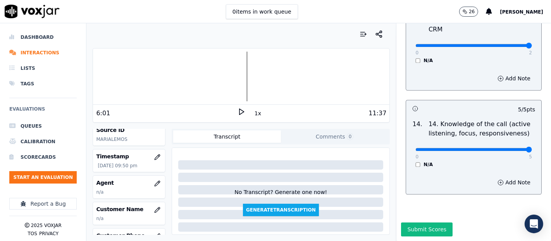
scroll to position [86, 0]
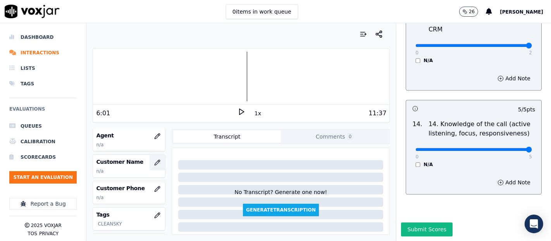
click at [150, 156] on button "button" at bounding box center [158, 163] width 16 height 16
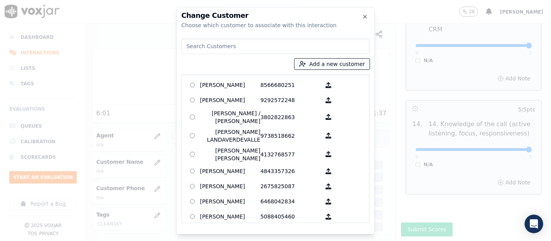
click at [324, 65] on button "Add a new customer" at bounding box center [332, 64] width 75 height 11
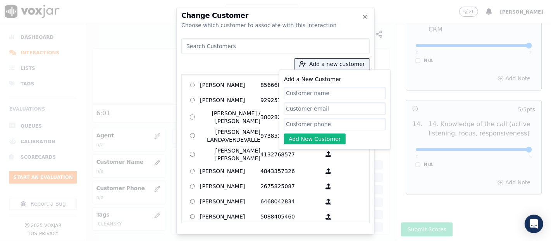
paste input "[PERSON_NAME]"
type input "[PERSON_NAME]"
click at [304, 122] on input "Add a New Customer" at bounding box center [335, 124] width 102 height 12
click at [316, 125] on input "Add a New Customer" at bounding box center [335, 124] width 102 height 12
paste input "4783327091"
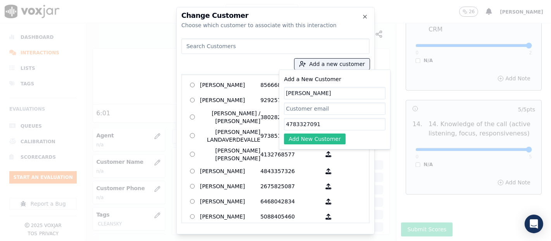
type input "4783327091"
click at [314, 137] on button "Add New Customer" at bounding box center [315, 138] width 62 height 11
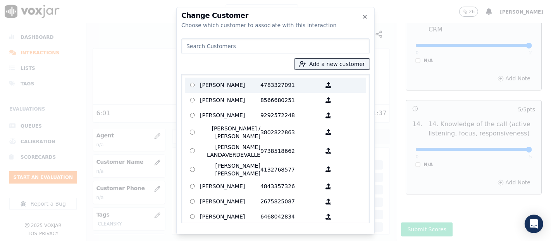
click at [262, 87] on p "4783327091" at bounding box center [290, 85] width 60 height 12
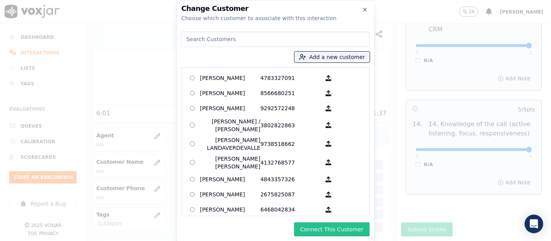
click at [332, 224] on button "Connect This Customer" at bounding box center [332, 229] width 76 height 14
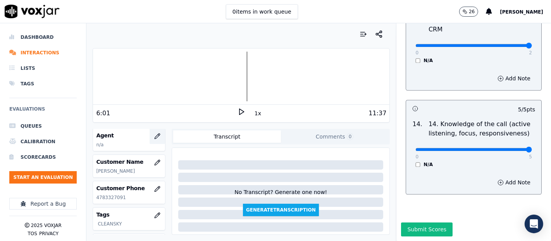
click at [150, 139] on button "button" at bounding box center [158, 136] width 16 height 16
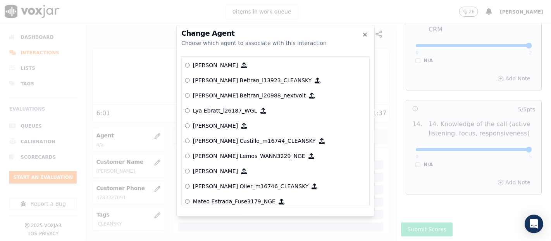
scroll to position [3135, 0]
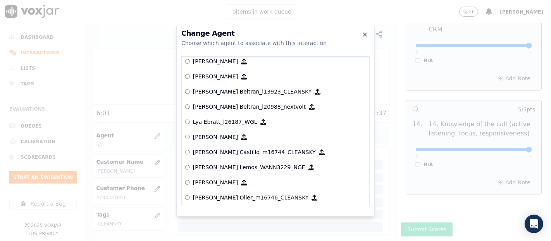
click at [362, 33] on icon "button" at bounding box center [365, 34] width 6 height 6
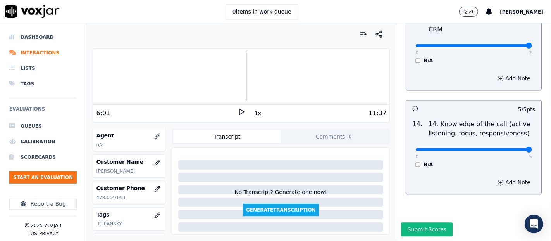
click at [419, 222] on button "Submit Scores" at bounding box center [427, 229] width 52 height 14
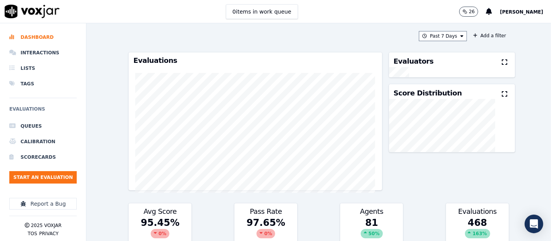
click at [514, 15] on button "[PERSON_NAME]" at bounding box center [525, 11] width 51 height 9
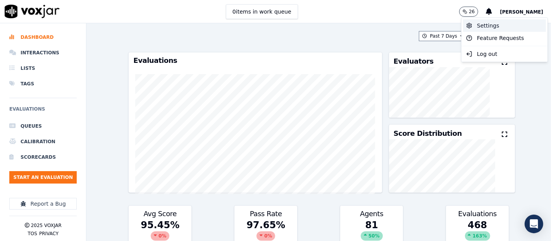
click at [475, 24] on div "Settings" at bounding box center [504, 25] width 83 height 12
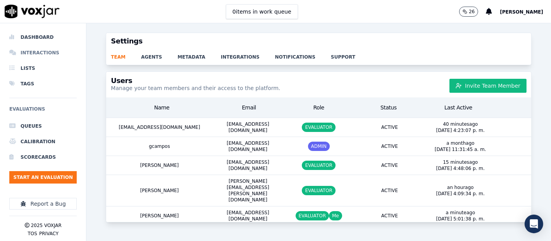
click at [30, 46] on li "Interactions" at bounding box center [42, 53] width 67 height 16
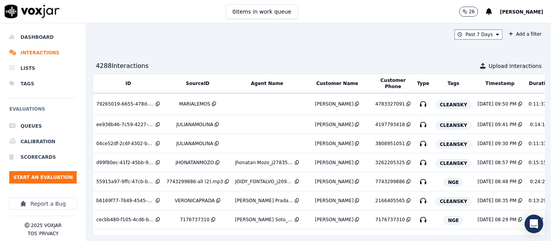
click at [511, 15] on span "[PERSON_NAME]" at bounding box center [521, 11] width 43 height 5
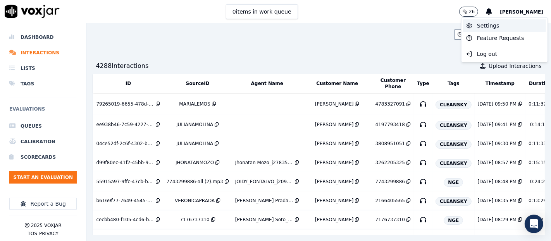
click at [484, 24] on div "Settings" at bounding box center [504, 25] width 83 height 12
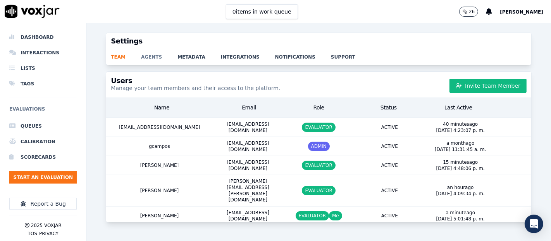
click at [143, 51] on link "agents" at bounding box center [159, 54] width 36 height 11
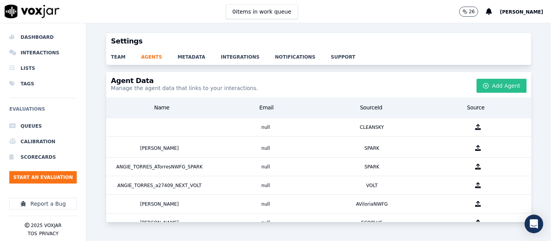
click at [478, 86] on button "Add Agent" at bounding box center [502, 86] width 50 height 14
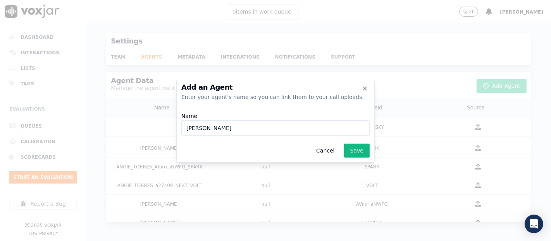
paste input "m29671"
type input "[PERSON_NAME] Lemos_m29671_CLEANSKY"
click at [357, 151] on button "Save" at bounding box center [357, 150] width 26 height 14
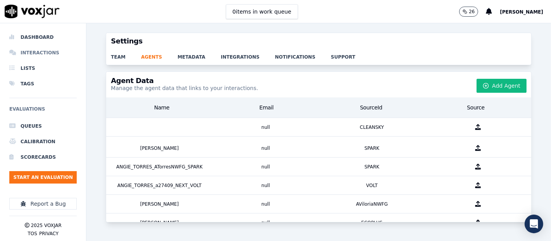
click at [39, 50] on li "Interactions" at bounding box center [42, 53] width 67 height 16
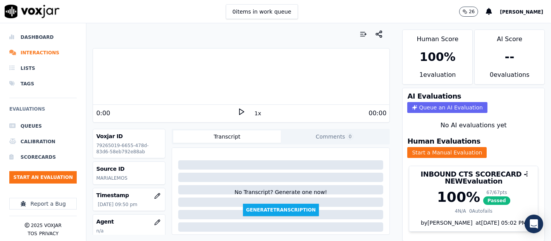
scroll to position [43, 0]
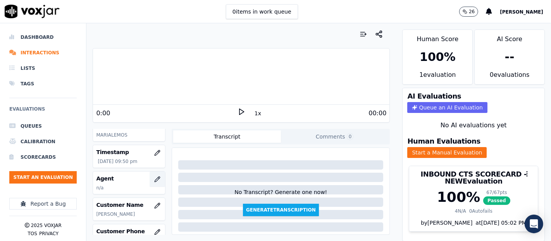
click at [150, 176] on button "button" at bounding box center [158, 179] width 16 height 16
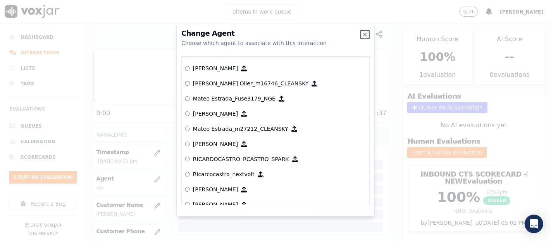
scroll to position [3221, 0]
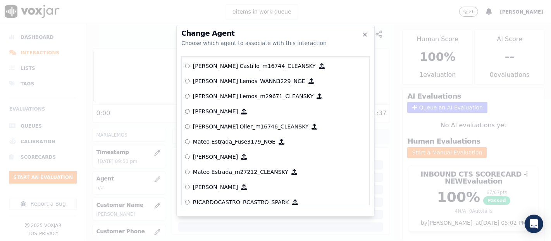
click at [226, 93] on p "[PERSON_NAME] Lemos_m29671_CLEANSKY" at bounding box center [253, 96] width 121 height 8
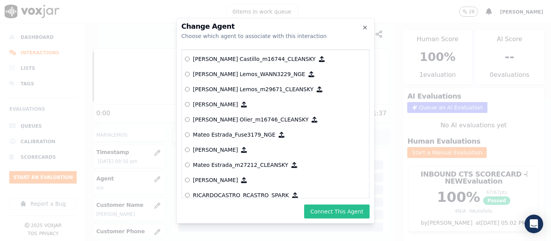
click at [331, 207] on button "Connect This Agent" at bounding box center [337, 211] width 66 height 14
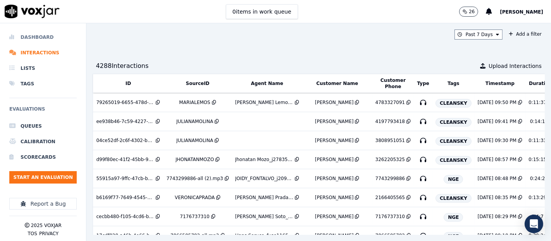
click at [38, 38] on li "Dashboard" at bounding box center [42, 37] width 67 height 16
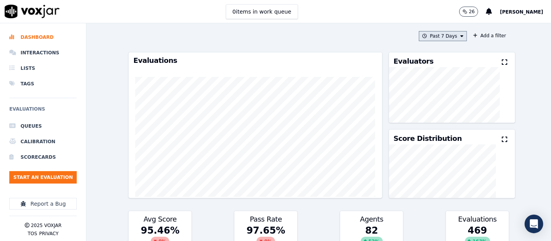
click at [422, 38] on button "Past 7 Days" at bounding box center [443, 36] width 48 height 10
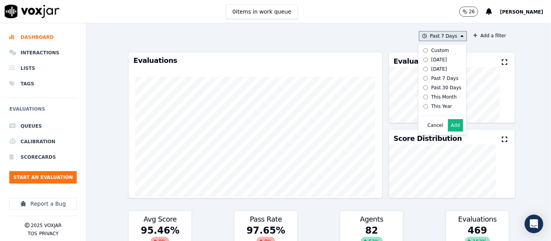
click at [450, 128] on button "Add" at bounding box center [455, 125] width 15 height 12
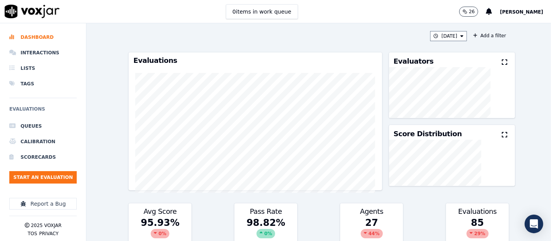
click at [502, 62] on icon at bounding box center [504, 62] width 5 height 6
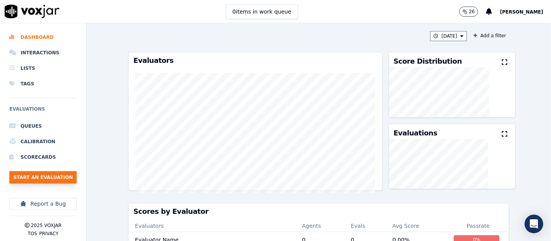
click at [73, 173] on button "Start an Evaluation" at bounding box center [42, 177] width 67 height 12
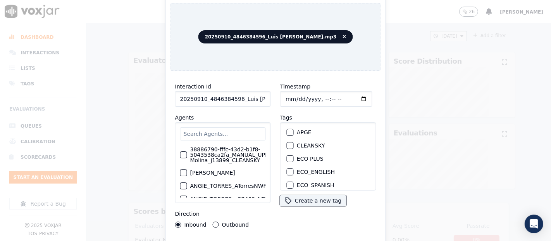
click at [251, 96] on input "20250910_4846384596_Luis [PERSON_NAME].mp3" at bounding box center [223, 99] width 96 height 16
type input "20250910_4846384596_Luis [PERSON_NAME]"
click at [284, 139] on div "CLEANSKY" at bounding box center [328, 145] width 89 height 13
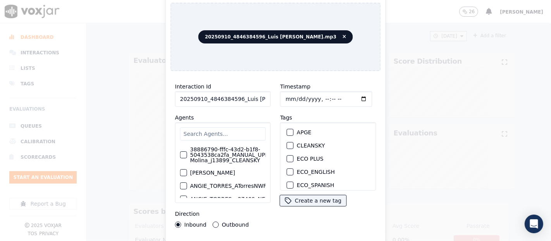
click at [287, 143] on div "button" at bounding box center [289, 145] width 5 height 5
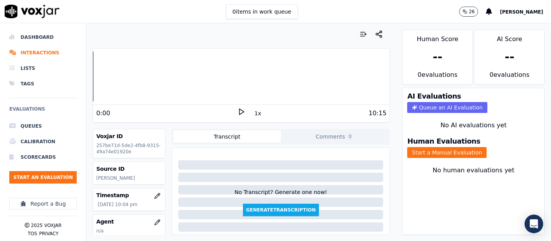
click at [238, 110] on icon at bounding box center [242, 112] width 8 height 8
click at [455, 147] on button "Start a Manual Evaluation" at bounding box center [446, 152] width 79 height 11
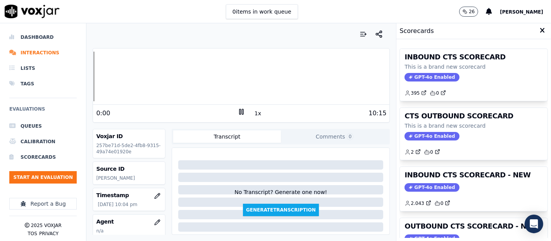
click at [458, 185] on div "GPT-4o Enabled" at bounding box center [474, 187] width 138 height 9
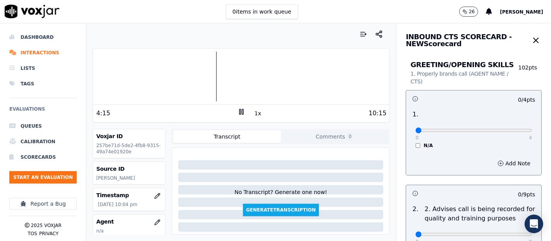
click at [130, 72] on div at bounding box center [241, 77] width 297 height 50
click at [119, 70] on div at bounding box center [241, 77] width 297 height 50
click at [103, 79] on div at bounding box center [241, 77] width 297 height 50
click at [98, 78] on div at bounding box center [241, 77] width 297 height 50
type input "4"
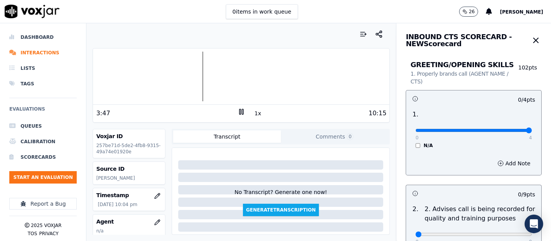
click at [511, 129] on input "range" at bounding box center [474, 130] width 117 height 3
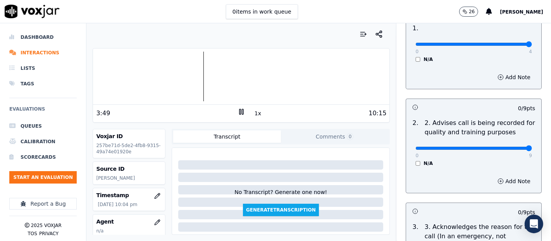
type input "9"
click at [507, 147] on input "range" at bounding box center [474, 148] width 117 height 3
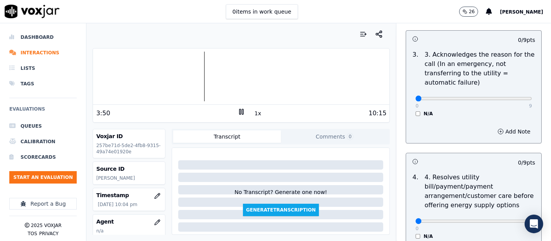
click at [529, 103] on p "9" at bounding box center [530, 106] width 3 height 6
type input "9"
click at [511, 98] on input "range" at bounding box center [474, 98] width 117 height 3
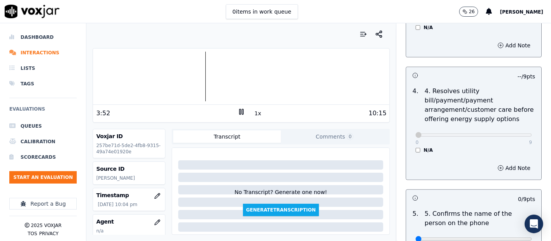
scroll to position [431, 0]
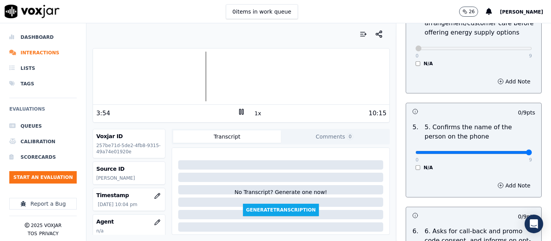
type input "9"
click at [509, 152] on input "range" at bounding box center [474, 152] width 117 height 3
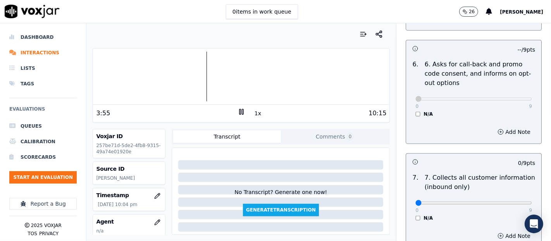
scroll to position [646, 0]
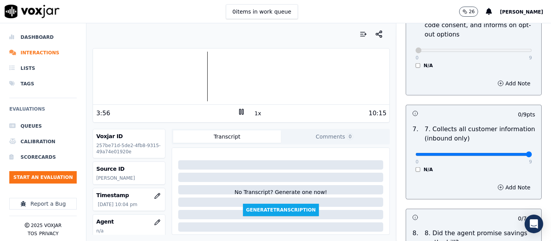
type input "9"
click at [507, 153] on input "range" at bounding box center [474, 154] width 117 height 3
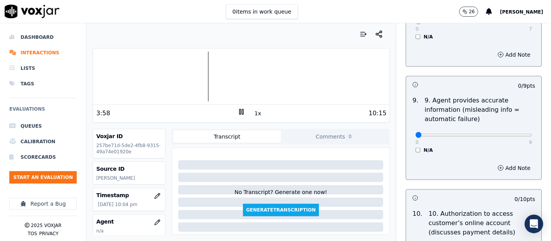
scroll to position [904, 0]
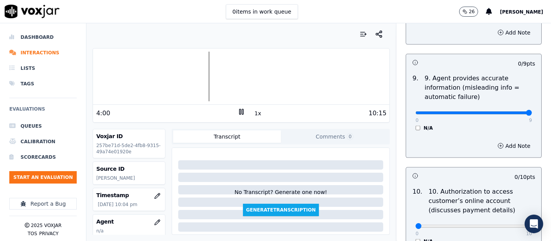
type input "9"
click at [512, 111] on input "range" at bounding box center [474, 112] width 117 height 3
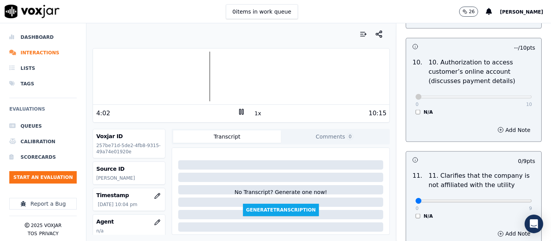
scroll to position [1119, 0]
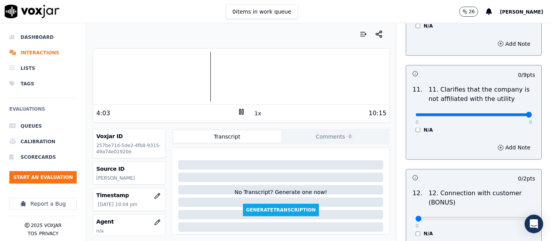
type input "9"
click at [507, 114] on input "range" at bounding box center [474, 114] width 117 height 3
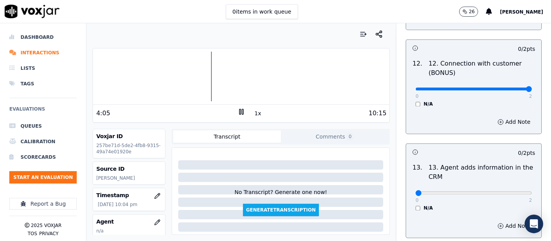
type input "2"
click at [509, 88] on input "range" at bounding box center [474, 89] width 117 height 3
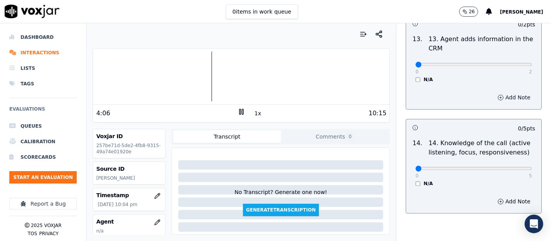
scroll to position [1378, 0]
type input "2"
click at [506, 62] on input "range" at bounding box center [474, 63] width 117 height 3
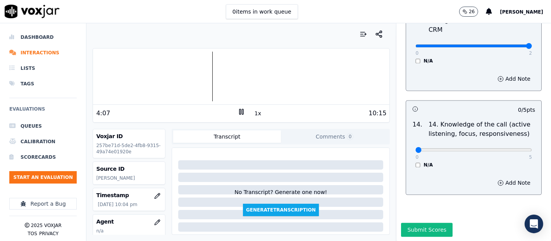
scroll to position [1413, 0]
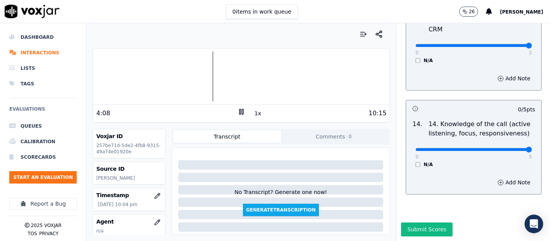
type input "5"
click at [511, 148] on input "range" at bounding box center [474, 149] width 117 height 3
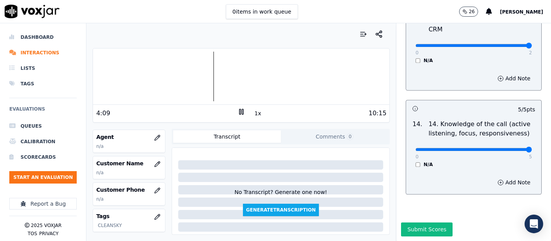
scroll to position [86, 0]
click at [154, 164] on icon "button" at bounding box center [157, 162] width 6 height 6
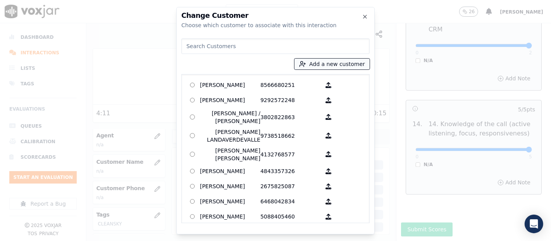
click at [304, 68] on button "Add a new customer" at bounding box center [332, 64] width 75 height 11
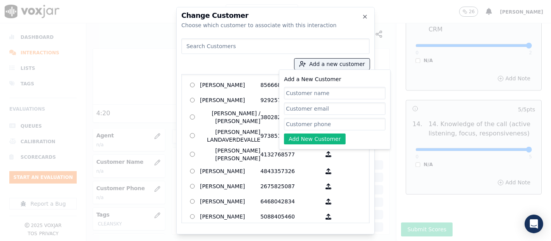
paste input "[PERSON_NAME]"
type input "[PERSON_NAME]"
click at [321, 123] on input "Add a New Customer" at bounding box center [335, 124] width 102 height 12
paste input "4846384596"
type input "4846384596"
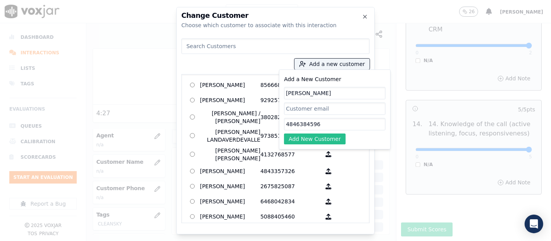
click at [305, 139] on button "Add New Customer" at bounding box center [315, 138] width 62 height 11
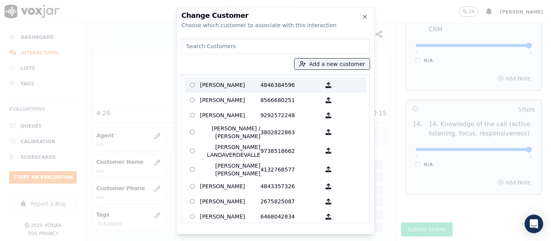
click at [241, 80] on p "[PERSON_NAME]" at bounding box center [230, 85] width 60 height 12
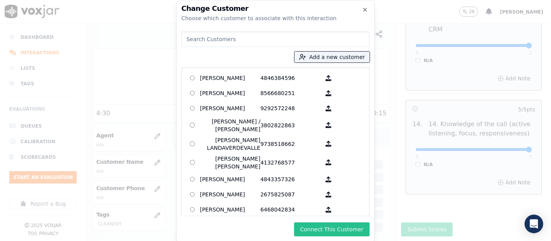
click at [304, 235] on button "Connect This Customer" at bounding box center [332, 229] width 76 height 14
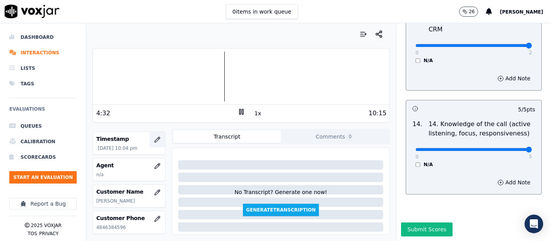
scroll to position [43, 0]
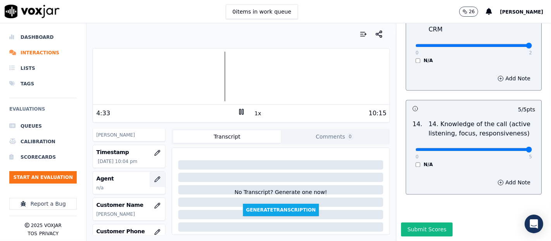
click at [150, 179] on button "button" at bounding box center [158, 179] width 16 height 16
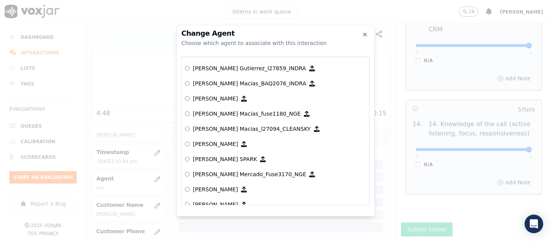
scroll to position [2929, 0]
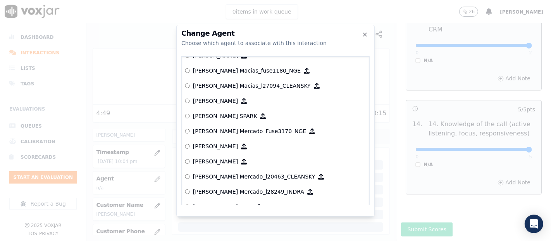
click at [214, 174] on p "[PERSON_NAME] Mercado_l20463_CLEANSKY" at bounding box center [254, 176] width 122 height 8
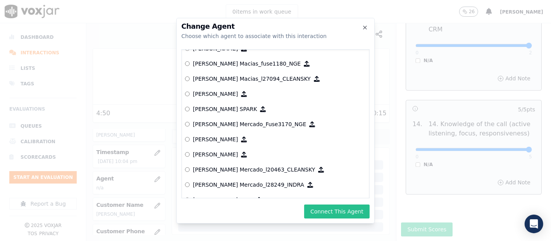
click at [335, 205] on button "Connect This Agent" at bounding box center [337, 211] width 66 height 14
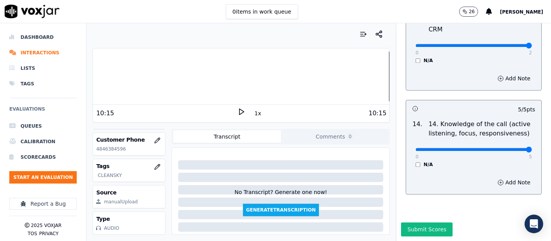
scroll to position [165, 0]
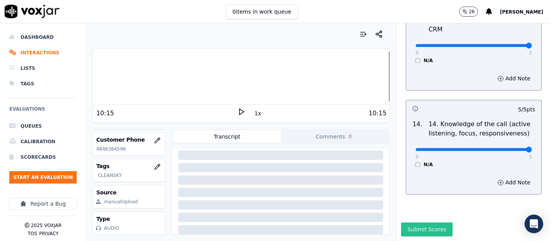
click at [405, 222] on button "Submit Scores" at bounding box center [427, 229] width 52 height 14
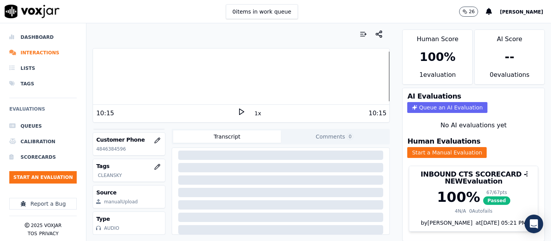
scroll to position [0, 0]
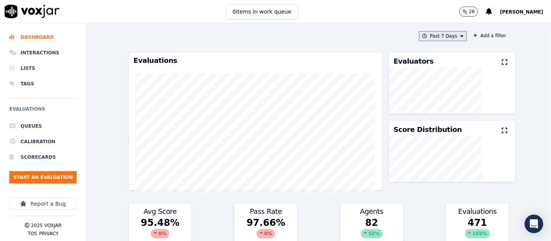
click at [428, 35] on button "Past 7 Days" at bounding box center [443, 36] width 48 height 10
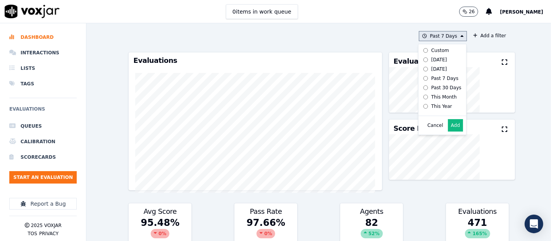
click at [448, 131] on button "Add" at bounding box center [455, 125] width 15 height 12
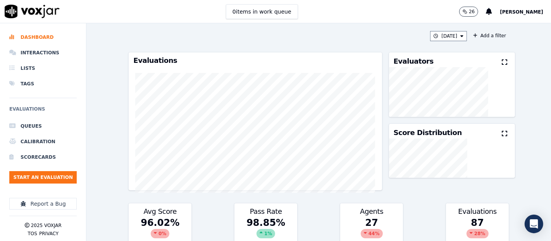
click at [502, 63] on icon at bounding box center [504, 62] width 5 height 6
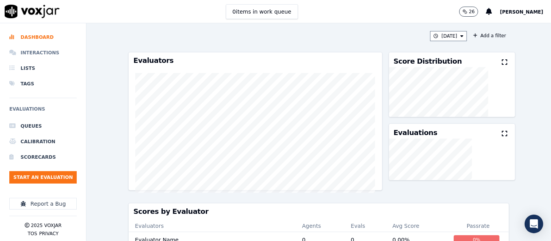
click at [46, 55] on li "Interactions" at bounding box center [42, 53] width 67 height 16
